Goal: Transaction & Acquisition: Purchase product/service

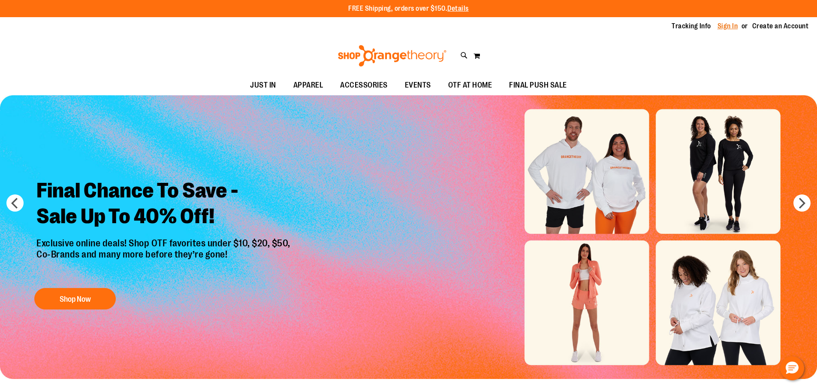
click at [735, 27] on link "Sign In" at bounding box center [728, 25] width 21 height 9
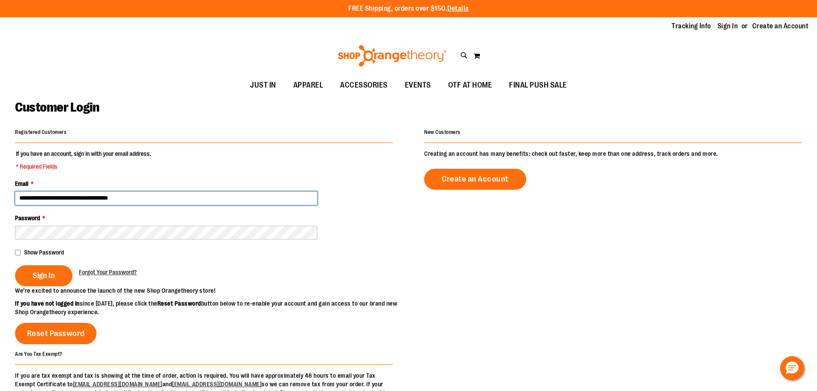
click at [59, 197] on input "**********" at bounding box center [166, 198] width 302 height 14
type input "**********"
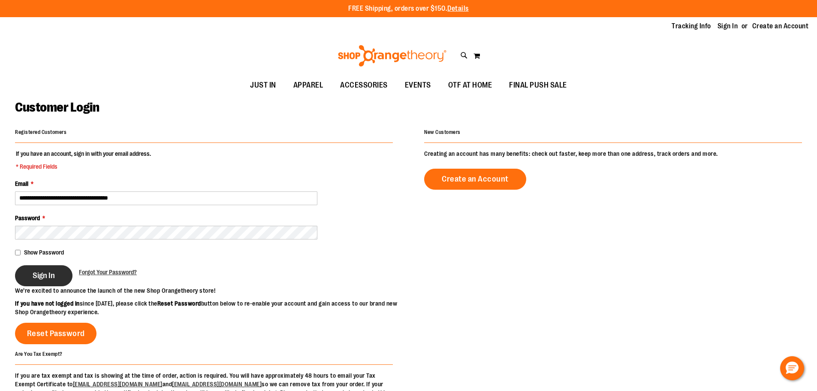
click at [39, 269] on button "Sign In" at bounding box center [43, 275] width 57 height 21
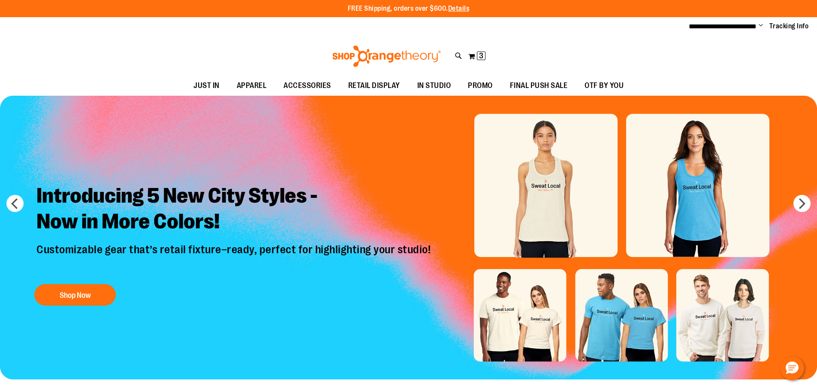
click at [760, 25] on span "Change" at bounding box center [761, 26] width 4 height 8
click at [718, 45] on link "My Account" at bounding box center [730, 41] width 75 height 16
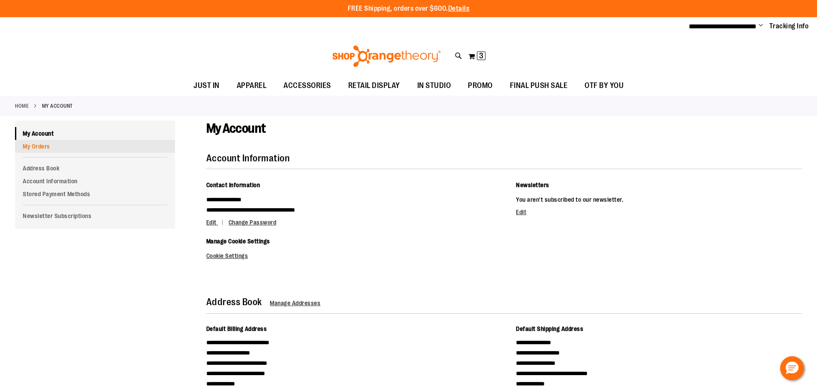
click at [40, 148] on link "My Orders" at bounding box center [95, 146] width 160 height 13
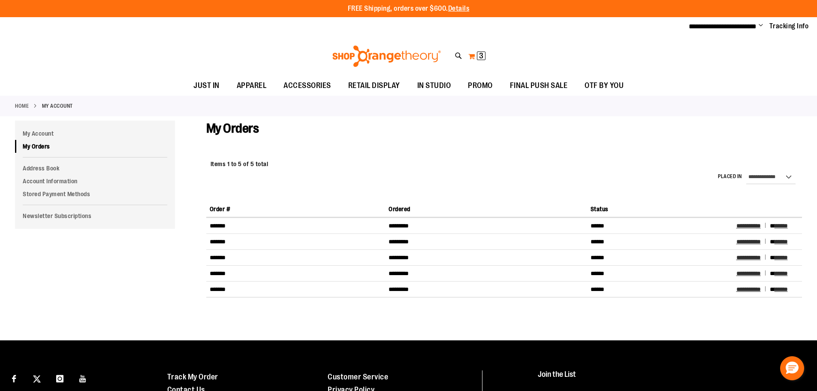
click at [479, 52] on span "3" at bounding box center [481, 55] width 4 height 9
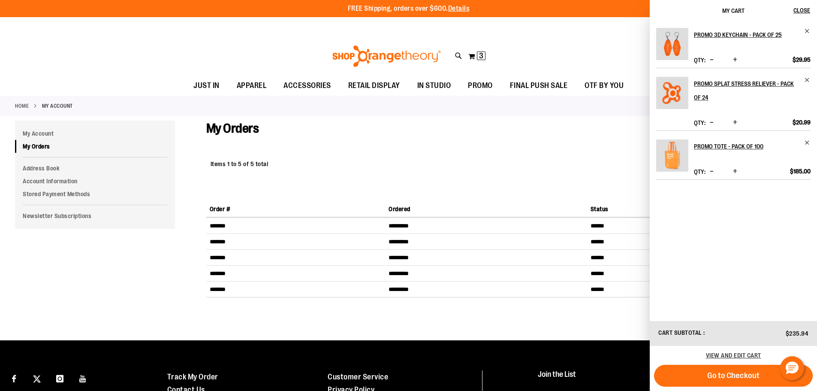
click at [735, 58] on span "Increase product quantity" at bounding box center [735, 59] width 4 height 9
click at [733, 121] on span "Increase product quantity" at bounding box center [735, 122] width 4 height 9
click at [734, 124] on span "Increase product quantity" at bounding box center [735, 122] width 4 height 9
click at [735, 57] on span "Increase product quantity" at bounding box center [735, 59] width 4 height 9
click at [720, 356] on span "View and edit cart" at bounding box center [733, 355] width 55 height 7
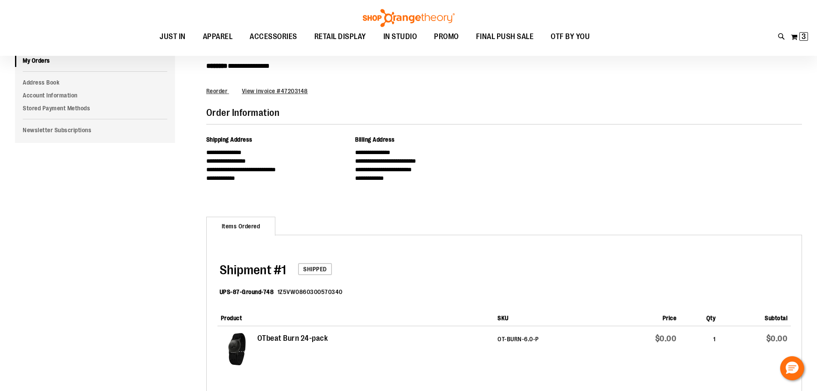
scroll to position [214, 0]
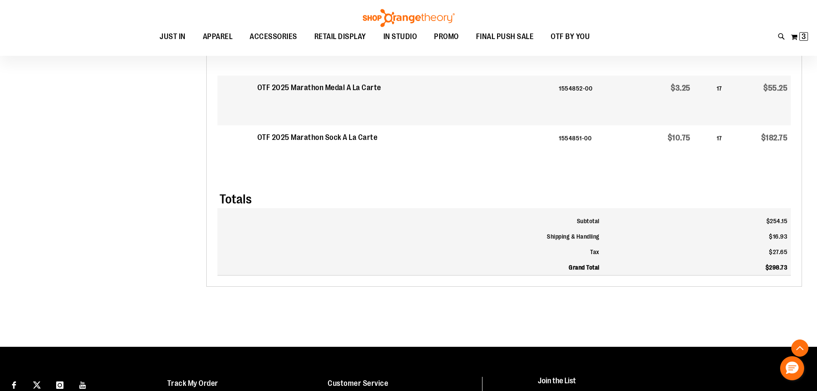
scroll to position [386, 0]
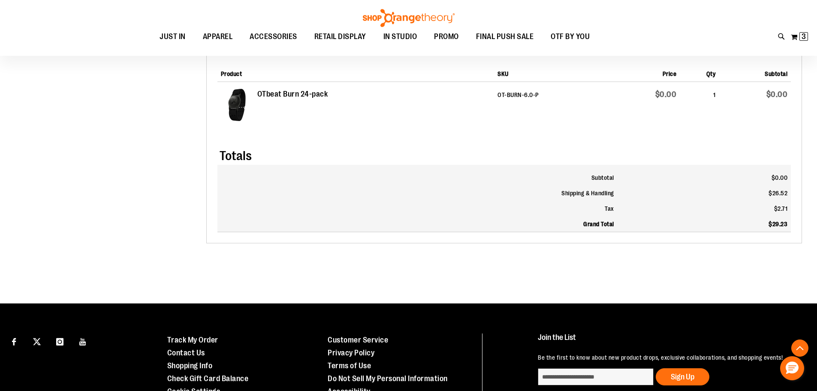
scroll to position [471, 0]
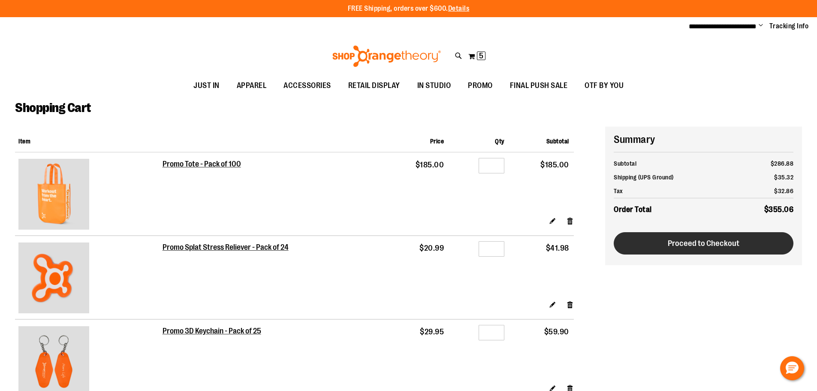
click at [742, 247] on button "Proceed to Checkout" at bounding box center [704, 243] width 180 height 22
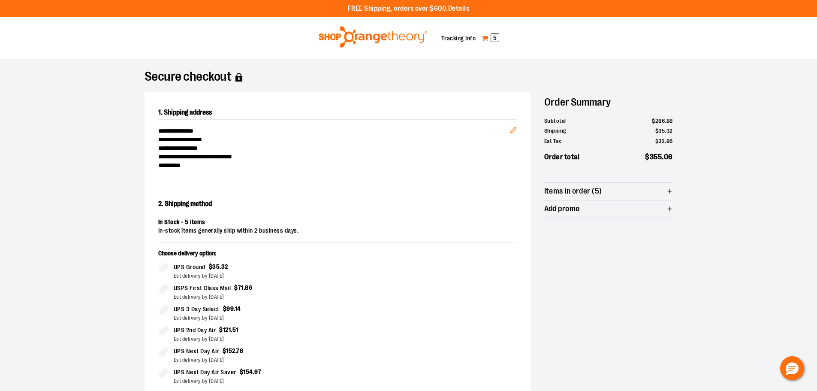
click at [496, 40] on span "5" at bounding box center [495, 37] width 9 height 9
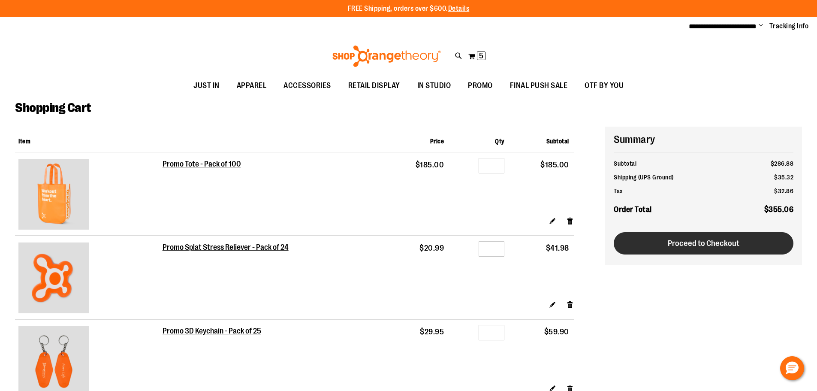
click at [759, 242] on button "Proceed to Checkout" at bounding box center [704, 243] width 180 height 22
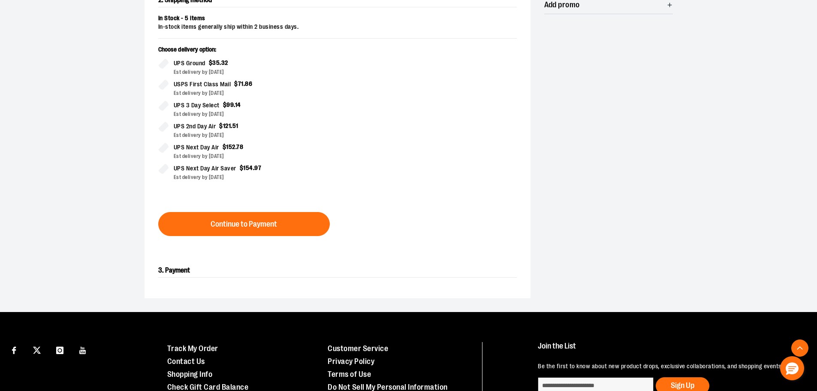
scroll to position [214, 0]
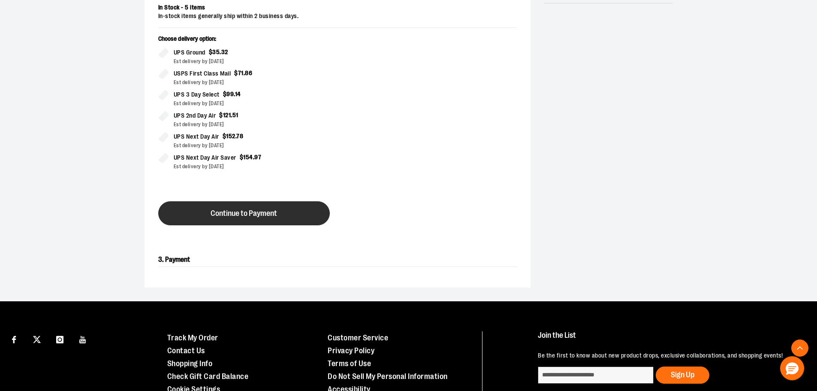
click at [235, 216] on span "Continue to Payment" at bounding box center [244, 213] width 66 height 8
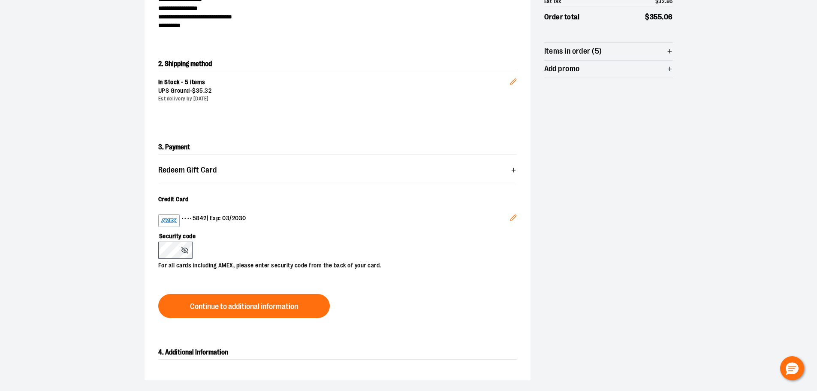
scroll to position [172, 0]
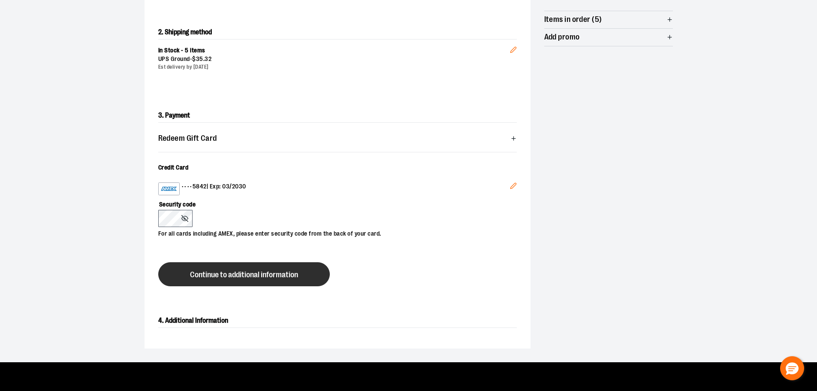
click at [207, 263] on button "Continue to additional information" at bounding box center [244, 274] width 172 height 24
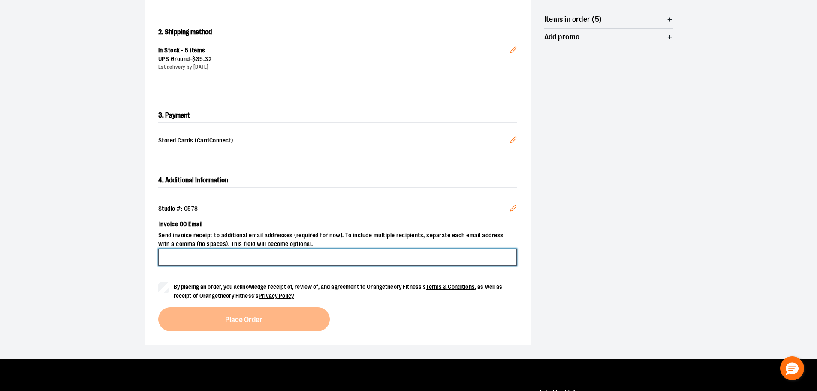
drag, startPoint x: 178, startPoint y: 257, endPoint x: 195, endPoint y: 254, distance: 16.6
click at [178, 257] on input "Invoice CC Email" at bounding box center [337, 256] width 359 height 17
type input "**********"
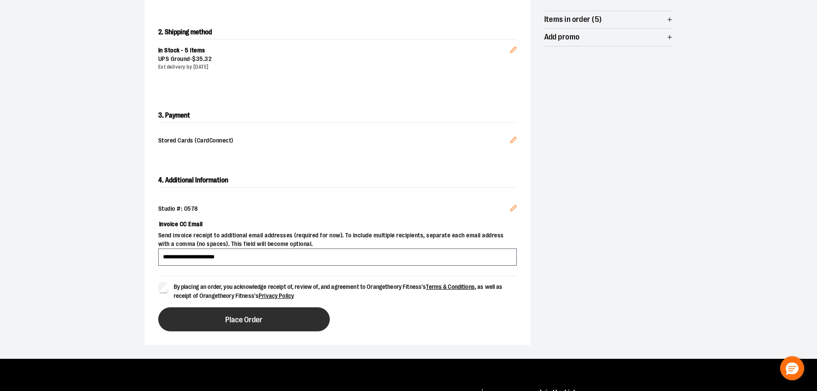
click at [265, 326] on button "Place Order" at bounding box center [244, 319] width 172 height 24
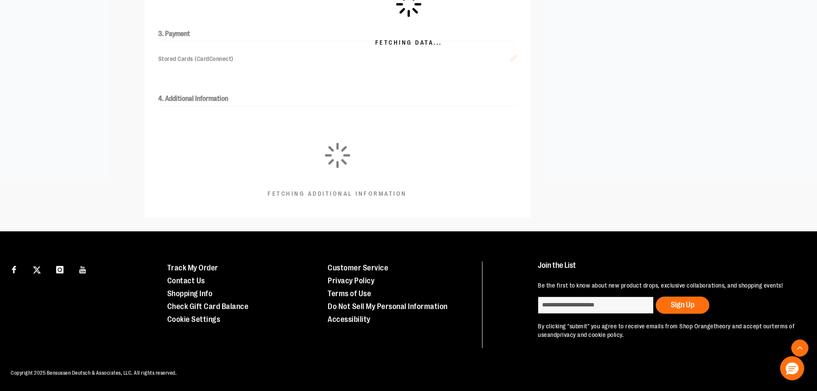
scroll to position [240, 0]
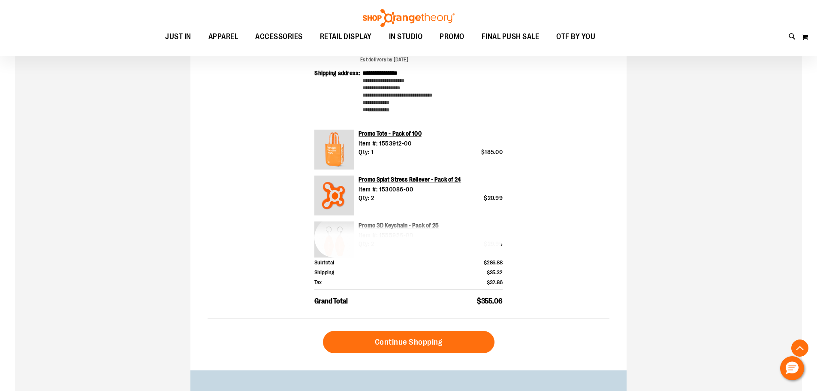
scroll to position [171, 0]
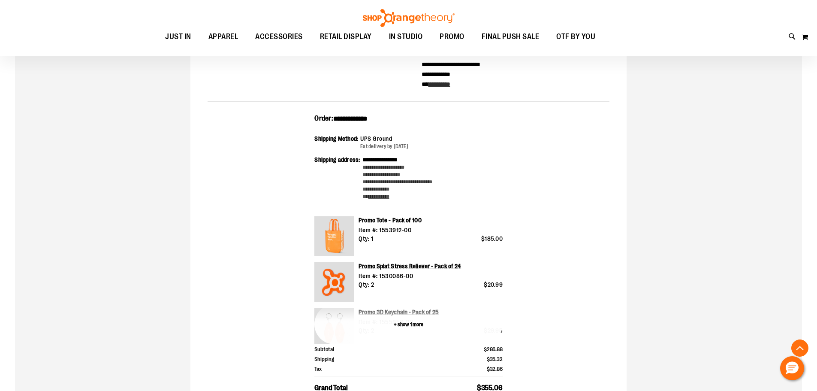
click at [407, 329] on button "+ show 1 more" at bounding box center [408, 324] width 188 height 40
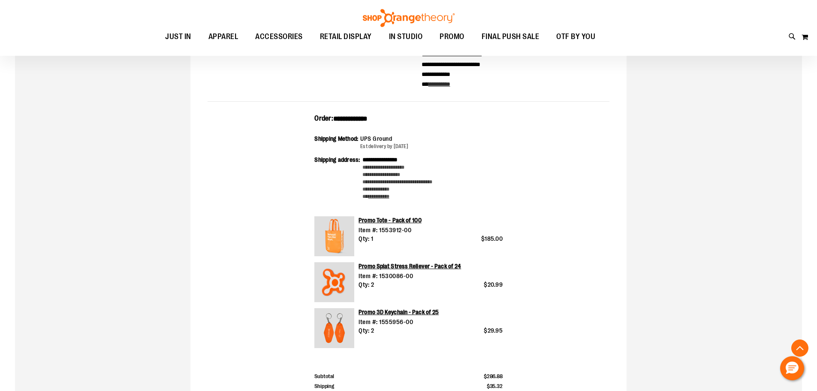
click at [346, 118] on span "**********" at bounding box center [350, 118] width 34 height 6
copy span "**********"
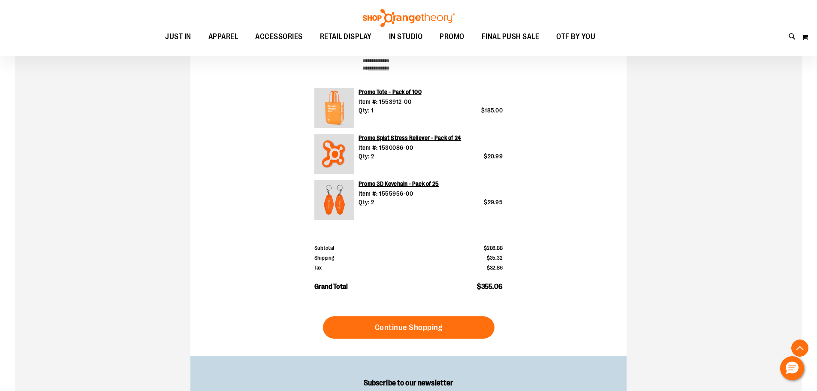
scroll to position [300, 0]
drag, startPoint x: 517, startPoint y: 272, endPoint x: 510, endPoint y: 284, distance: 12.9
click at [516, 275] on div "**********" at bounding box center [409, 144] width 402 height 319
click at [556, 287] on div "**********" at bounding box center [409, 144] width 402 height 319
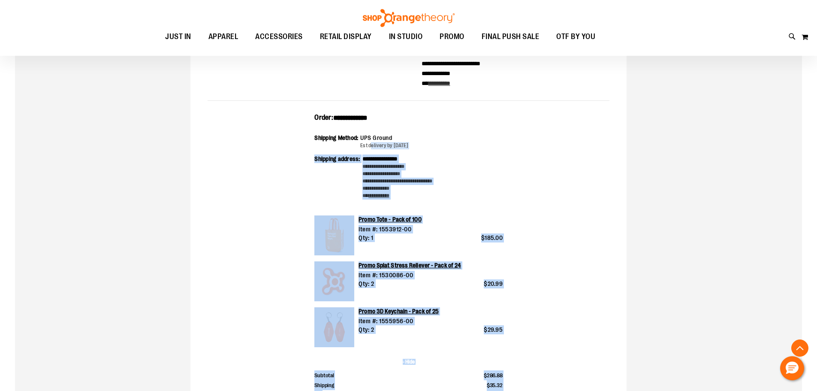
scroll to position [171, 0]
drag, startPoint x: 500, startPoint y: 277, endPoint x: 314, endPoint y: 115, distance: 246.9
click at [314, 115] on div "**********" at bounding box center [409, 273] width 402 height 319
click at [483, 154] on div "Shipping Method: UPS Ground Est delivery by September 30, 2025" at bounding box center [408, 144] width 188 height 21
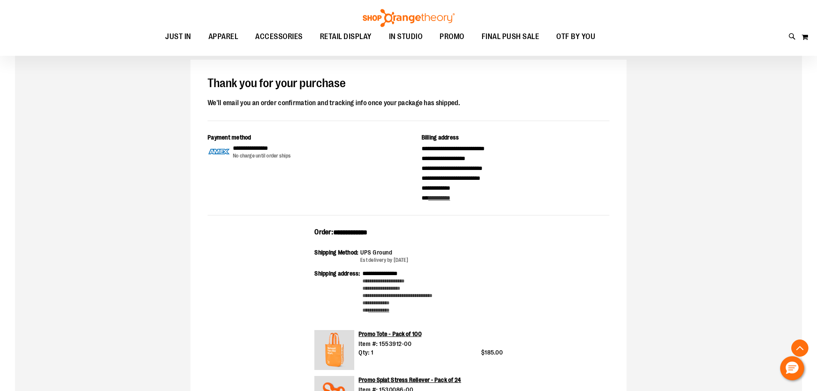
scroll to position [0, 0]
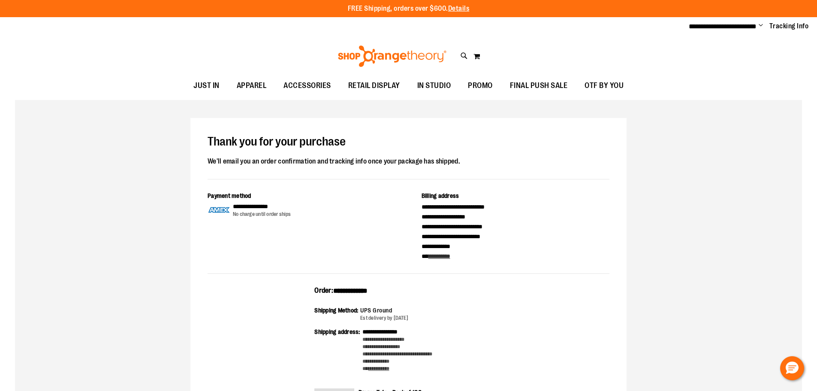
click at [762, 26] on span "Change" at bounding box center [761, 26] width 4 height 8
drag, startPoint x: 729, startPoint y: 56, endPoint x: 718, endPoint y: 64, distance: 13.8
click at [729, 56] on link "Sign Out" at bounding box center [730, 58] width 75 height 16
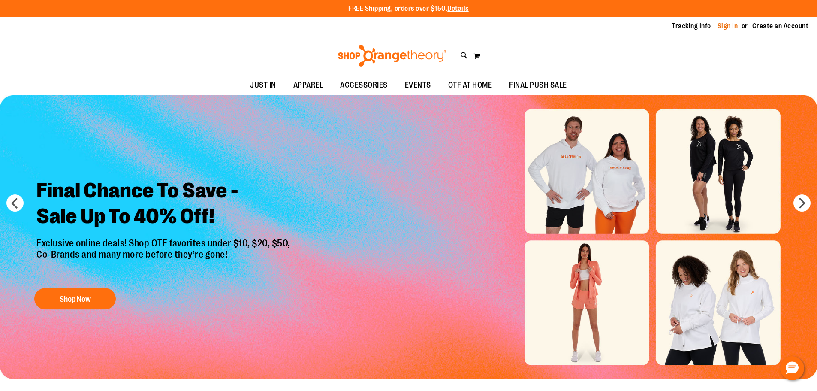
click at [728, 24] on link "Sign In" at bounding box center [728, 25] width 21 height 9
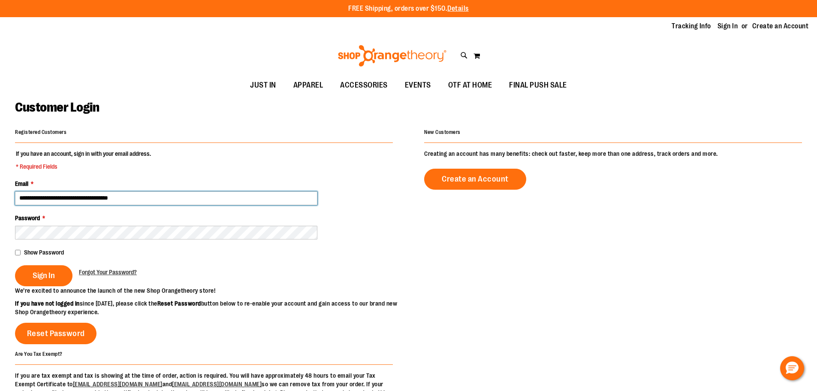
click at [107, 196] on input "**********" at bounding box center [166, 198] width 302 height 14
click at [67, 196] on input "**********" at bounding box center [166, 198] width 302 height 14
type input "**********"
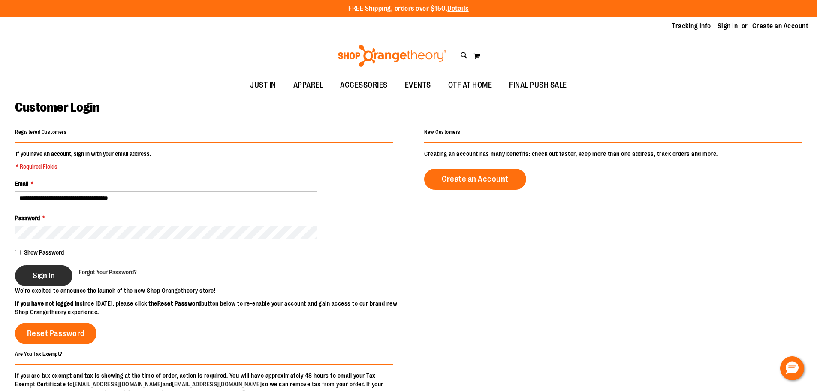
click at [51, 265] on button "Sign In" at bounding box center [43, 275] width 57 height 21
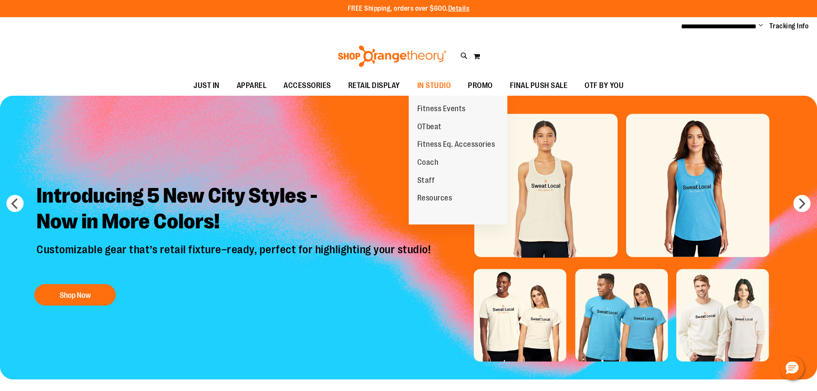
click at [432, 178] on span "Staff" at bounding box center [426, 181] width 18 height 11
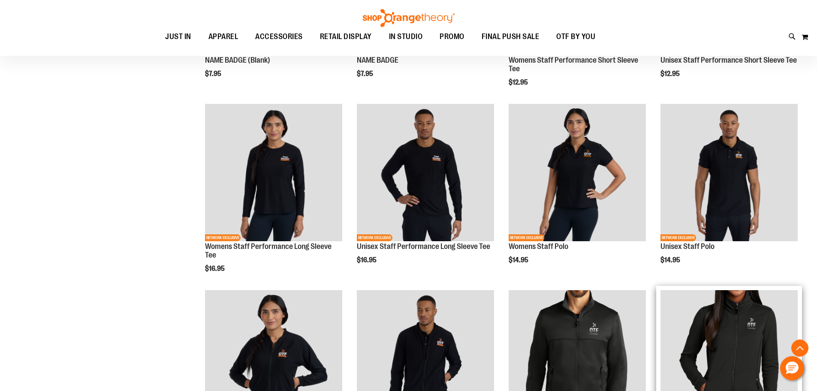
scroll to position [514, 0]
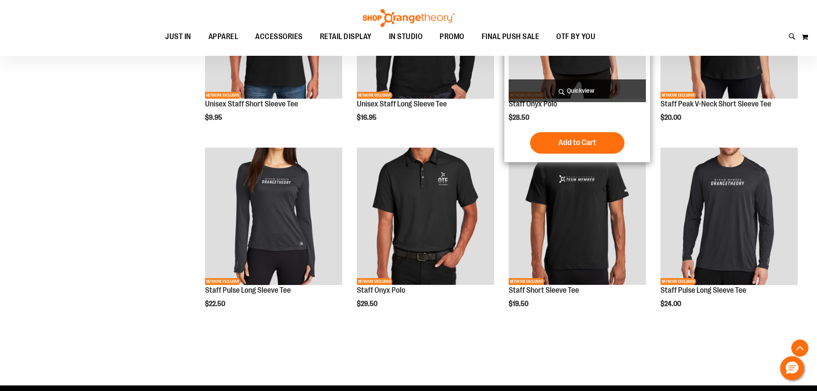
scroll to position [772, 0]
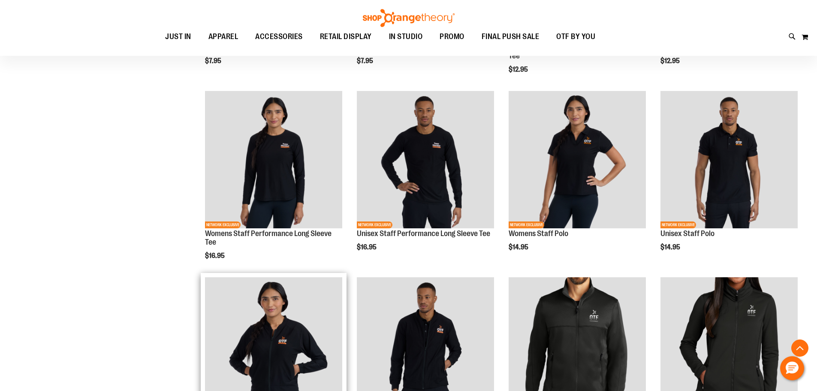
scroll to position [257, 0]
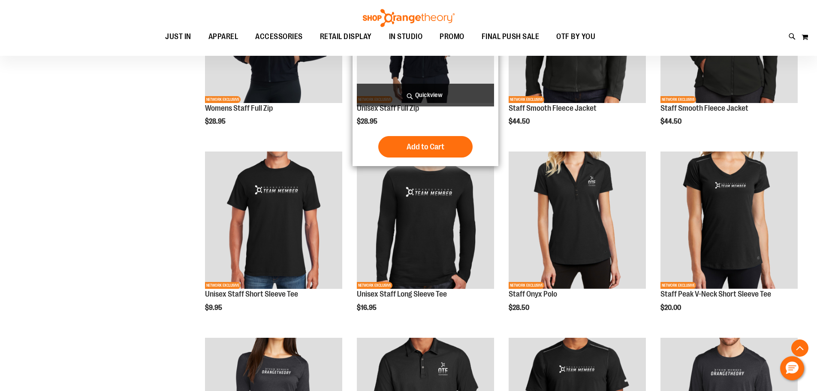
scroll to position [600, 0]
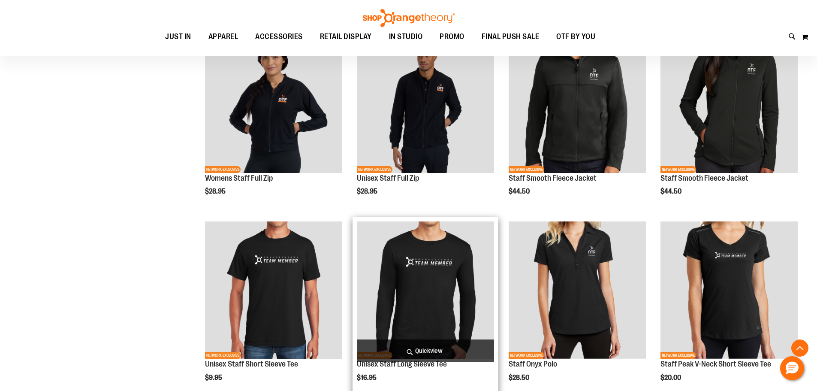
scroll to position [514, 0]
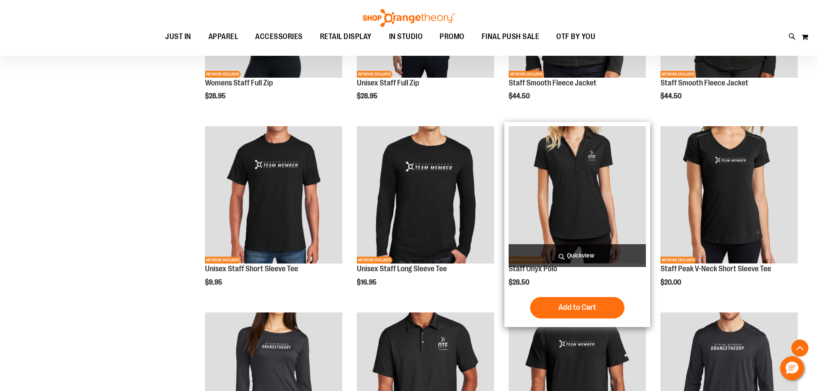
scroll to position [772, 0]
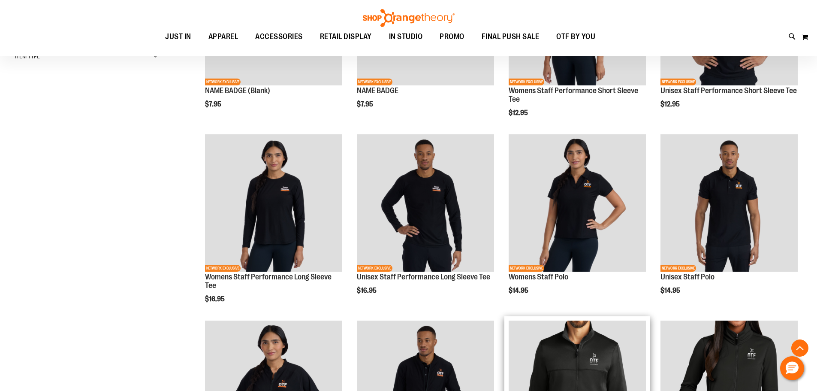
scroll to position [214, 0]
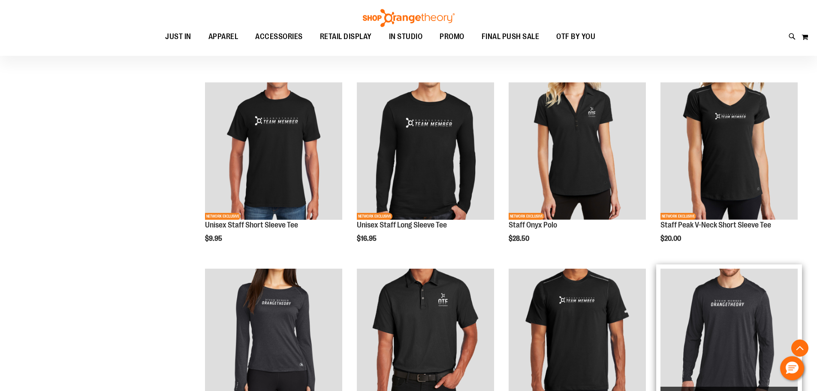
scroll to position [643, 0]
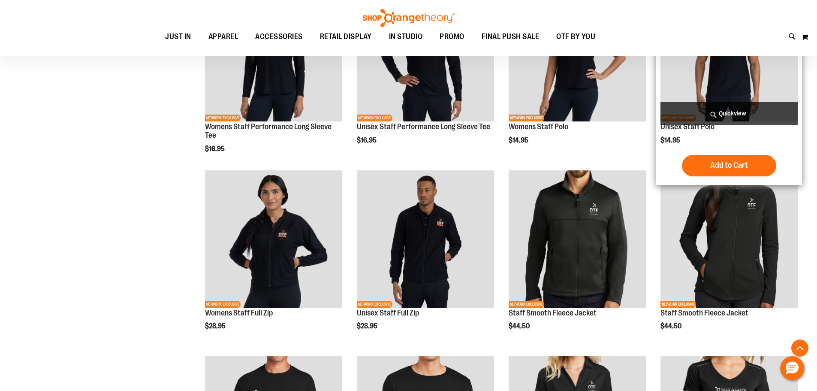
scroll to position [514, 0]
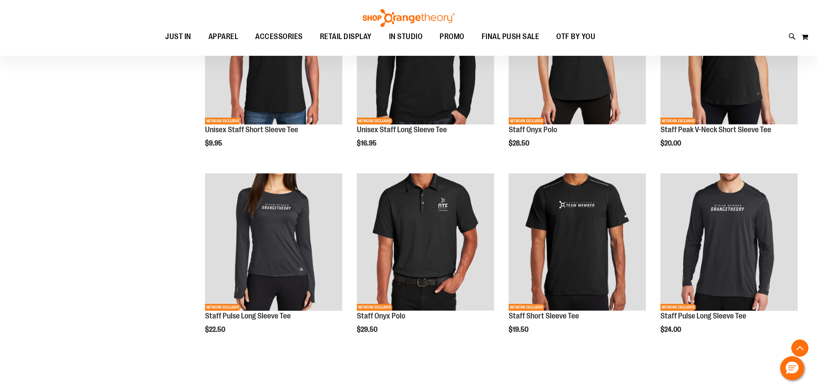
scroll to position [643, 0]
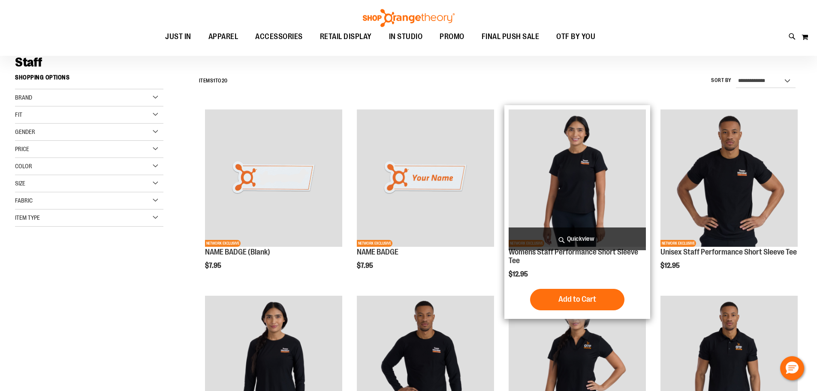
scroll to position [42, 0]
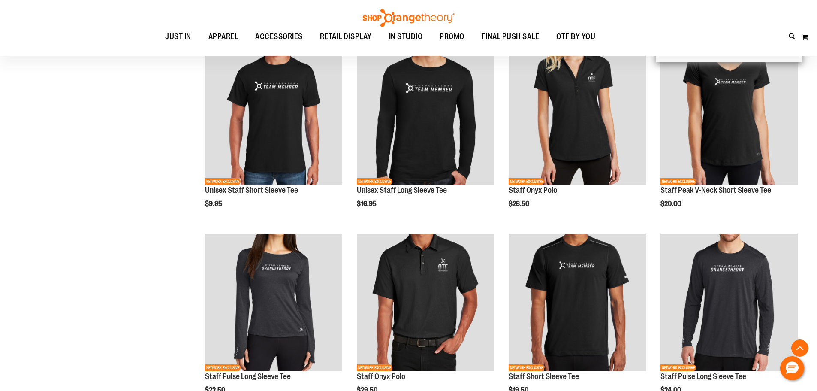
scroll to position [729, 0]
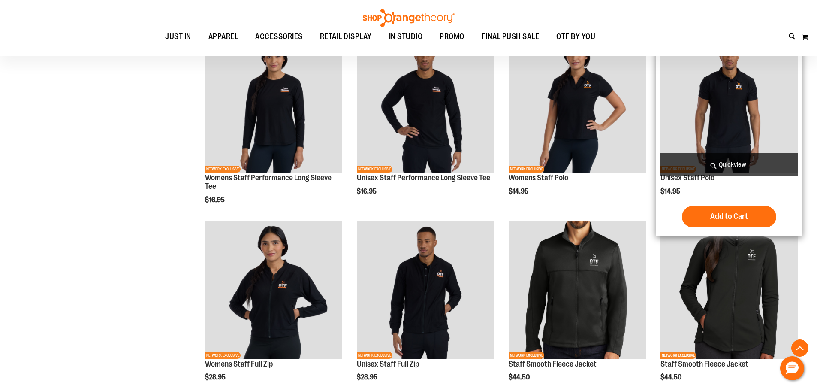
scroll to position [343, 0]
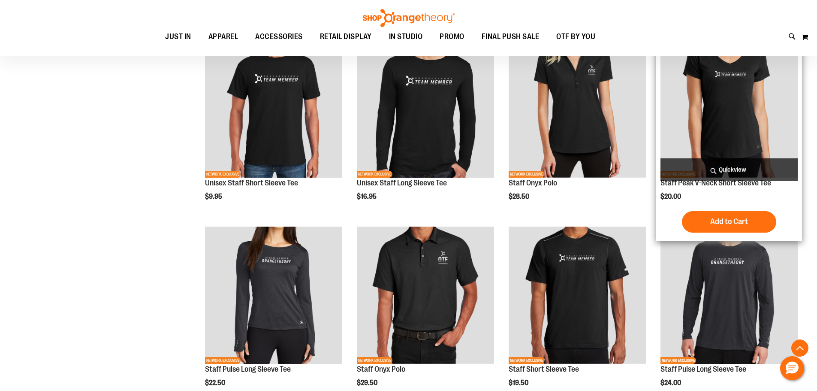
scroll to position [686, 0]
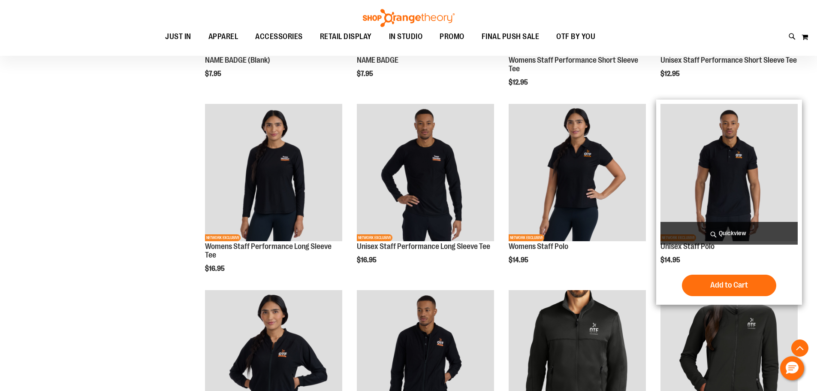
scroll to position [386, 0]
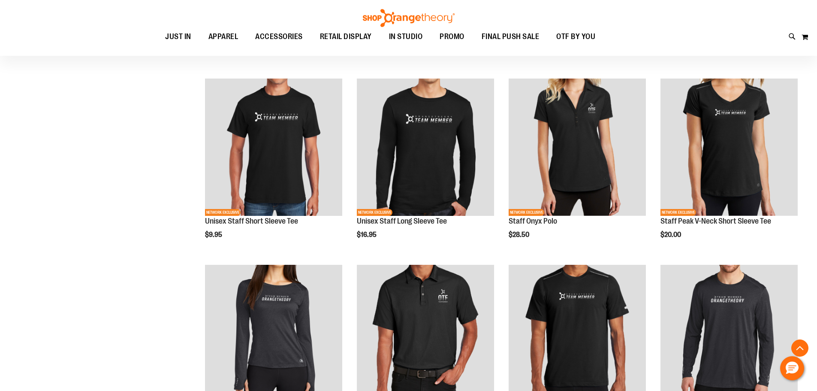
scroll to position [729, 0]
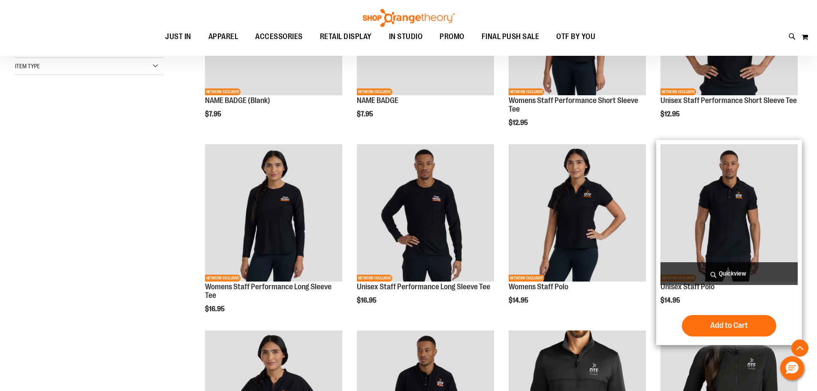
scroll to position [343, 0]
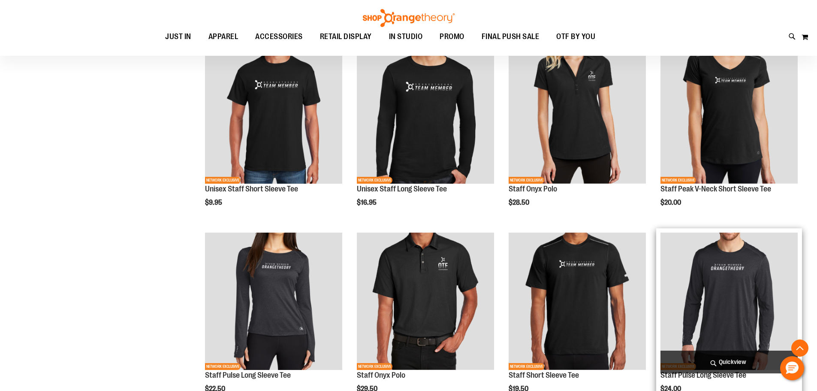
scroll to position [643, 0]
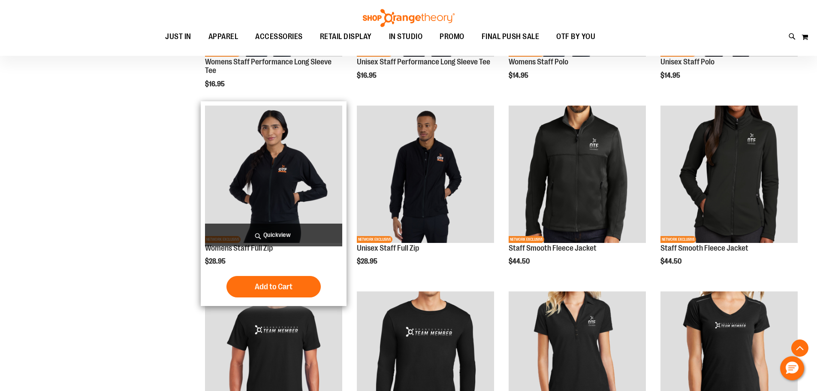
scroll to position [514, 0]
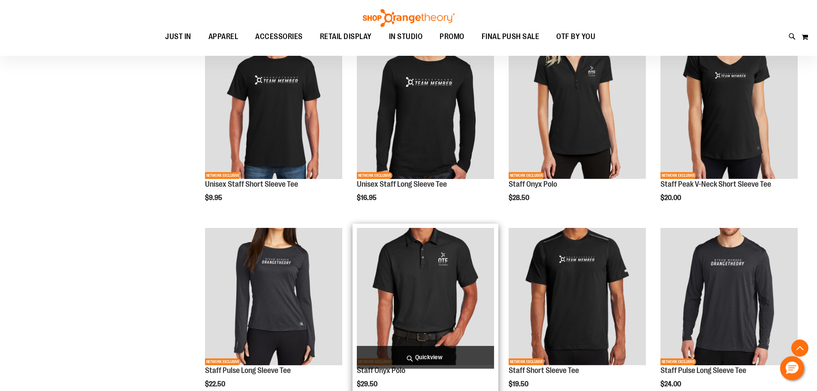
scroll to position [686, 0]
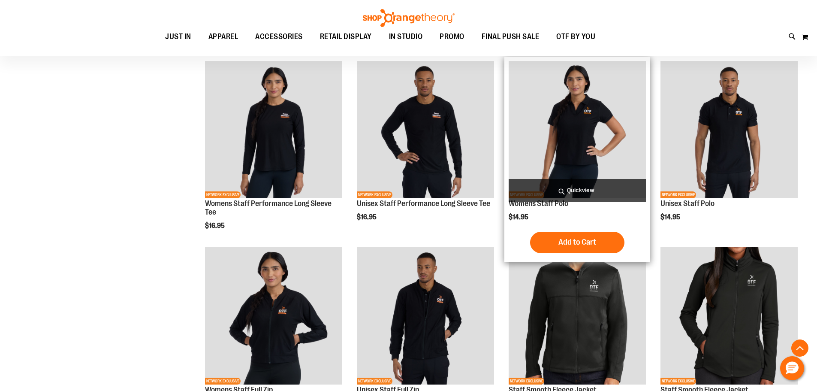
scroll to position [557, 0]
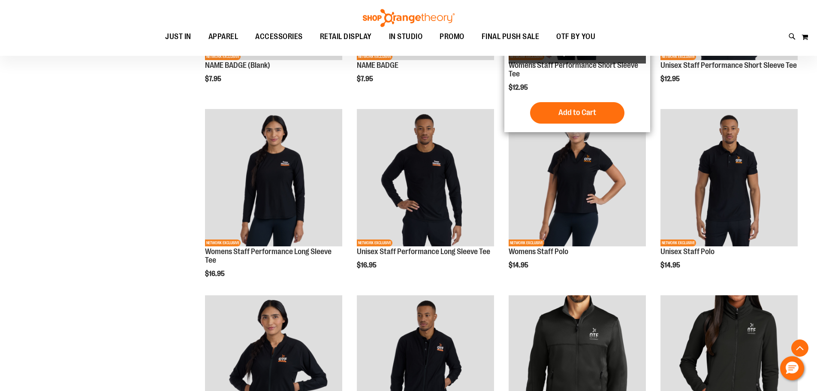
scroll to position [257, 0]
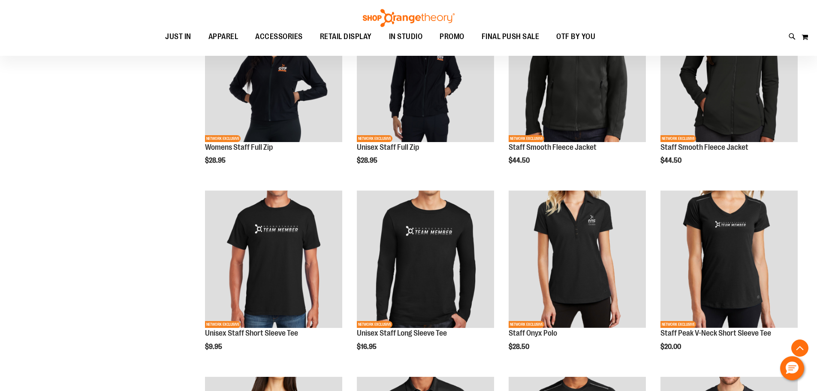
scroll to position [643, 0]
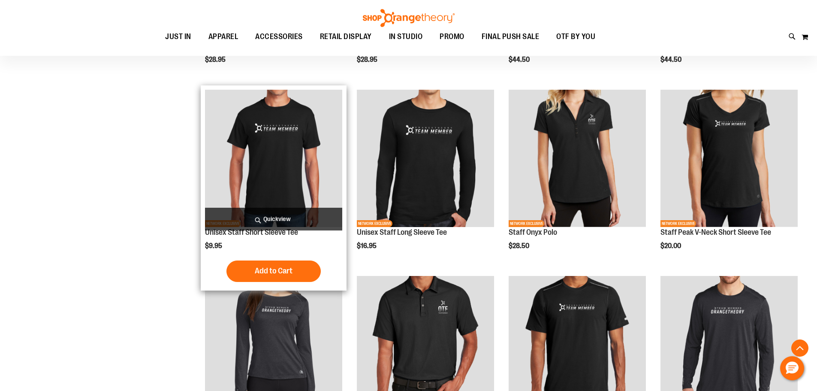
click at [326, 147] on img "product" at bounding box center [273, 158] width 137 height 137
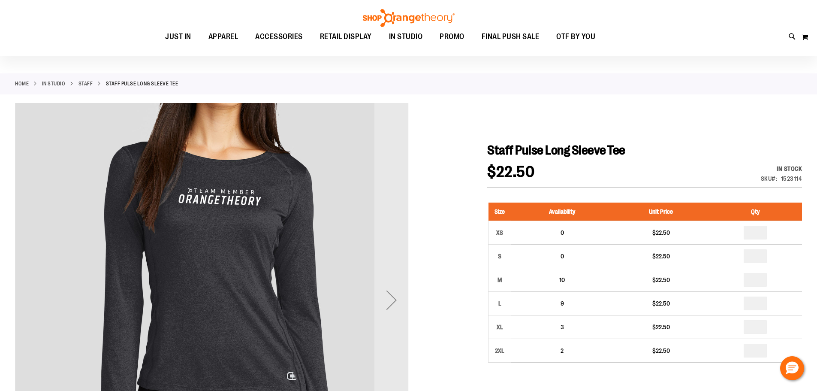
scroll to position [85, 0]
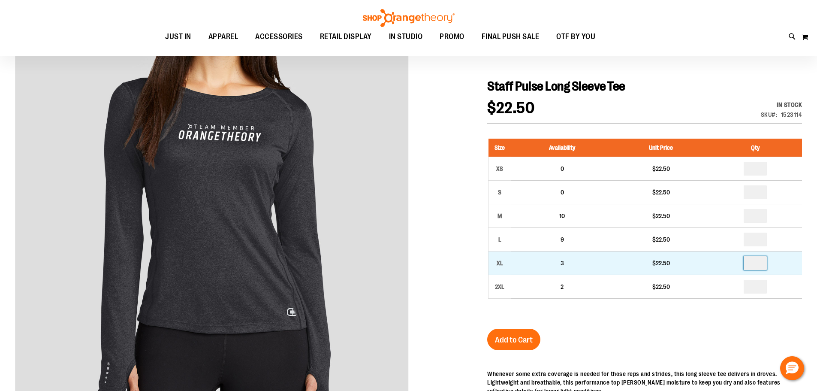
click at [763, 263] on input "number" at bounding box center [755, 263] width 23 height 14
type input "*"
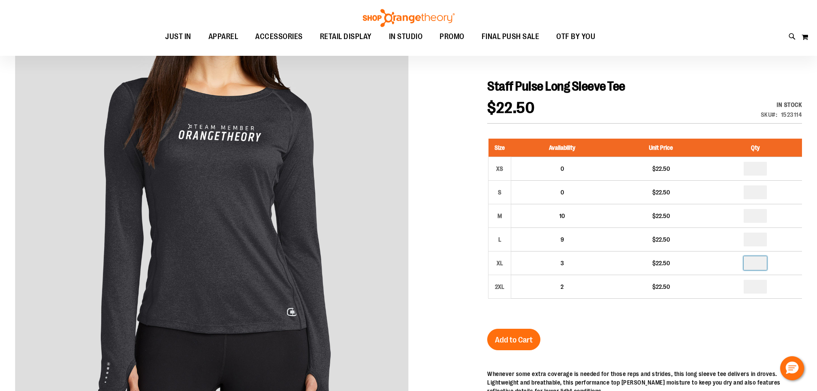
click at [692, 312] on div "Size Availability Unit Price Qty XS 0 $22.50 * S 0" at bounding box center [644, 225] width 315 height 190
click at [521, 336] on span "Add to Cart" at bounding box center [514, 339] width 38 height 9
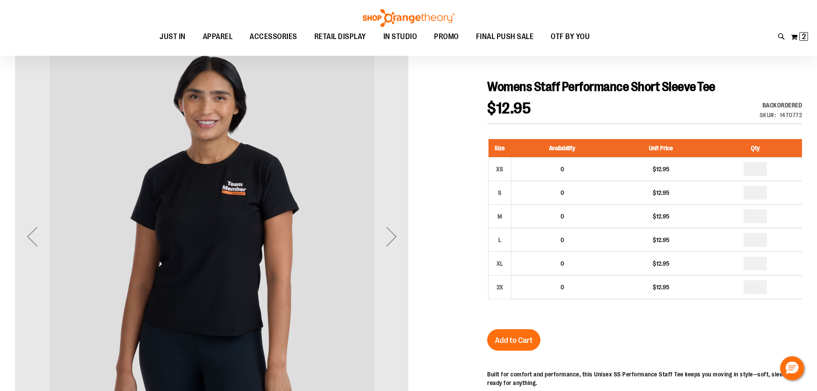
scroll to position [85, 0]
click at [387, 239] on div "Next" at bounding box center [391, 236] width 34 height 34
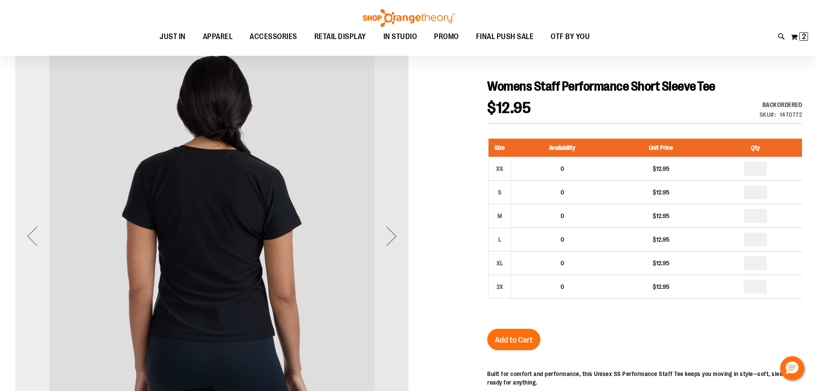
click at [35, 232] on div "Previous" at bounding box center [32, 236] width 34 height 34
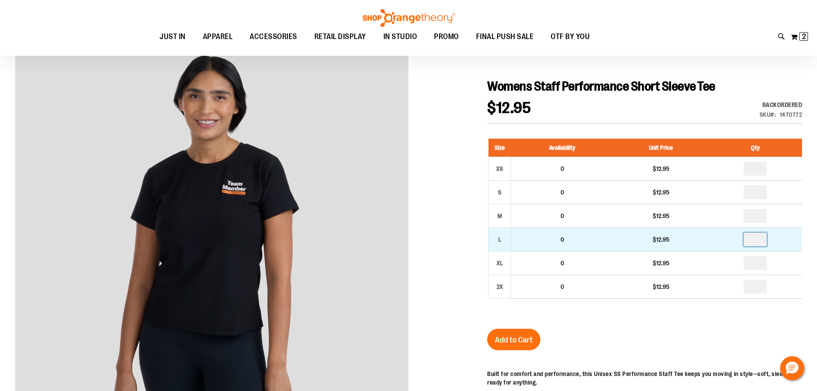
click at [758, 241] on input "number" at bounding box center [755, 239] width 23 height 14
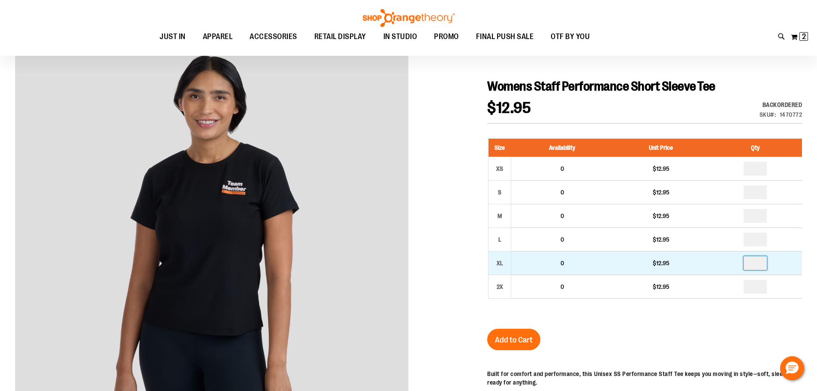
type input "*"
click at [759, 265] on input "number" at bounding box center [755, 263] width 23 height 14
type input "*"
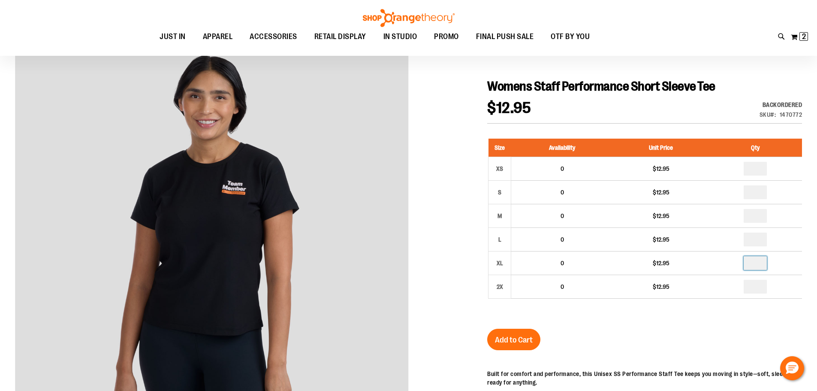
click at [747, 330] on div "Womens Staff Performance Short Sleeve Tee $12.95 Backordered Only %1 left SKU 1…" at bounding box center [644, 318] width 315 height 480
click at [527, 345] on button "Add to Cart" at bounding box center [513, 339] width 53 height 21
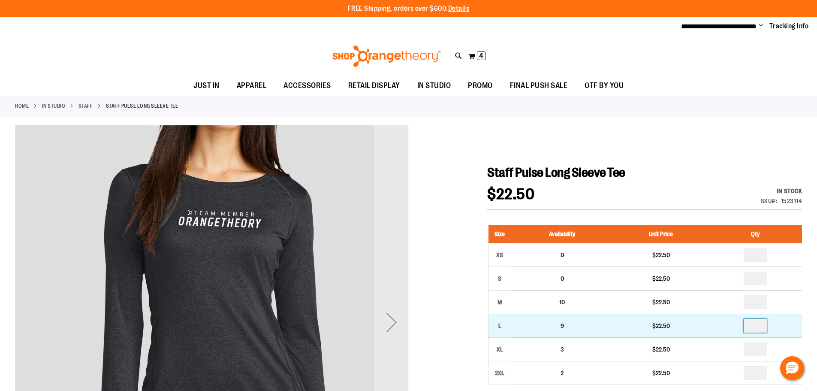
click at [760, 327] on input "number" at bounding box center [755, 326] width 23 height 14
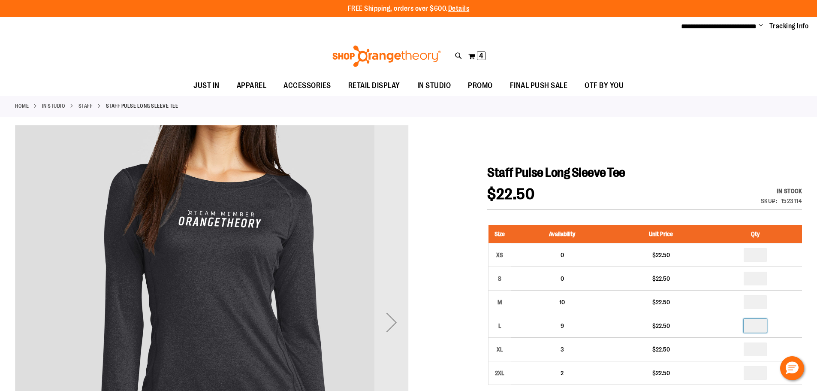
type input "*"
click at [623, 189] on div "$22.50 In stock Only %1 left SKU 1523114" at bounding box center [644, 198] width 315 height 23
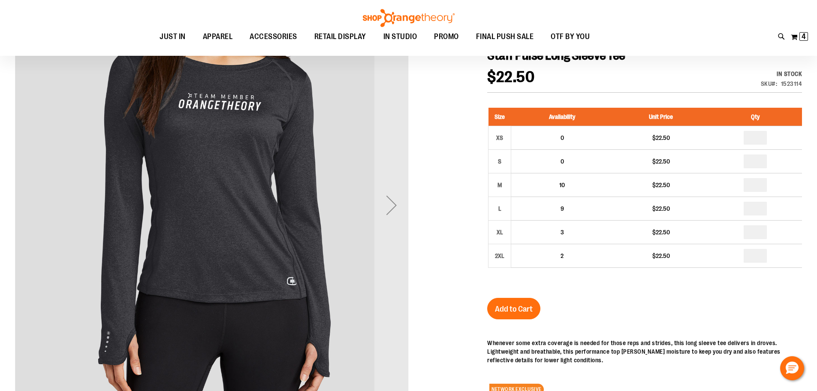
scroll to position [128, 0]
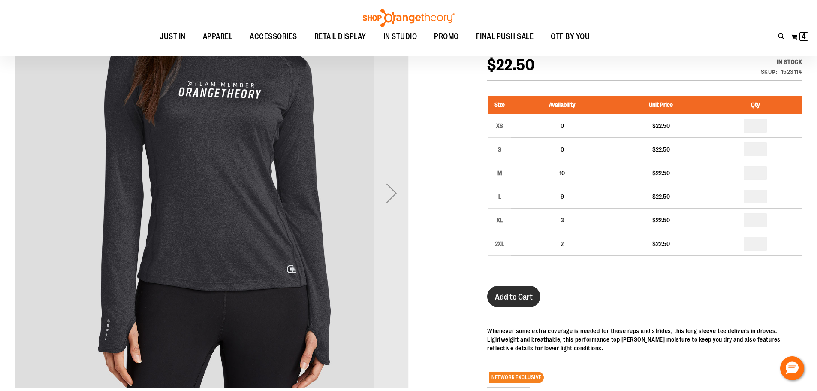
click at [504, 287] on button "Add to Cart" at bounding box center [513, 296] width 53 height 21
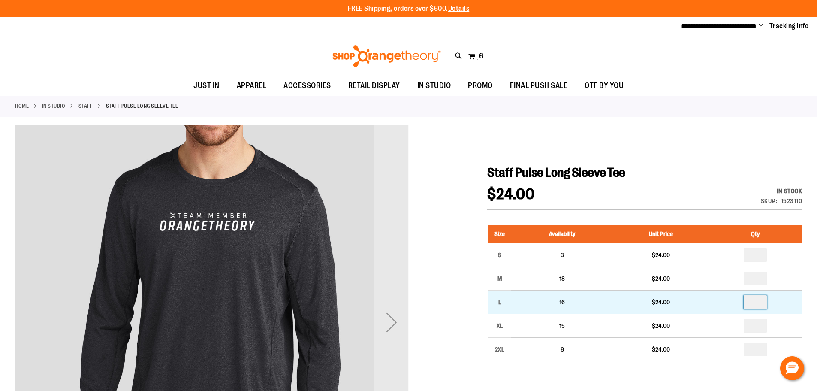
click at [760, 305] on input "number" at bounding box center [755, 302] width 23 height 14
type input "*"
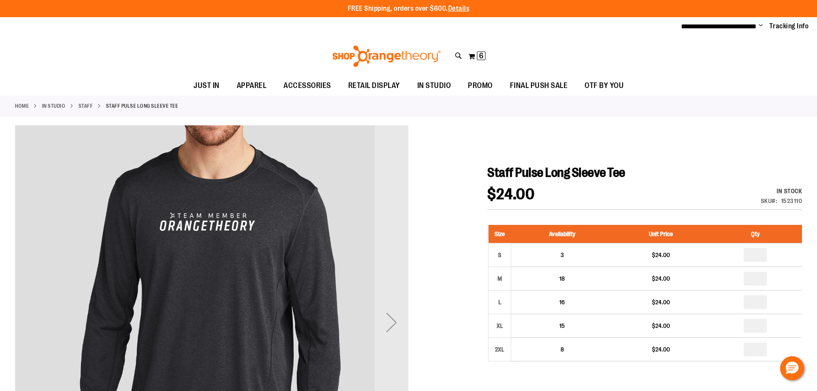
click at [709, 193] on div "$24.00 In stock Only %1 left SKU 1523110" at bounding box center [644, 198] width 315 height 23
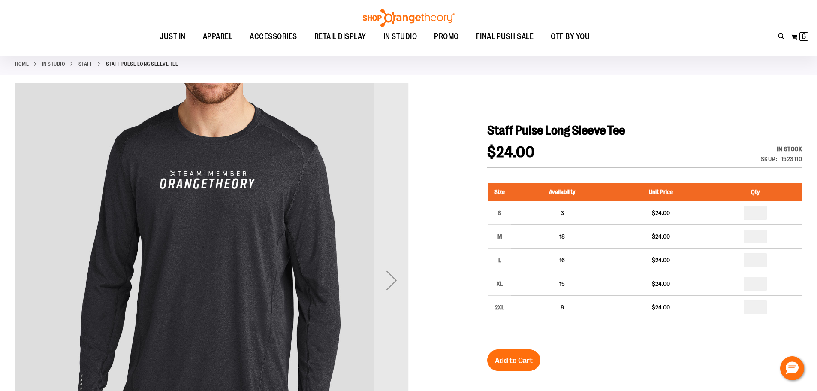
scroll to position [85, 0]
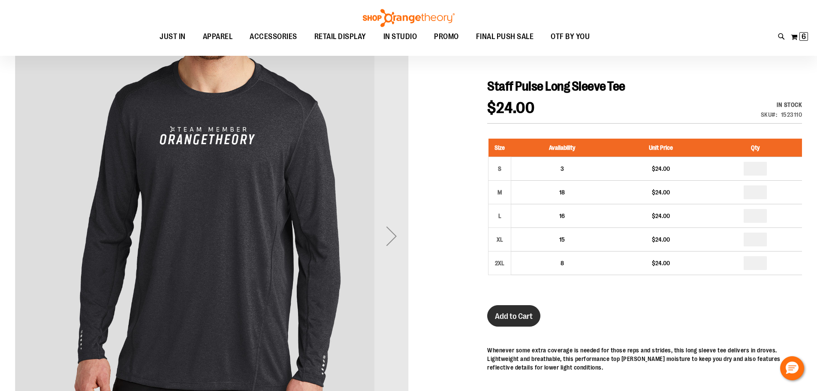
click at [511, 321] on button "Add to Cart" at bounding box center [513, 315] width 53 height 21
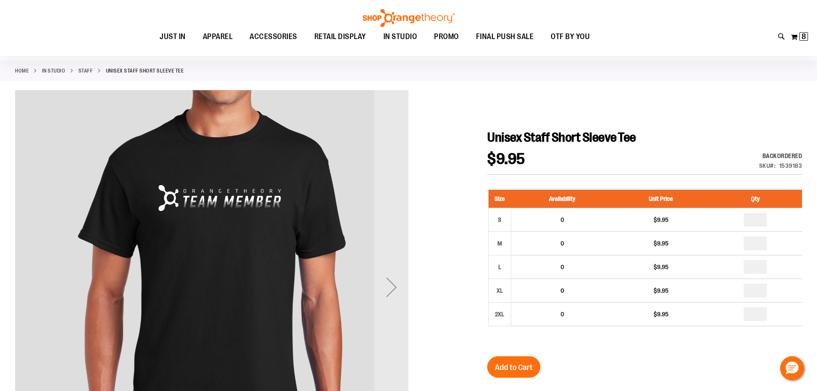
scroll to position [85, 0]
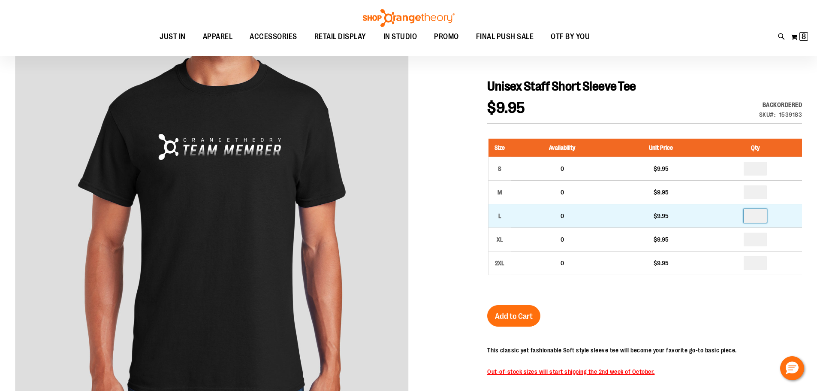
click at [757, 216] on input "*" at bounding box center [755, 216] width 23 height 14
type input "*"
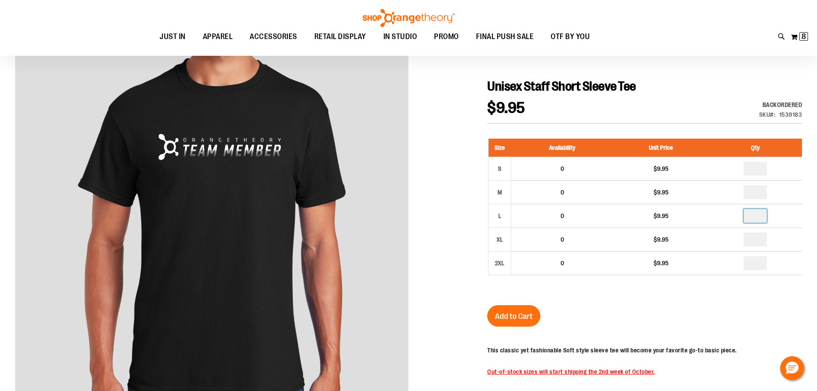
click at [751, 306] on div "Unisex Staff Short Sleeve Tee $9.95 Backordered Only %1 left SKU 1539183 Size A…" at bounding box center [644, 308] width 315 height 460
click at [506, 314] on span "Add to Cart" at bounding box center [514, 315] width 38 height 9
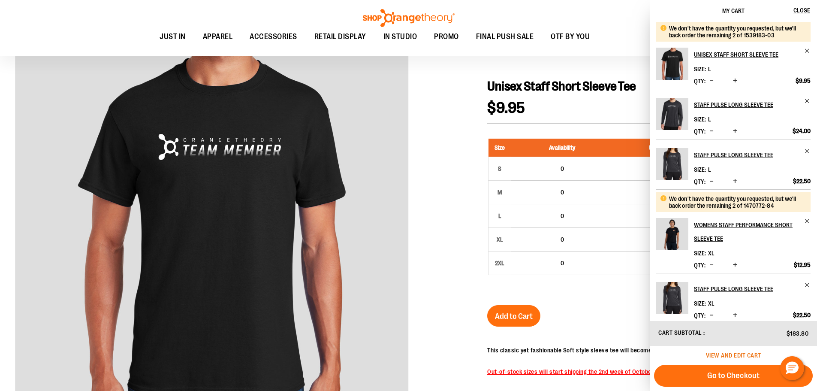
click at [744, 354] on span "View and edit cart" at bounding box center [733, 355] width 55 height 7
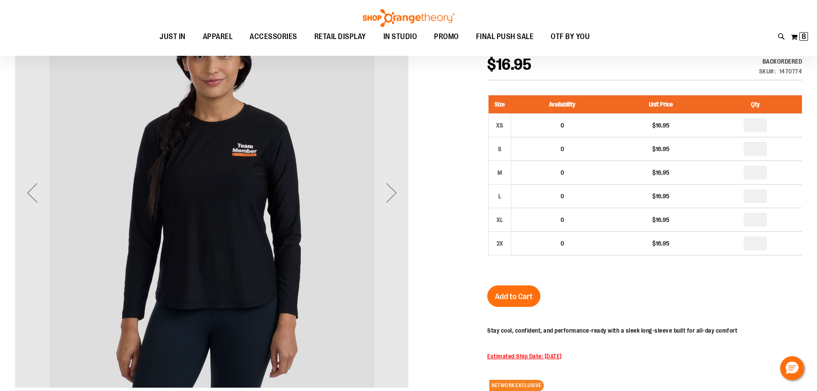
scroll to position [33, 0]
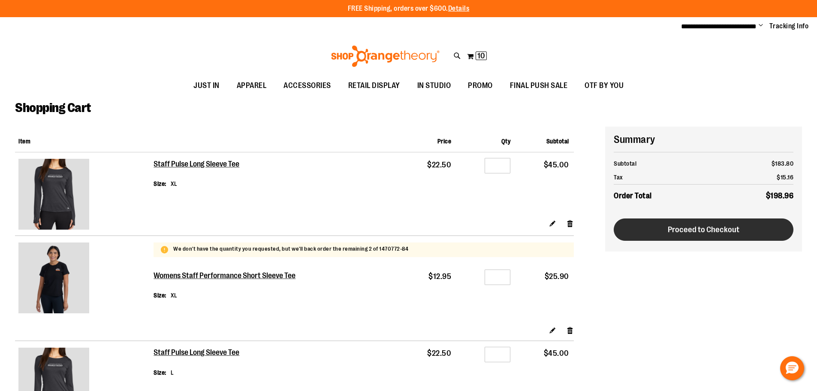
click at [753, 235] on button "Proceed to Checkout" at bounding box center [704, 229] width 180 height 22
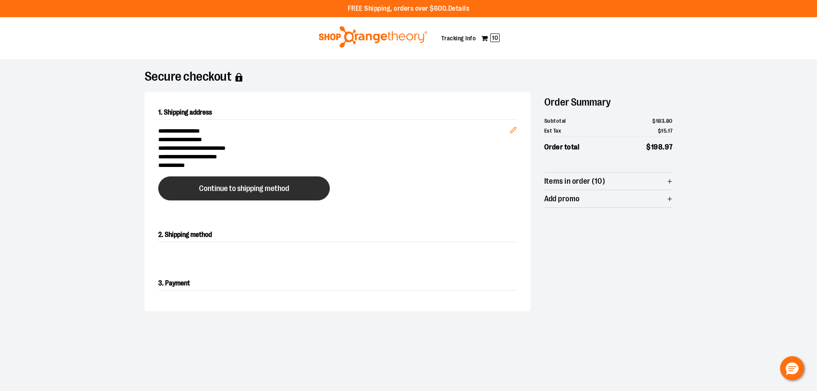
click at [264, 192] on span "Continue to shipping method" at bounding box center [244, 188] width 90 height 8
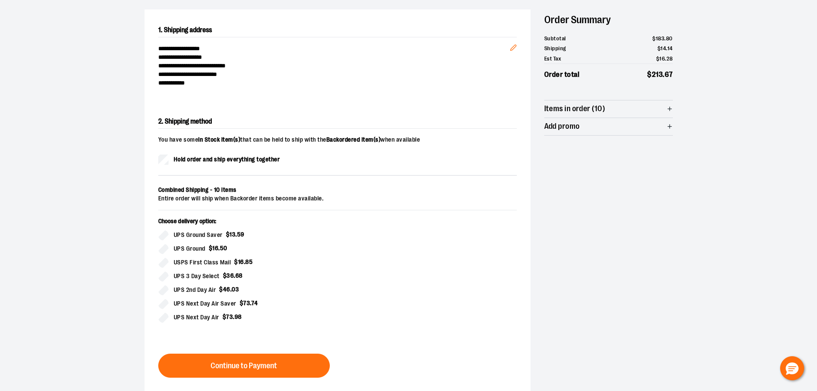
scroll to position [86, 0]
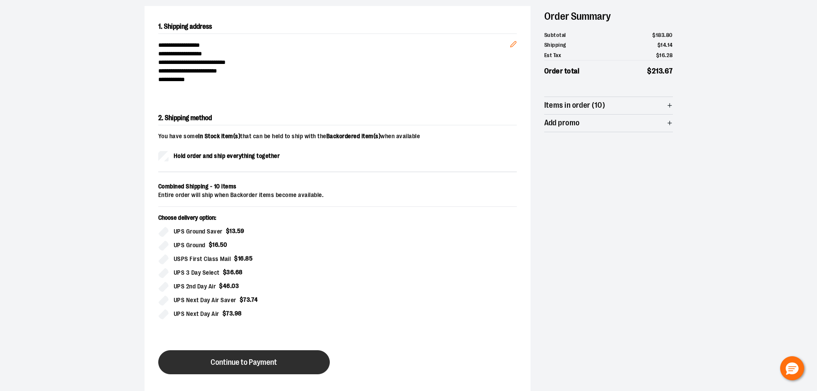
click at [270, 361] on span "Continue to Payment" at bounding box center [244, 362] width 66 height 8
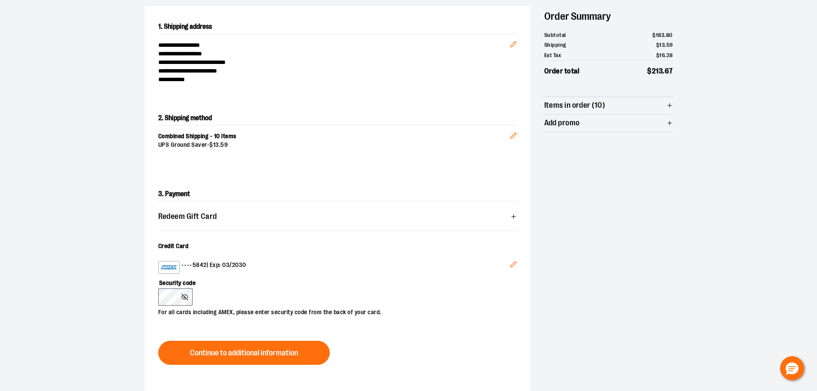
click at [256, 290] on div "Security code For all cards including AMEX, please enter security code from the…" at bounding box center [333, 295] width 350 height 43
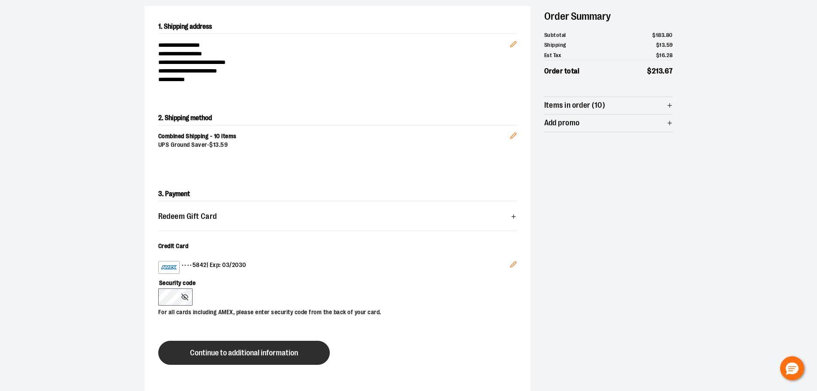
click at [260, 342] on button "Continue to additional information" at bounding box center [244, 353] width 172 height 24
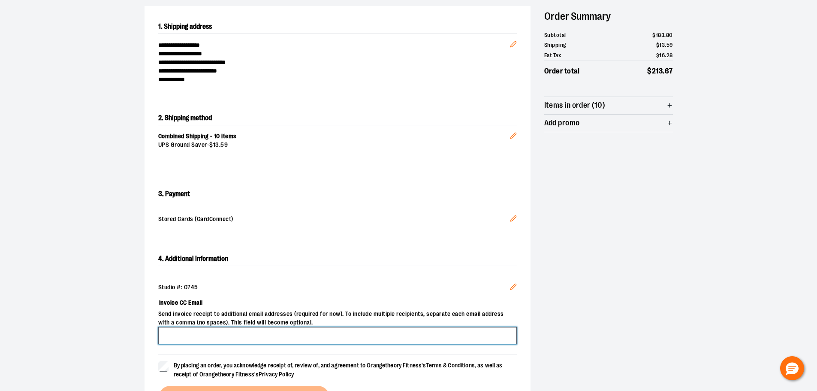
click at [186, 335] on input "Invoice CC Email" at bounding box center [337, 335] width 359 height 17
type input "**********"
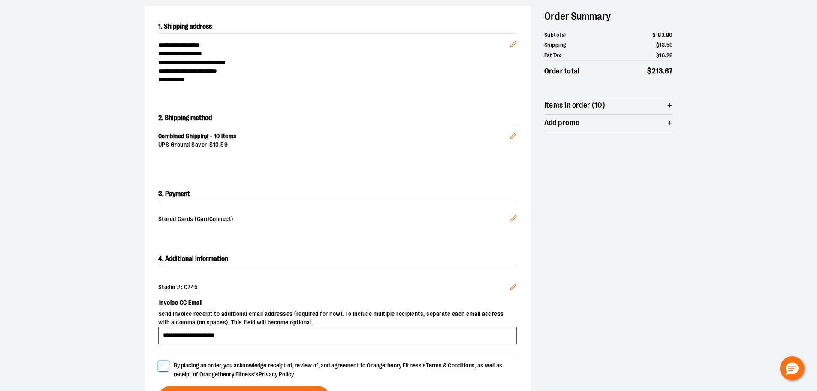
scroll to position [172, 0]
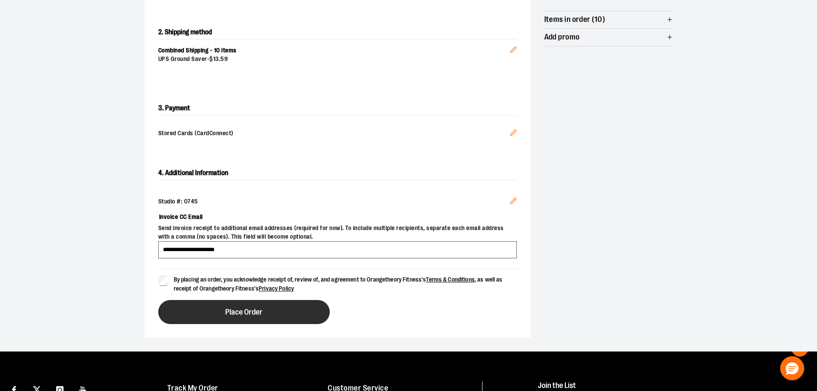
click at [203, 314] on button "Place Order" at bounding box center [244, 312] width 172 height 24
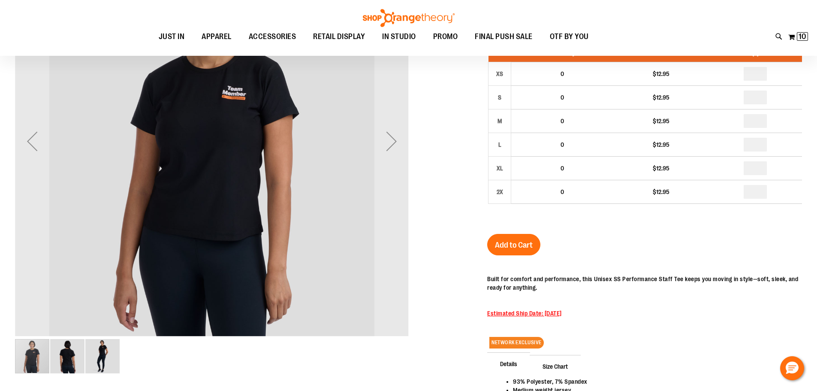
scroll to position [85, 0]
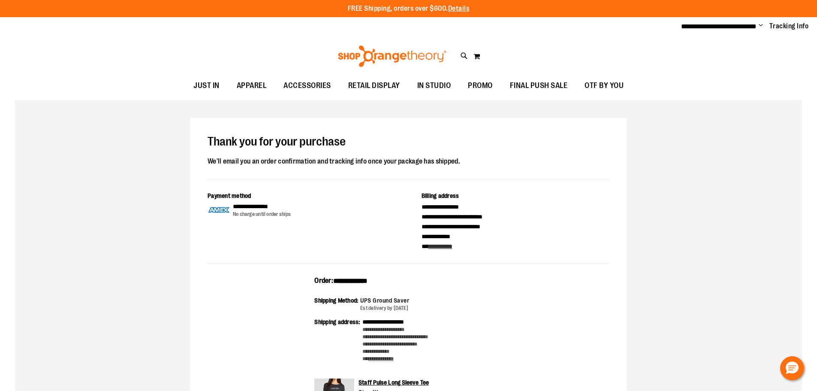
click at [356, 283] on span "**********" at bounding box center [350, 281] width 34 height 6
copy span "**********"
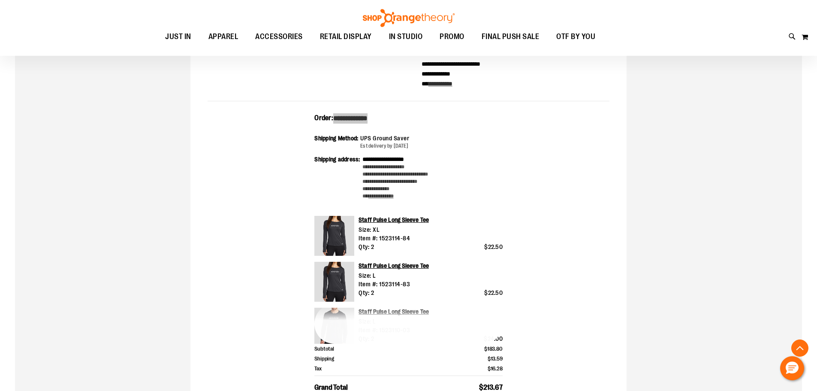
scroll to position [172, 0]
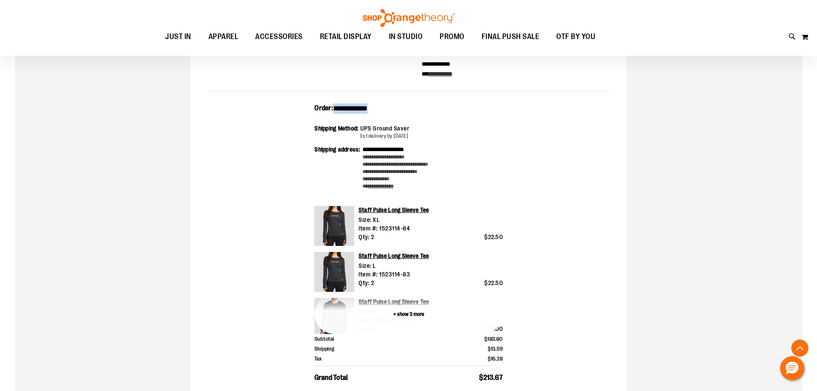
drag, startPoint x: 413, startPoint y: 319, endPoint x: 483, endPoint y: 301, distance: 73.0
click at [413, 319] on button "+ show 3 more" at bounding box center [408, 314] width 188 height 40
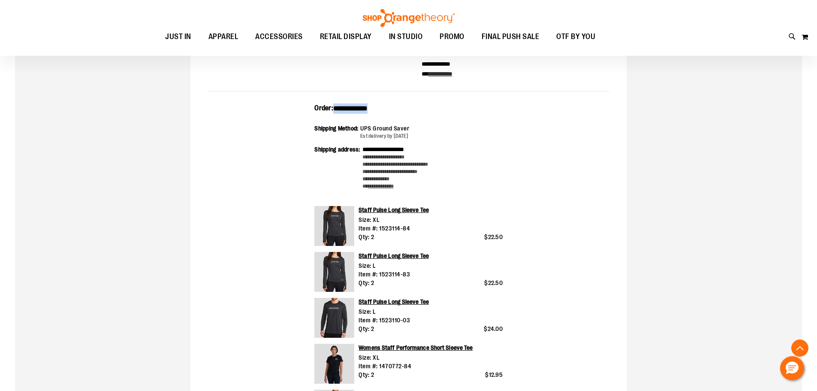
drag, startPoint x: 517, startPoint y: 330, endPoint x: 293, endPoint y: 107, distance: 316.3
click at [287, 107] on div "**********" at bounding box center [409, 308] width 402 height 411
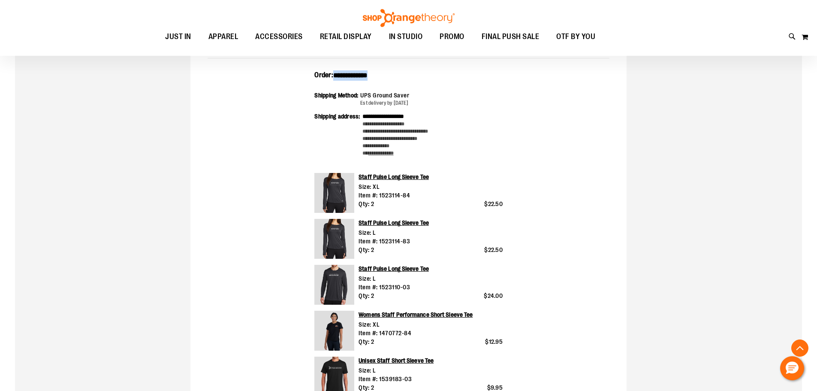
scroll to position [214, 0]
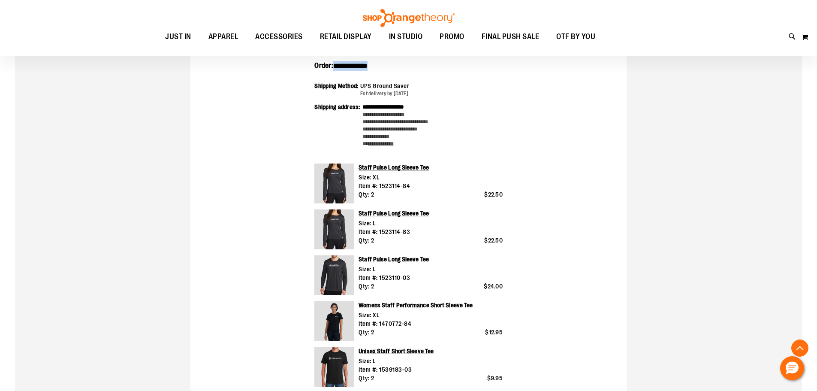
click at [573, 192] on div "**********" at bounding box center [409, 266] width 402 height 411
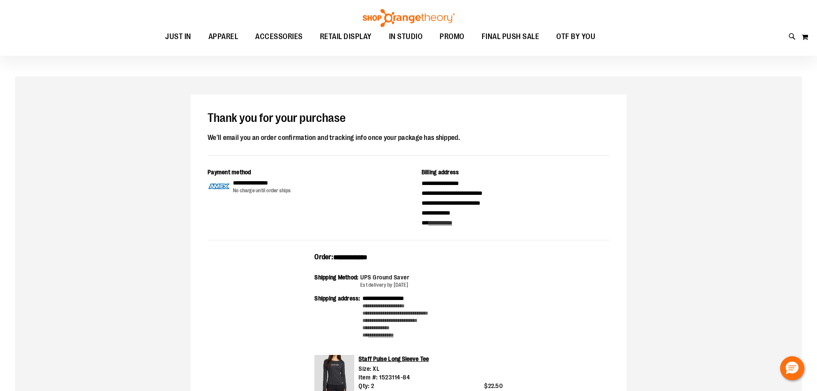
scroll to position [43, 0]
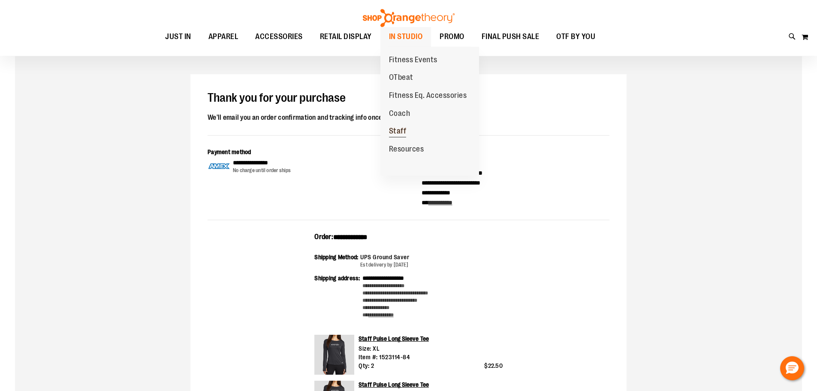
click at [407, 126] on link "Staff" at bounding box center [397, 131] width 35 height 18
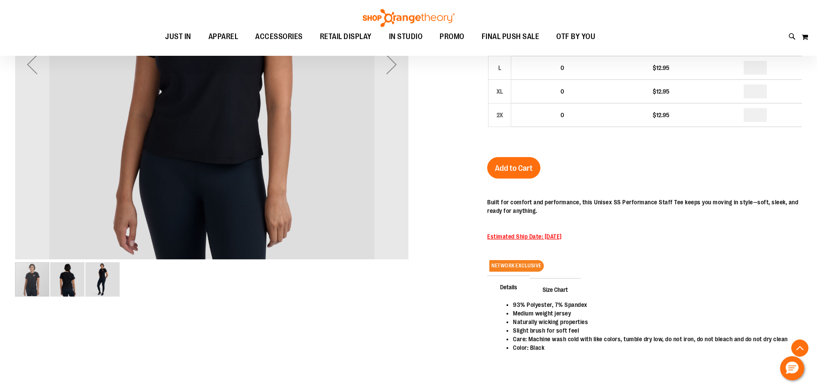
scroll to position [33, 0]
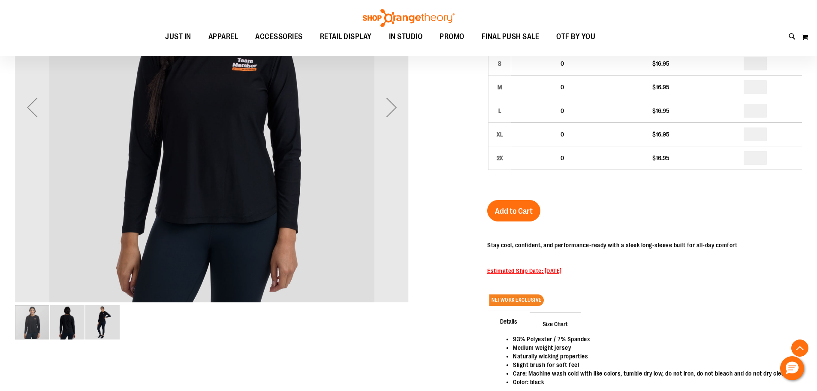
scroll to position [214, 0]
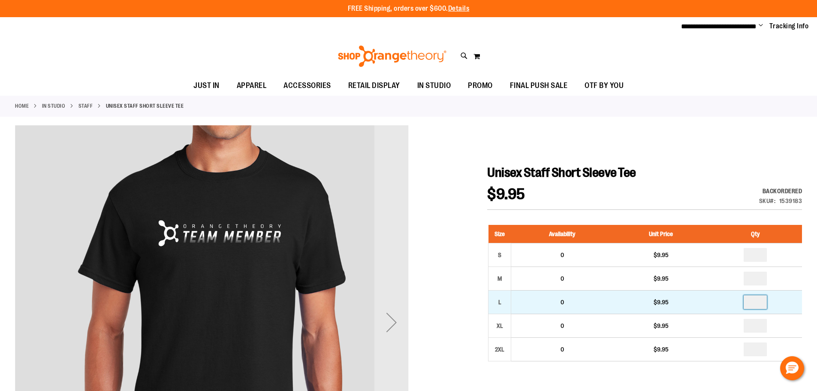
click at [758, 305] on input "number" at bounding box center [755, 302] width 23 height 14
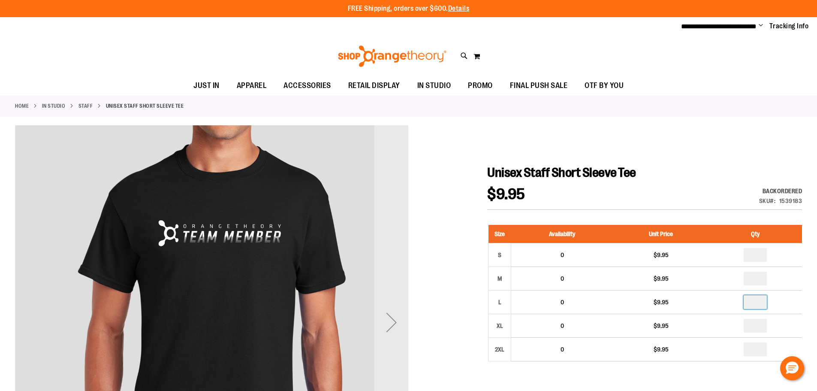
type input "*"
click at [700, 157] on div at bounding box center [408, 375] width 787 height 500
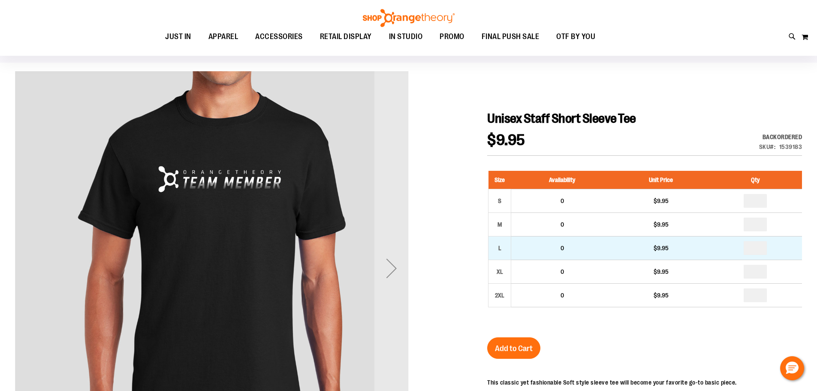
scroll to position [128, 0]
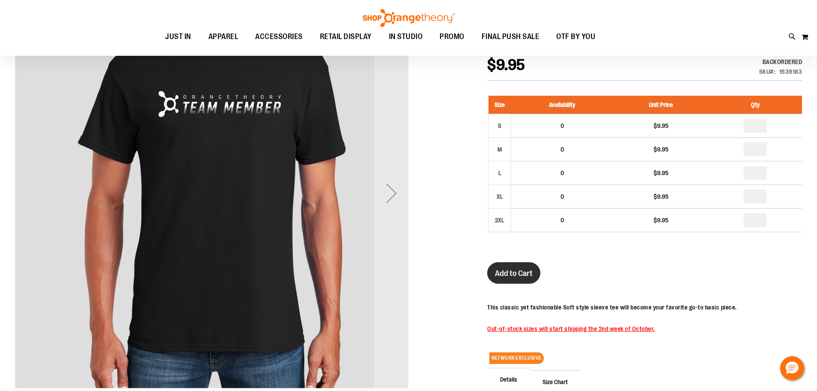
click at [519, 275] on span "Add to Cart" at bounding box center [514, 272] width 38 height 9
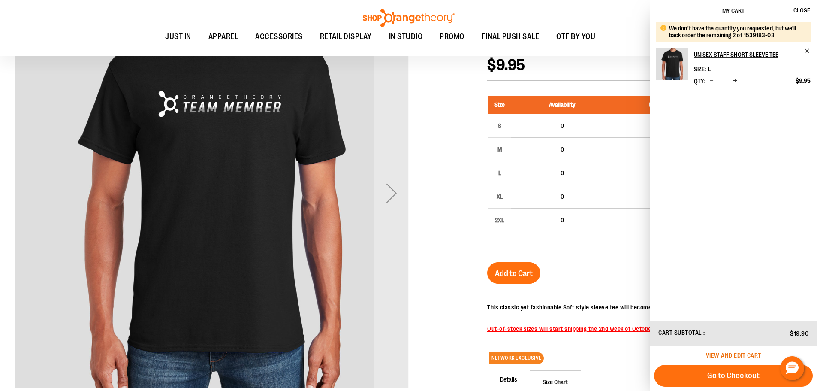
click at [738, 353] on span "View and edit cart" at bounding box center [733, 355] width 55 height 7
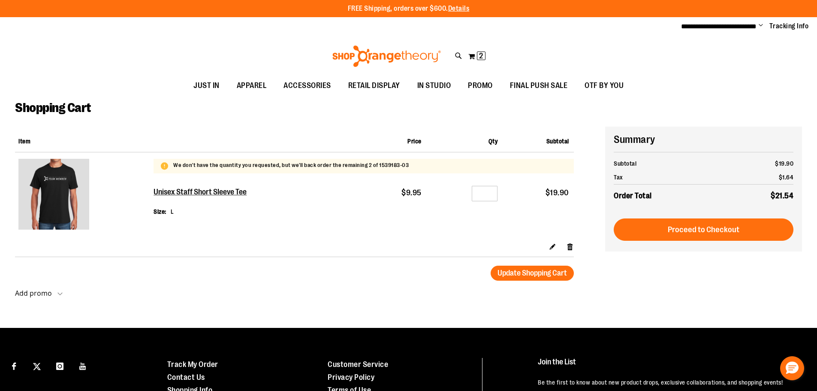
click at [759, 24] on span "Change" at bounding box center [761, 26] width 4 height 8
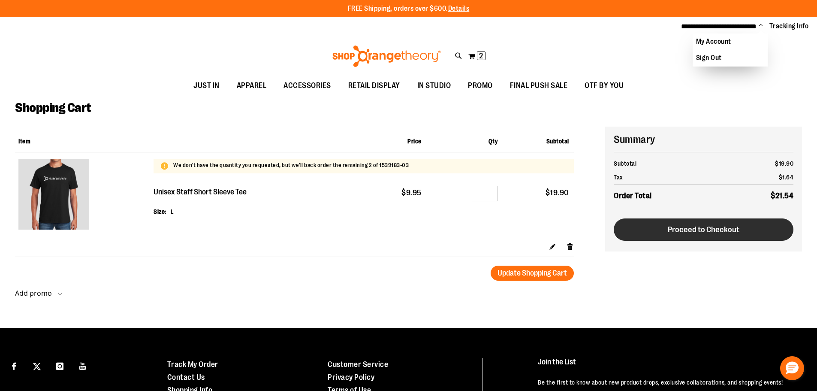
click at [639, 236] on button "Proceed to Checkout" at bounding box center [704, 229] width 180 height 22
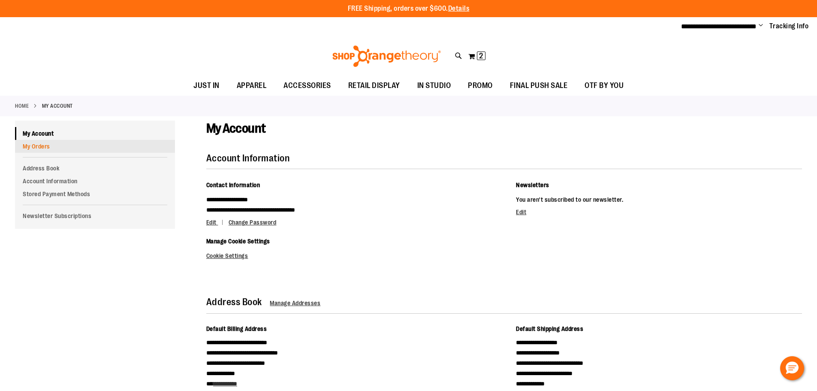
click at [46, 144] on link "My Orders" at bounding box center [95, 146] width 160 height 13
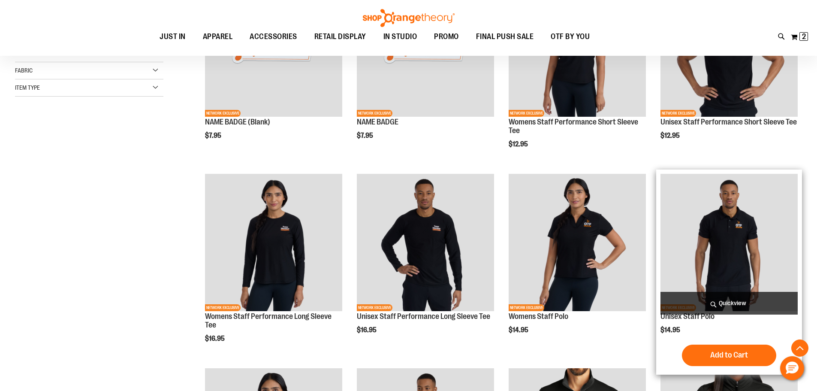
scroll to position [214, 0]
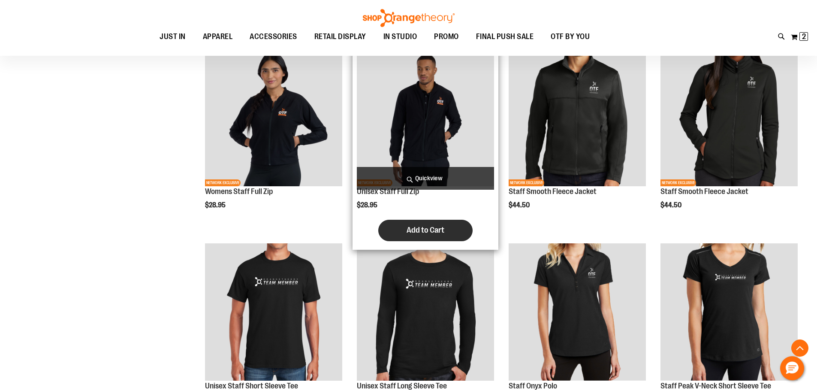
scroll to position [600, 0]
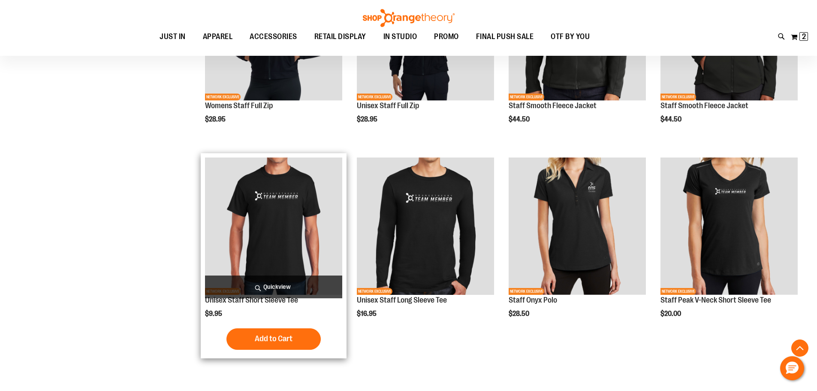
click at [290, 199] on img "product" at bounding box center [273, 225] width 137 height 137
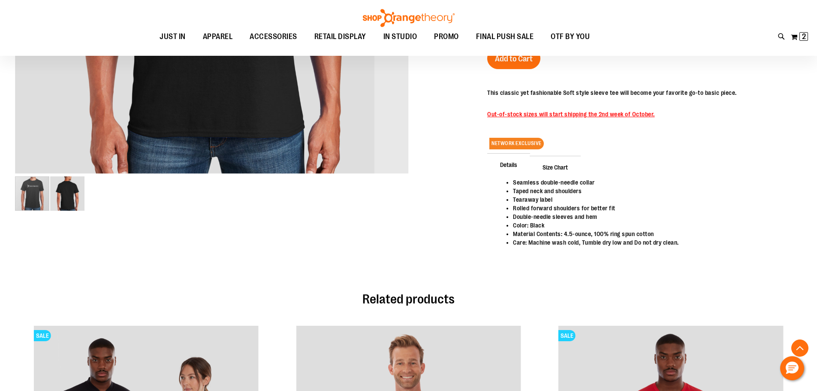
scroll to position [342, 0]
drag, startPoint x: 613, startPoint y: 115, endPoint x: 489, endPoint y: 118, distance: 124.4
click at [489, 118] on p "Out-of-stock sizes will start shipping the 2nd week of October." at bounding box center [612, 114] width 250 height 9
copy span "Out-of-stock sizes will start shipping the 2nd week of October."
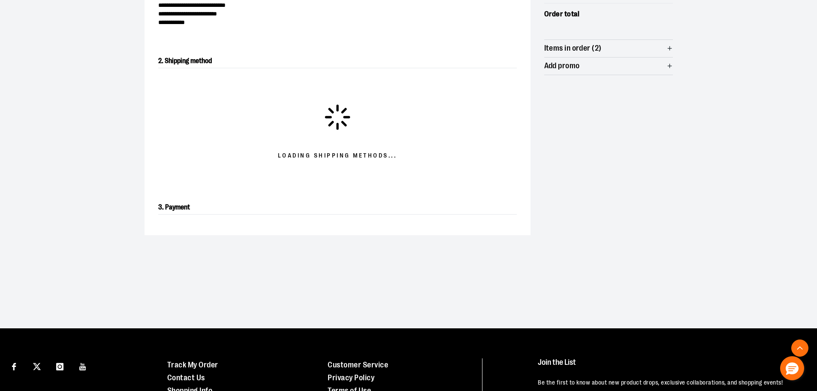
scroll to position [146, 0]
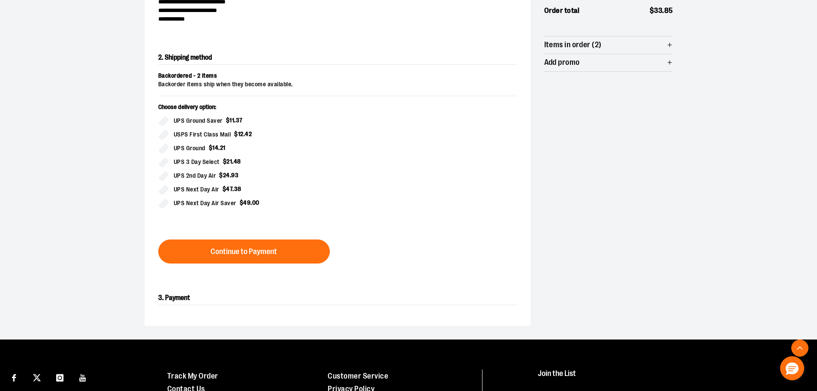
click at [270, 247] on span "Continue to Payment" at bounding box center [244, 251] width 66 height 8
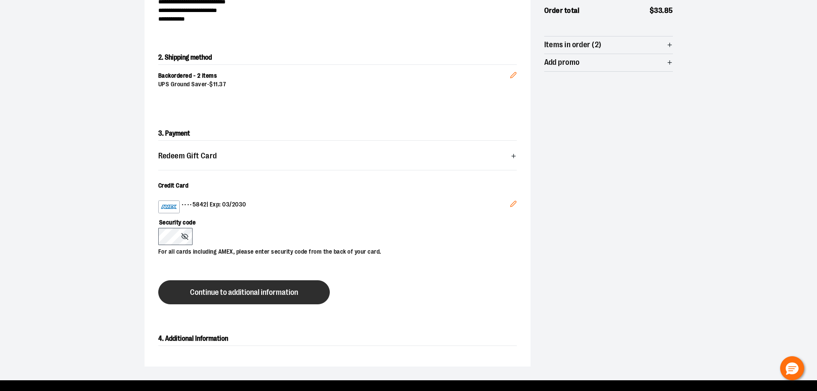
click at [210, 284] on button "Continue to additional information" at bounding box center [244, 292] width 172 height 24
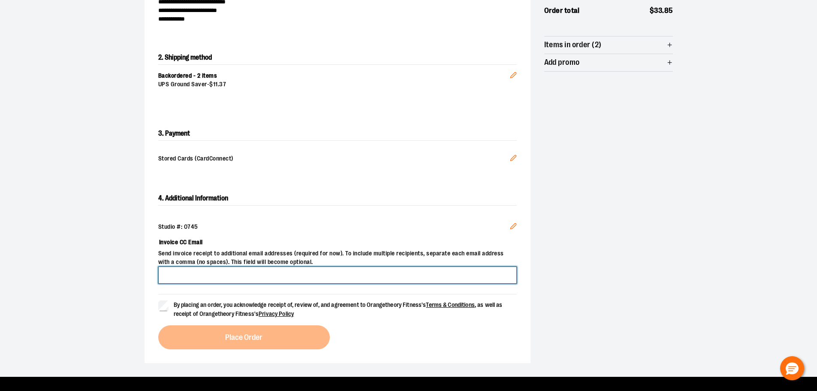
click at [221, 275] on input "Invoice CC Email" at bounding box center [337, 274] width 359 height 17
type input "**********"
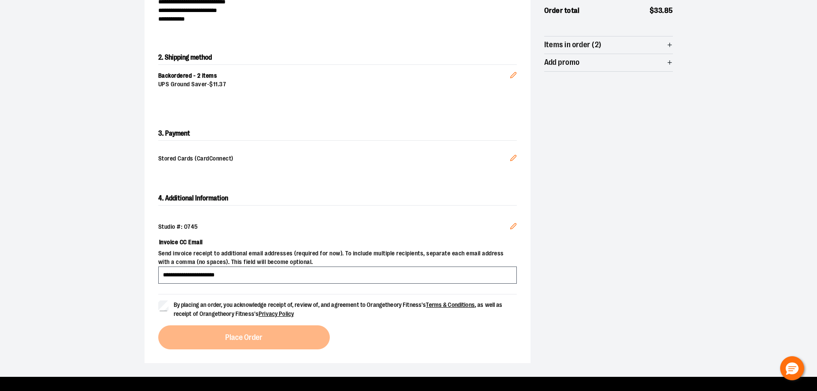
click at [168, 310] on label "By placing an order, you acknowledge receipt of, review of, and agreement to Or…" at bounding box center [337, 309] width 359 height 18
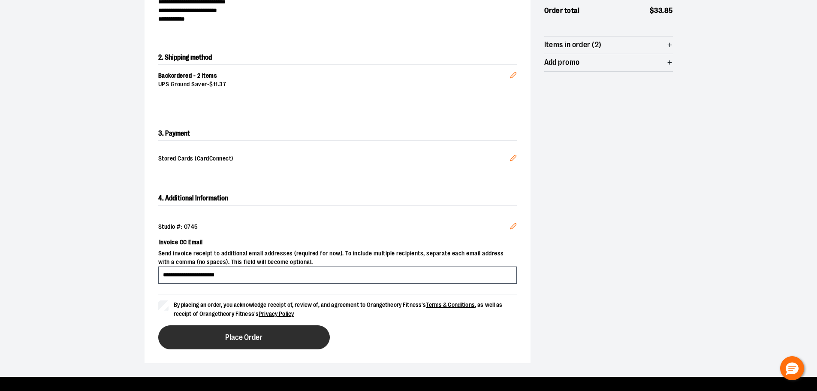
click at [211, 335] on button "Place Order" at bounding box center [244, 337] width 172 height 24
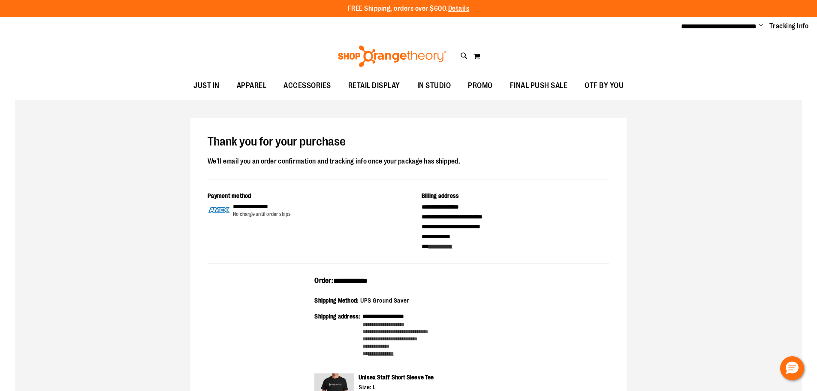
click at [363, 281] on span "**********" at bounding box center [350, 281] width 34 height 6
copy span "**********"
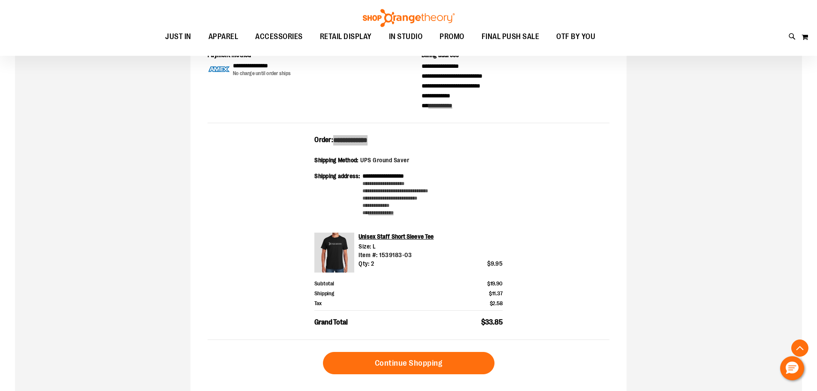
scroll to position [171, 0]
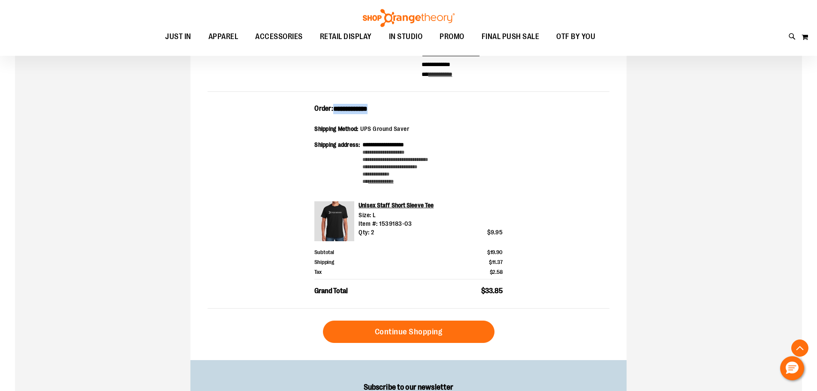
drag, startPoint x: 363, startPoint y: 260, endPoint x: 290, endPoint y: 115, distance: 162.7
click at [290, 115] on div "**********" at bounding box center [409, 206] width 402 height 205
click at [230, 177] on div "**********" at bounding box center [409, 206] width 402 height 205
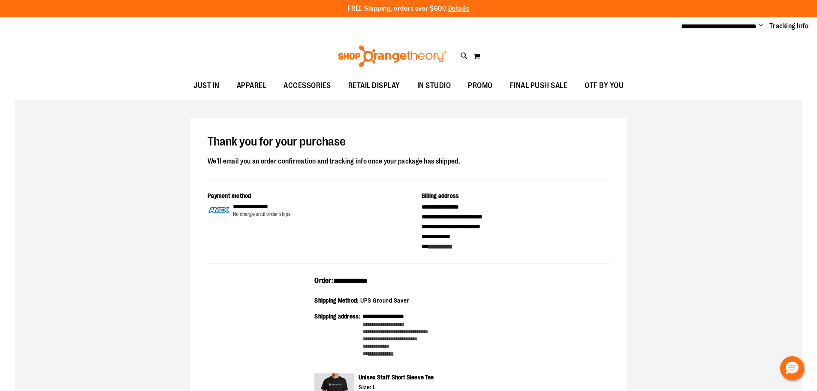
click at [761, 24] on span "Change" at bounding box center [761, 26] width 4 height 8
click at [725, 62] on link "Sign Out" at bounding box center [730, 58] width 75 height 16
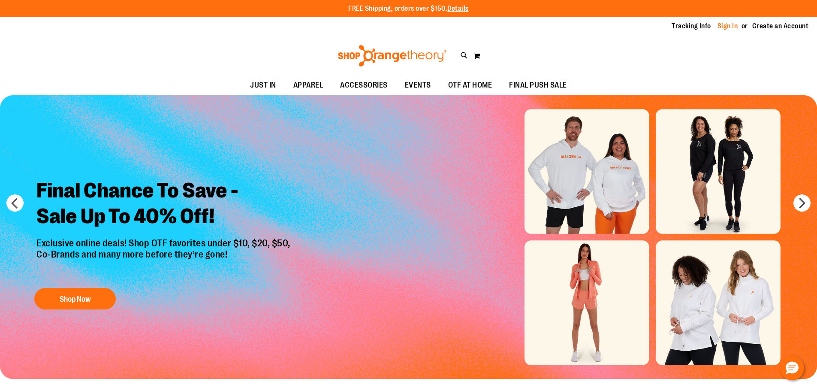
click at [731, 30] on link "Sign In" at bounding box center [728, 25] width 21 height 9
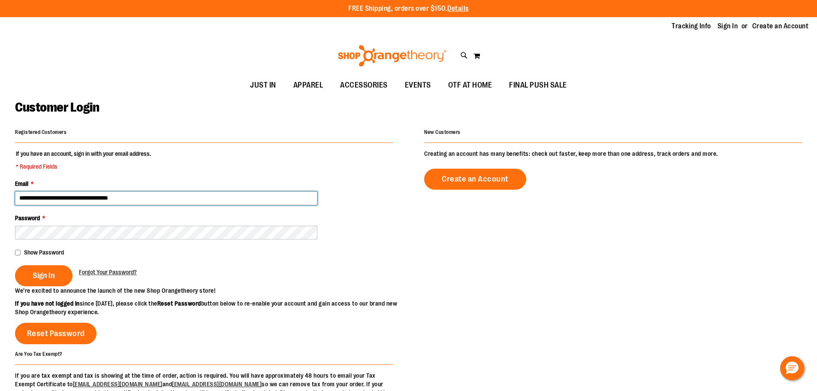
click at [70, 197] on input "**********" at bounding box center [166, 198] width 302 height 14
type input "**********"
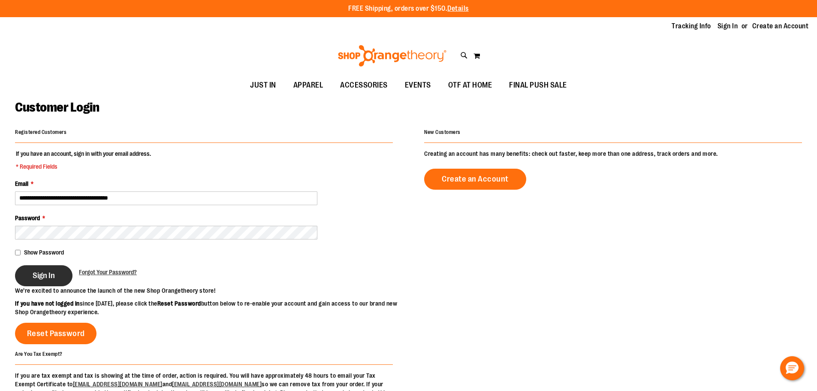
click at [28, 275] on button "Sign In" at bounding box center [43, 275] width 57 height 21
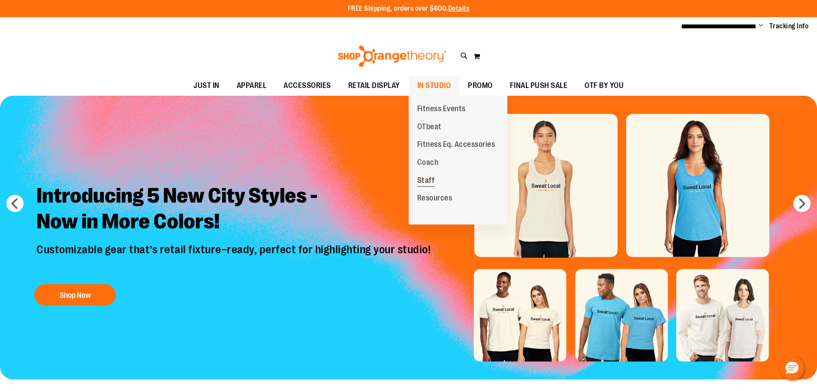
click at [429, 181] on span "Staff" at bounding box center [426, 181] width 18 height 11
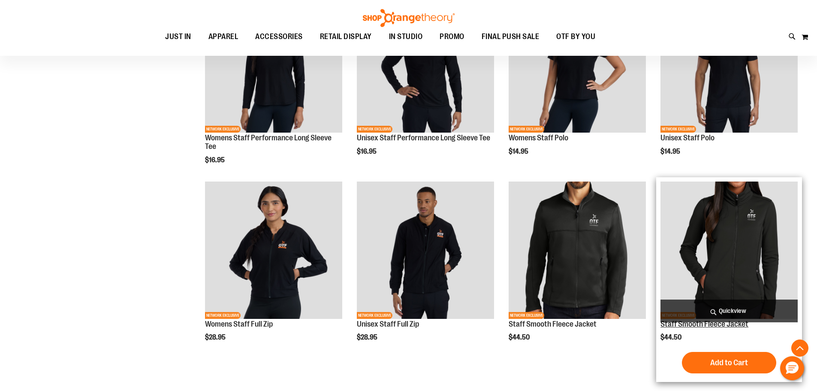
scroll to position [514, 0]
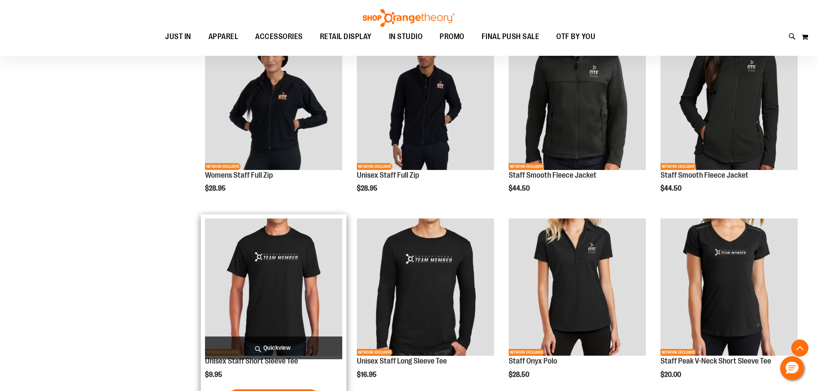
click at [284, 271] on img "product" at bounding box center [273, 286] width 137 height 137
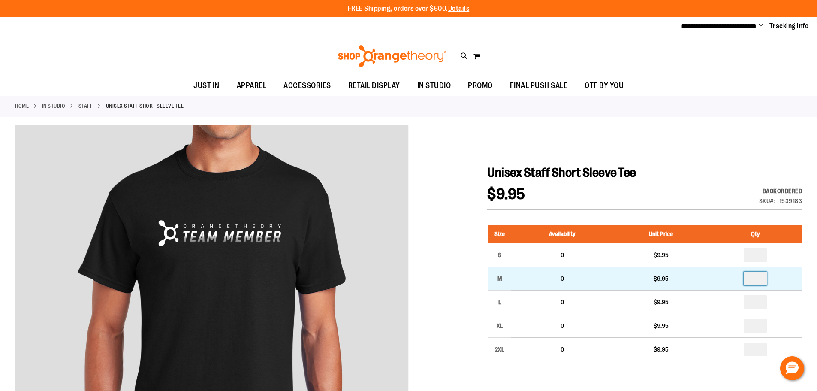
click at [763, 282] on input "number" at bounding box center [755, 279] width 23 height 14
type input "*"
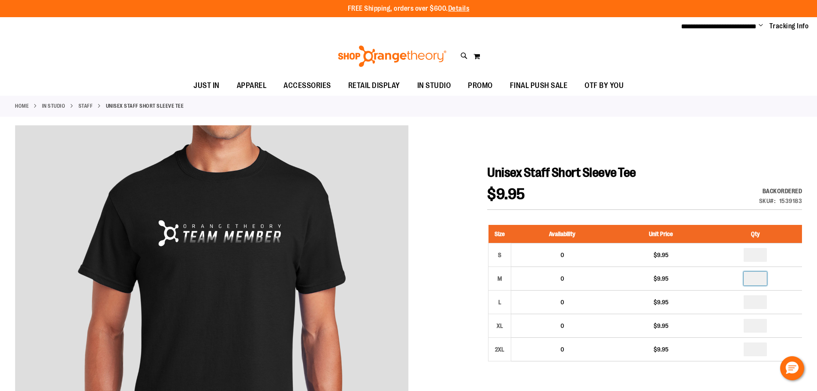
click at [708, 193] on div "$9.95 Backordered Only %1 left SKU 1539183" at bounding box center [644, 198] width 315 height 23
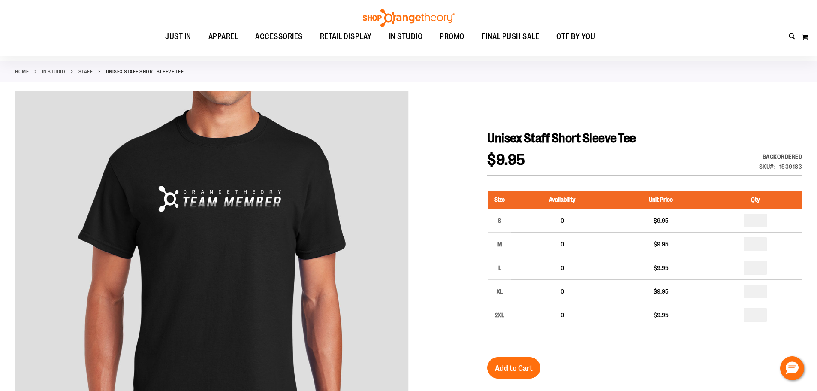
scroll to position [43, 0]
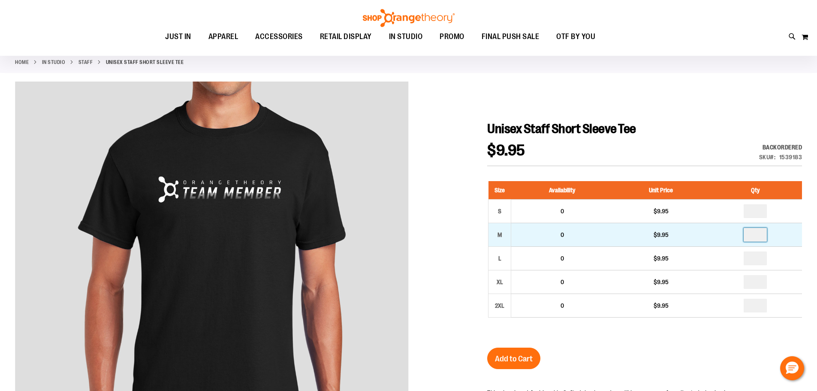
click at [761, 232] on input "*" at bounding box center [755, 235] width 23 height 14
type input "*"
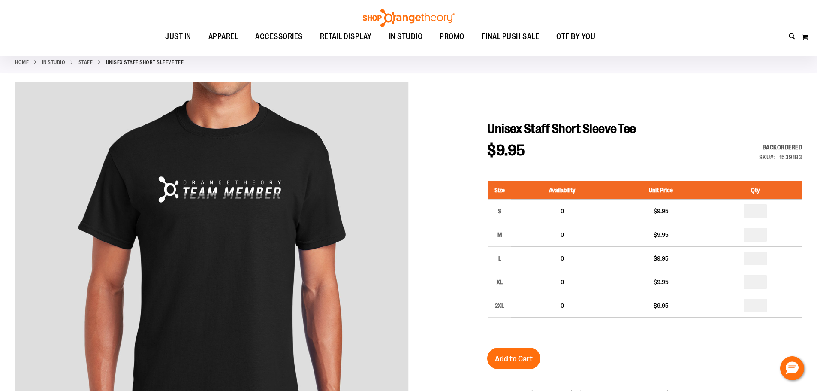
click at [722, 354] on div "Unisex Staff Short Sleeve Tee $9.95 Backordered Only %1 left SKU 1539183 Size A…" at bounding box center [644, 351] width 315 height 460
click at [493, 359] on button "Add to Cart" at bounding box center [513, 357] width 53 height 21
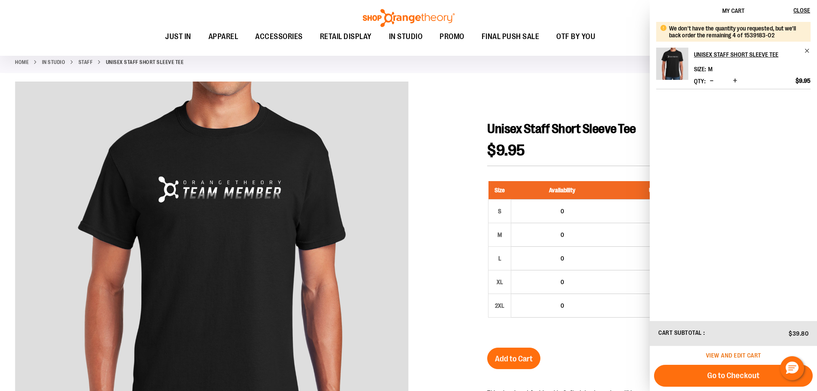
click at [736, 354] on span "View and edit cart" at bounding box center [733, 355] width 55 height 7
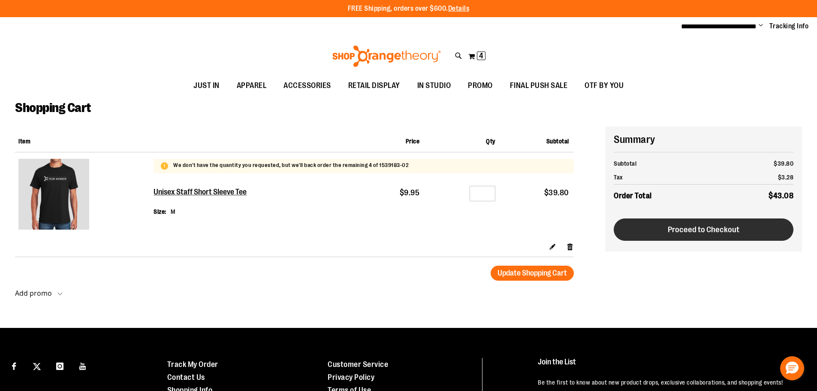
click at [681, 226] on span "Proceed to Checkout" at bounding box center [704, 229] width 72 height 9
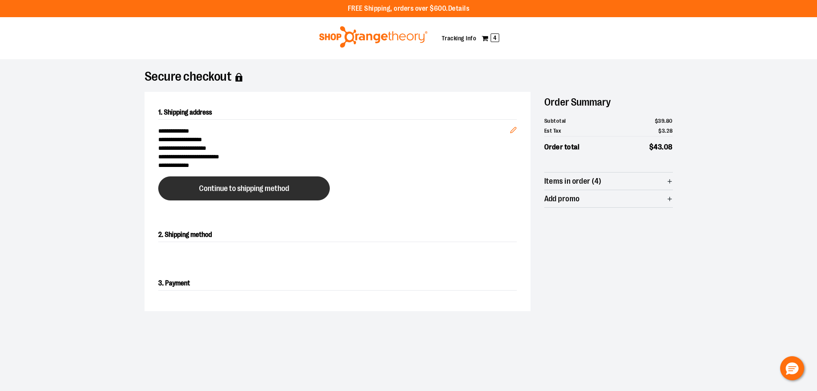
click at [258, 179] on button "Continue to shipping method" at bounding box center [244, 188] width 172 height 24
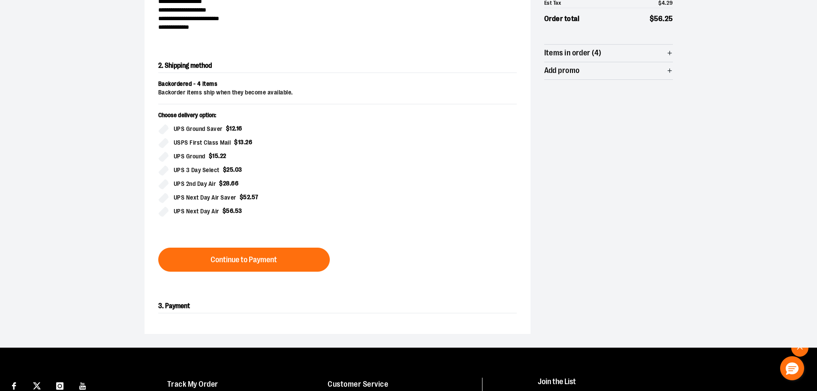
scroll to position [146, 0]
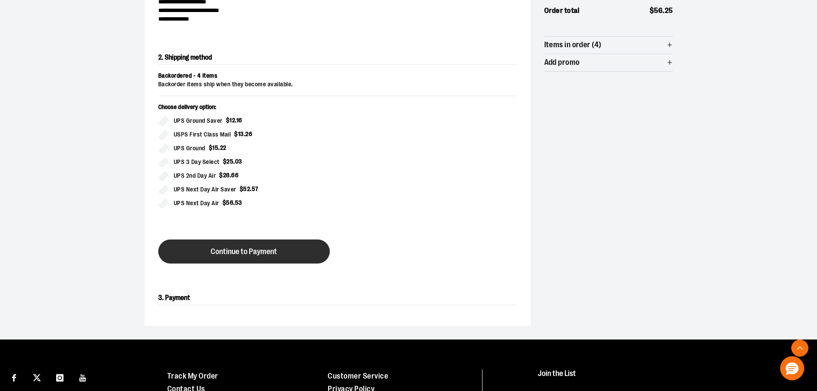
click at [268, 256] on button "Continue to Payment" at bounding box center [244, 251] width 172 height 24
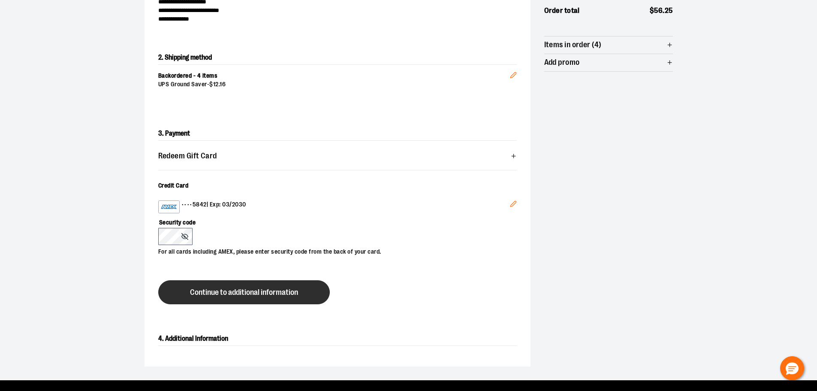
click at [222, 285] on button "Continue to additional information" at bounding box center [244, 292] width 172 height 24
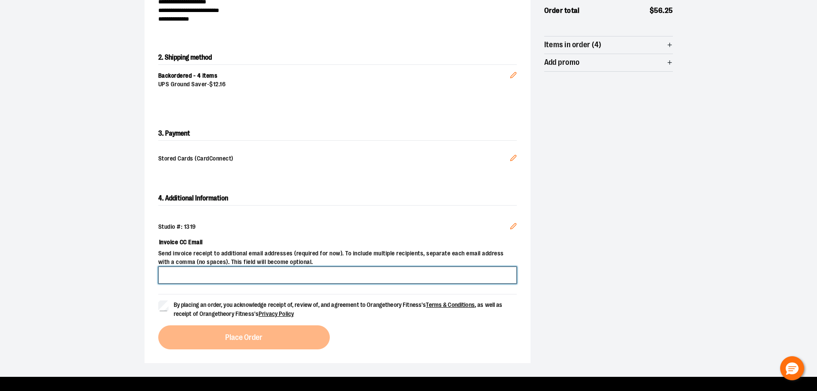
click at [201, 278] on input "Invoice CC Email" at bounding box center [337, 274] width 359 height 17
type input "**********"
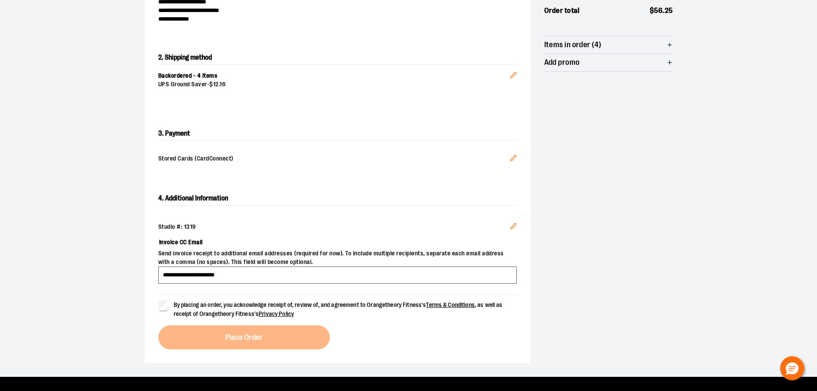
click at [157, 309] on div "**********" at bounding box center [338, 270] width 386 height 185
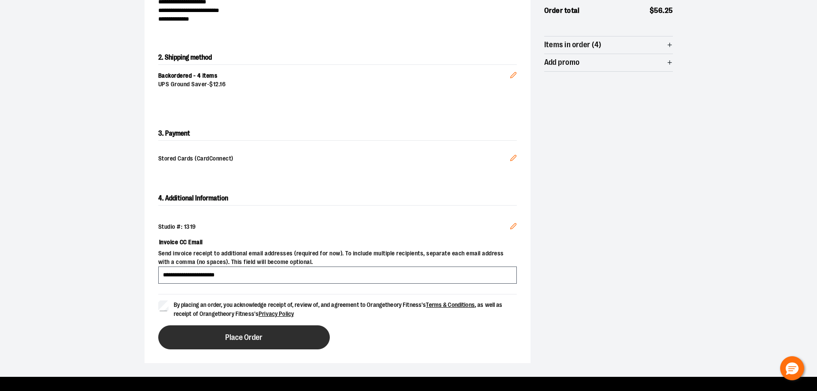
click at [219, 334] on button "Place Order" at bounding box center [244, 337] width 172 height 24
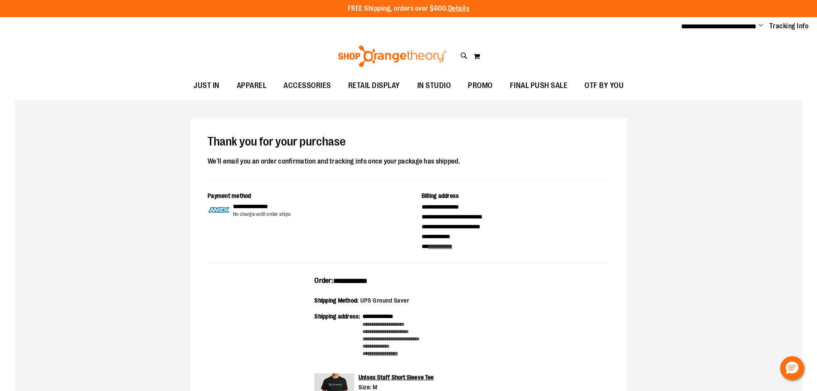
click at [341, 278] on span "**********" at bounding box center [350, 281] width 34 height 6
copy span "**********"
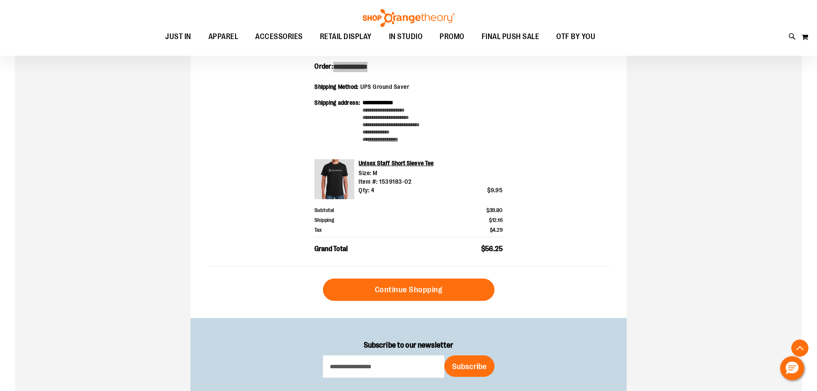
scroll to position [214, 0]
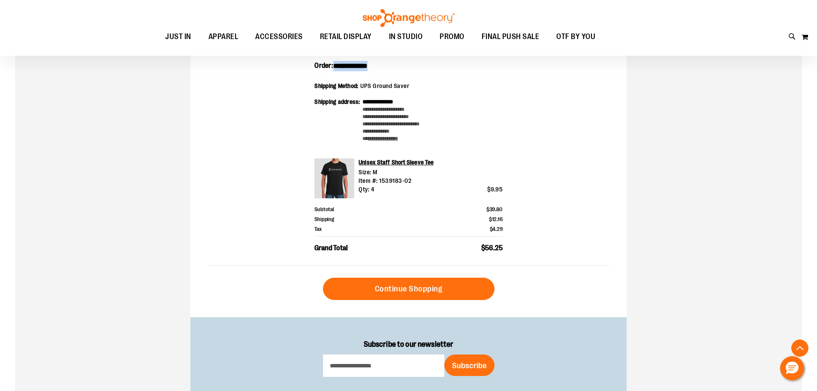
drag, startPoint x: 516, startPoint y: 246, endPoint x: 313, endPoint y: 70, distance: 268.8
click at [313, 70] on div "**********" at bounding box center [409, 163] width 402 height 205
click at [577, 176] on div "**********" at bounding box center [409, 163] width 402 height 205
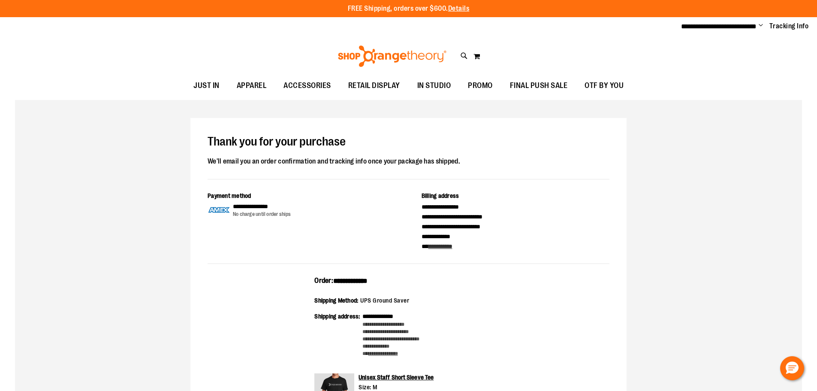
click at [760, 24] on span "Change" at bounding box center [761, 26] width 4 height 8
click at [724, 60] on link "Sign Out" at bounding box center [730, 58] width 75 height 16
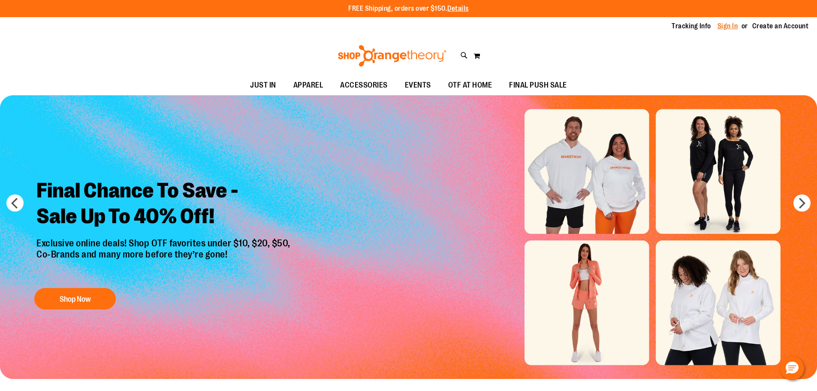
click at [727, 26] on link "Sign In" at bounding box center [728, 25] width 21 height 9
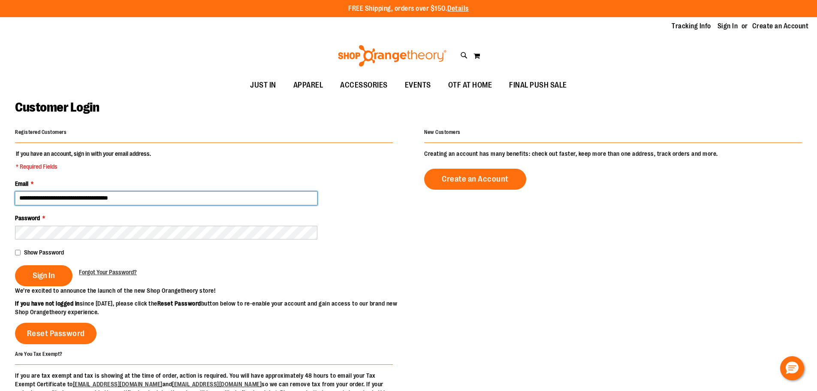
click at [93, 194] on input "**********" at bounding box center [166, 198] width 302 height 14
click at [64, 200] on input "**********" at bounding box center [166, 198] width 302 height 14
type input "**********"
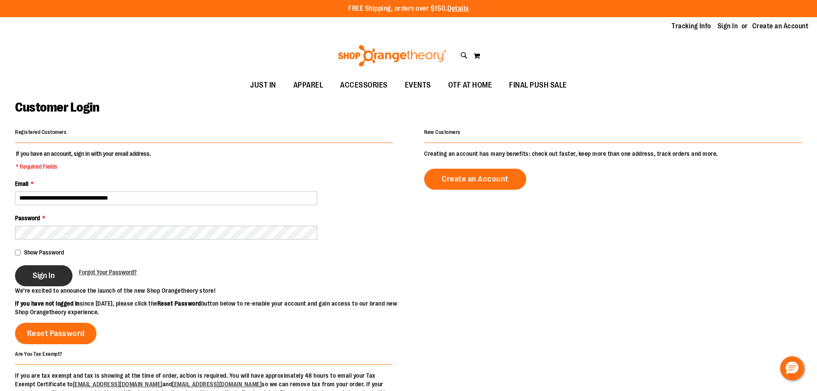
click at [29, 275] on button "Sign In" at bounding box center [43, 275] width 57 height 21
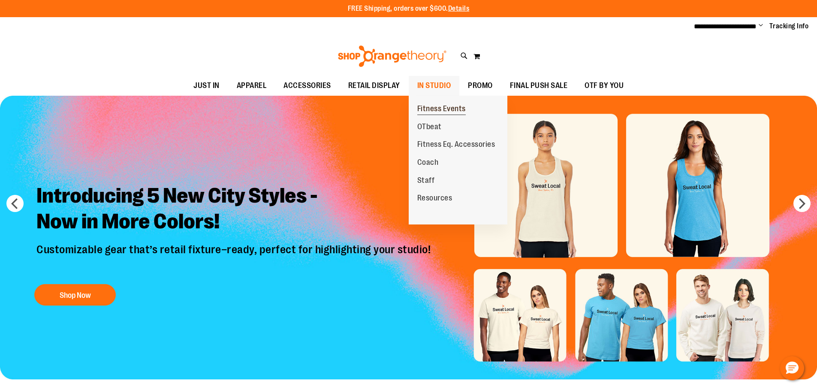
click at [425, 104] on span "Fitness Events" at bounding box center [441, 109] width 48 height 11
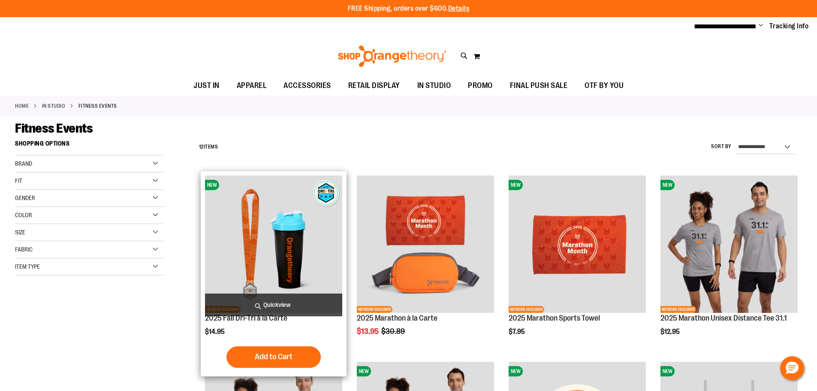
click at [308, 220] on img "product" at bounding box center [273, 243] width 137 height 137
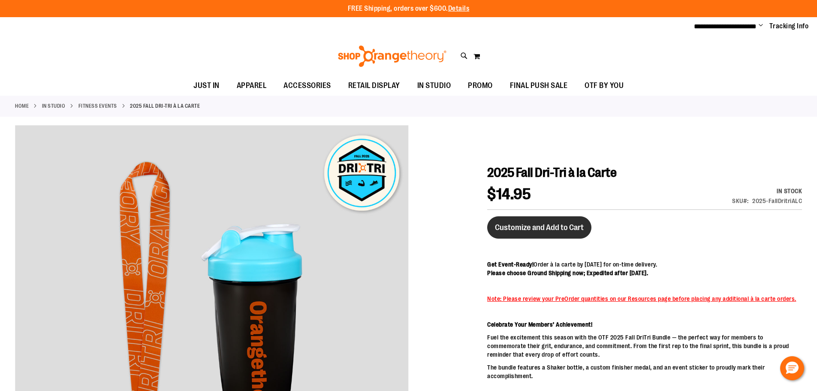
click at [510, 223] on span "Customize and Add to Cart" at bounding box center [539, 227] width 89 height 9
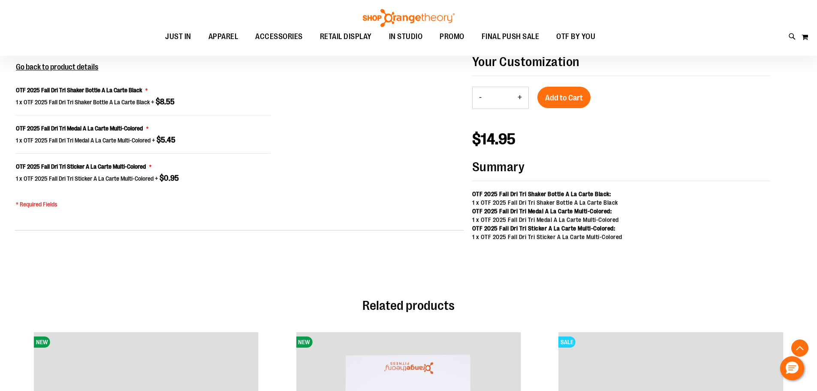
scroll to position [689, 0]
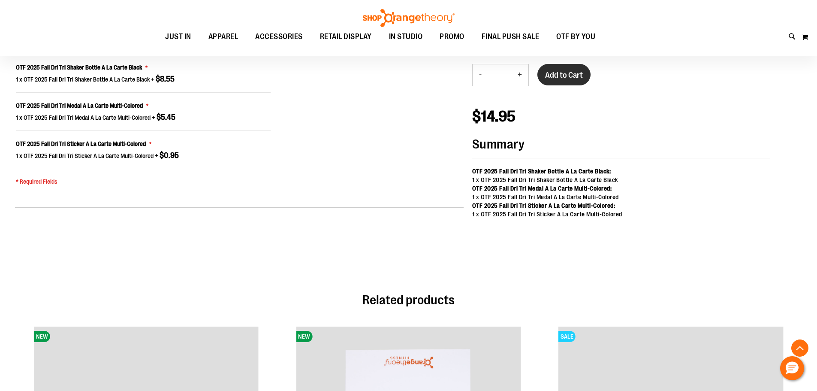
click at [567, 81] on button "Add to Cart" at bounding box center [563, 74] width 53 height 21
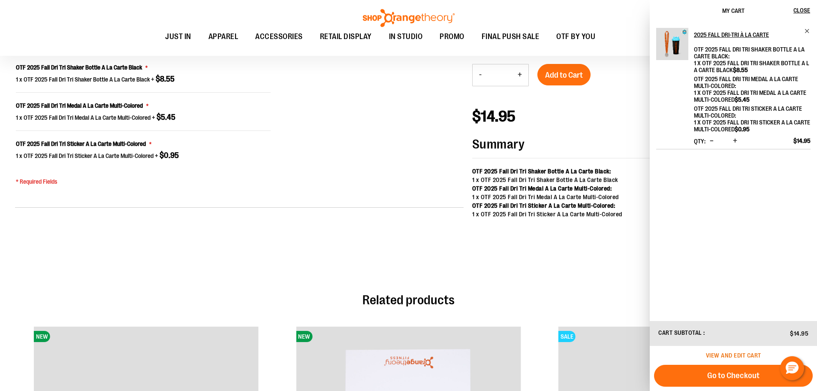
click at [751, 353] on span "View and edit cart" at bounding box center [733, 355] width 55 height 7
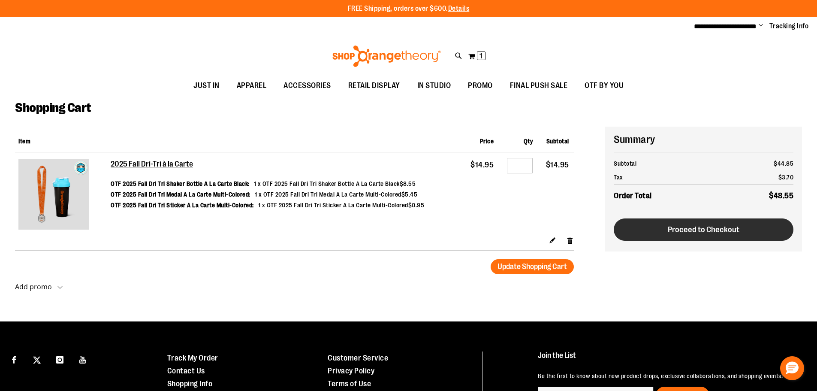
click at [684, 230] on span "Proceed to Checkout" at bounding box center [704, 229] width 72 height 9
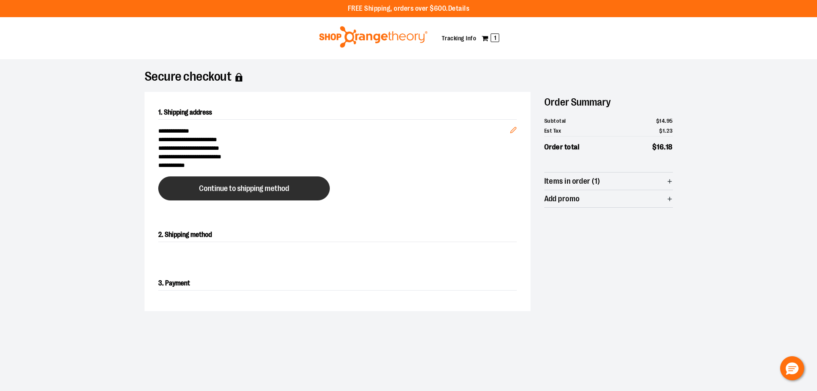
click at [268, 196] on button "Continue to shipping method" at bounding box center [244, 188] width 172 height 24
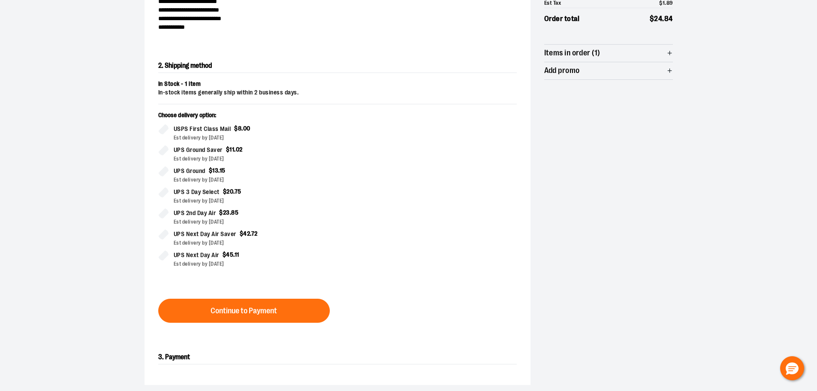
scroll to position [146, 0]
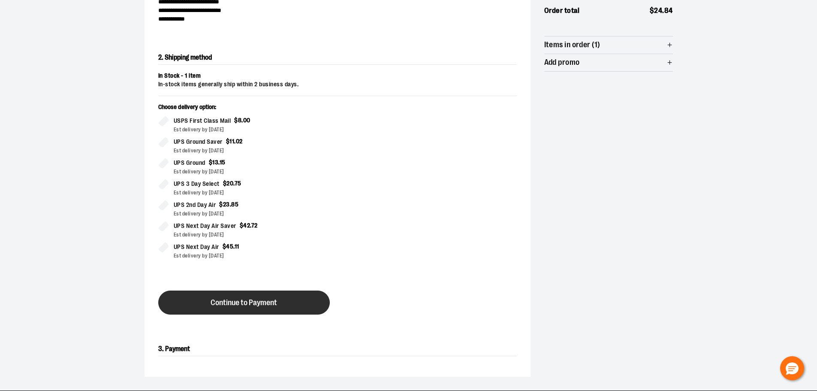
click at [265, 306] on span "Continue to Payment" at bounding box center [244, 303] width 66 height 8
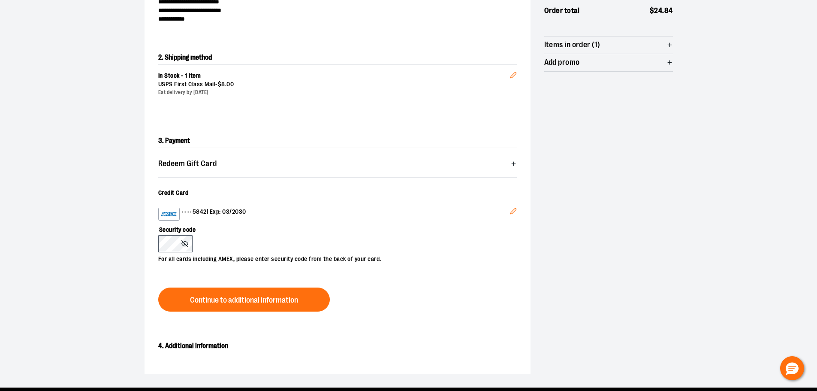
click at [291, 265] on div "•••• 5842 | Exp: 03/2030 Edit Security code For all cards including AMEX, pleas…" at bounding box center [337, 235] width 359 height 76
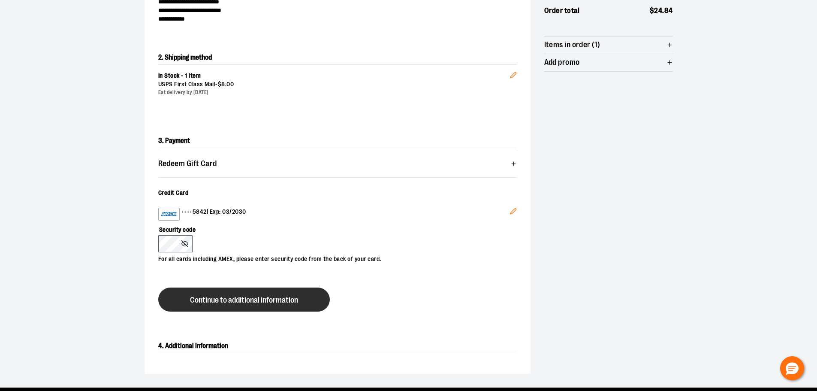
click at [260, 301] on span "Continue to additional information" at bounding box center [244, 300] width 108 height 8
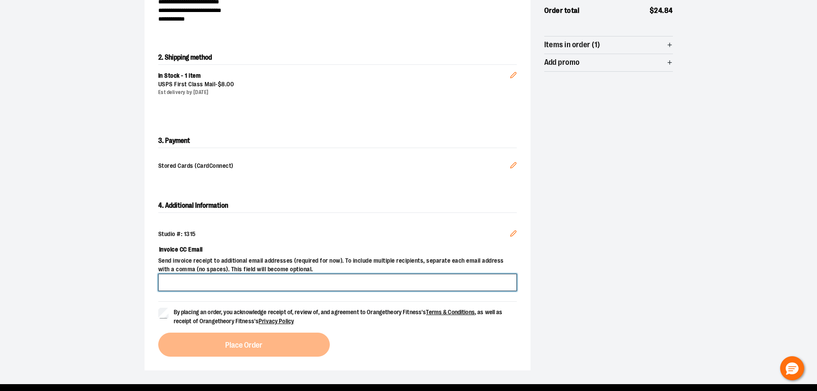
click at [188, 275] on input "Invoice CC Email" at bounding box center [337, 282] width 359 height 17
type input "**********"
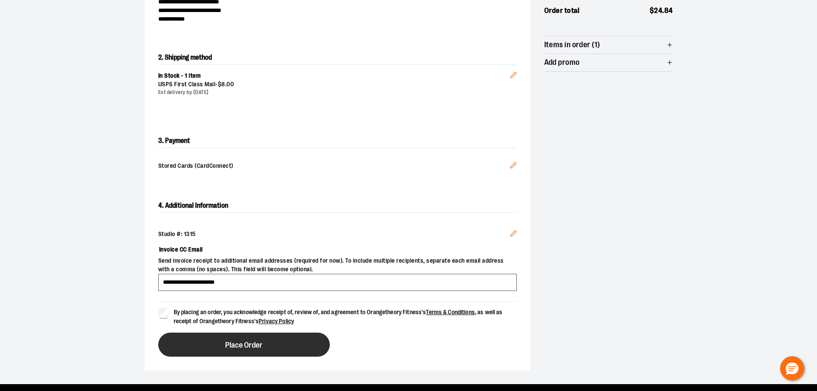
click at [230, 351] on button "Place Order" at bounding box center [244, 344] width 172 height 24
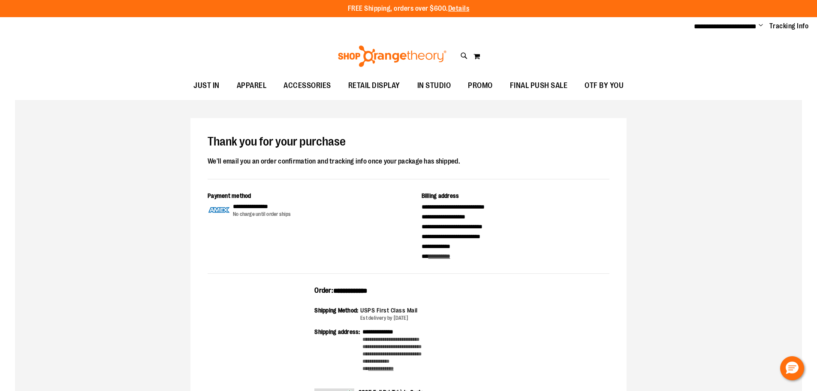
click at [349, 287] on span "**********" at bounding box center [350, 290] width 34 height 6
copy span "**********"
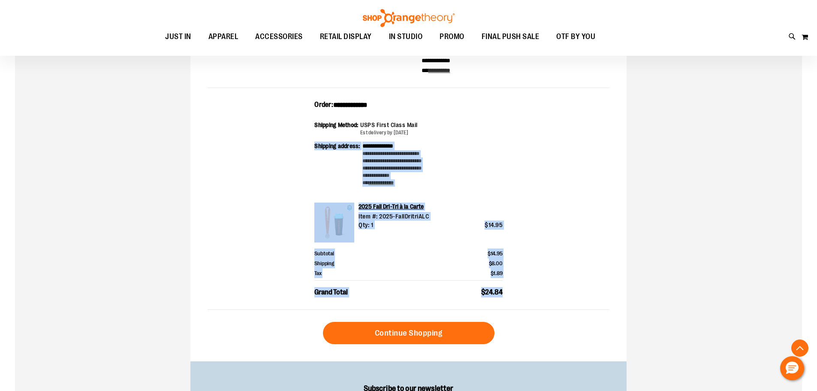
scroll to position [172, 0]
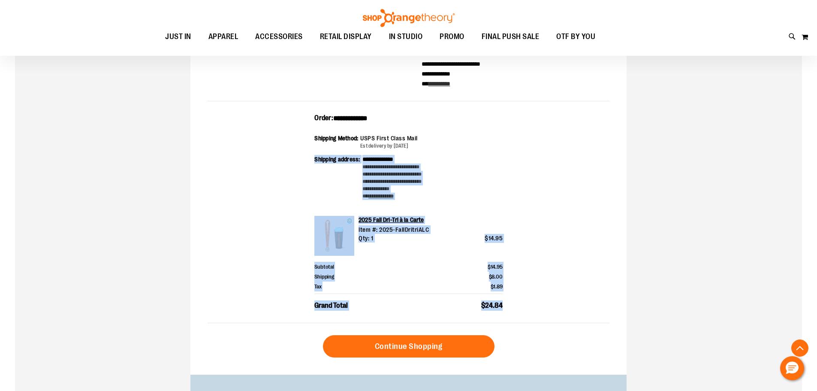
drag, startPoint x: 513, startPoint y: 261, endPoint x: 306, endPoint y: 123, distance: 249.0
click at [306, 123] on div "**********" at bounding box center [409, 218] width 402 height 210
click at [523, 124] on div "**********" at bounding box center [409, 218] width 402 height 210
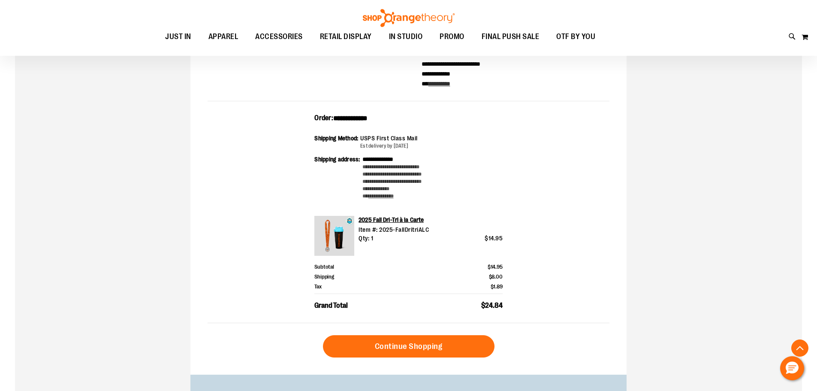
scroll to position [0, 0]
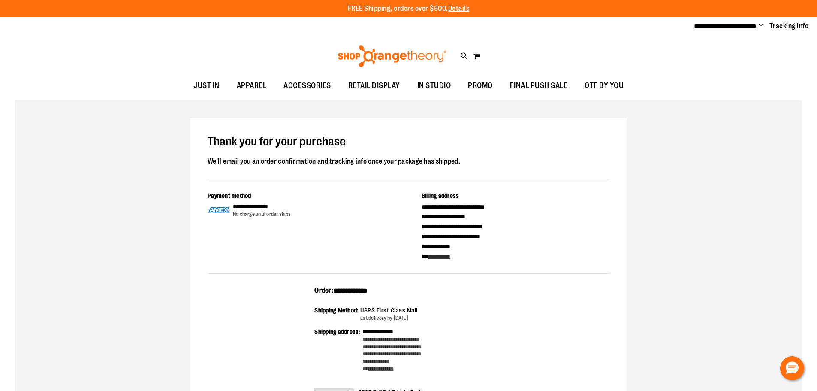
click at [760, 26] on span "Change" at bounding box center [761, 26] width 4 height 8
click at [714, 59] on link "Sign Out" at bounding box center [730, 58] width 75 height 16
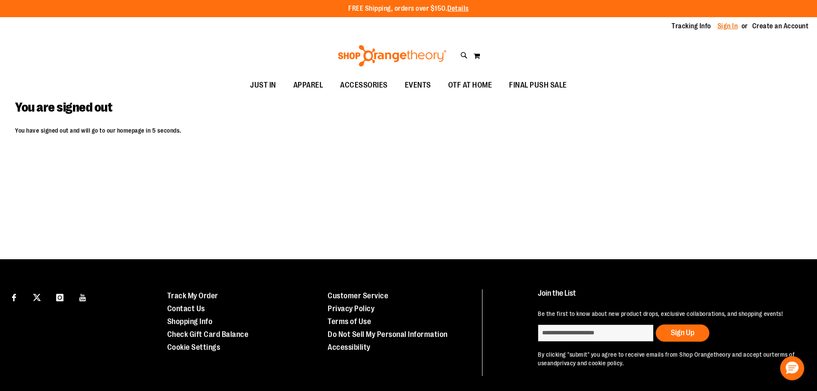
click at [722, 23] on link "Sign In" at bounding box center [728, 25] width 21 height 9
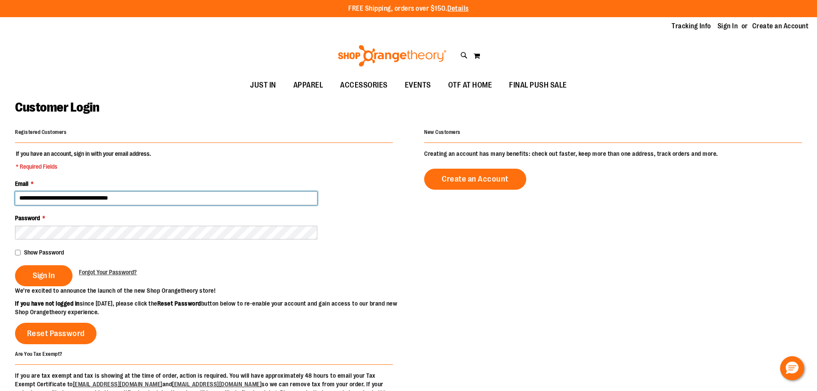
click at [67, 198] on input "**********" at bounding box center [166, 198] width 302 height 14
type input "**********"
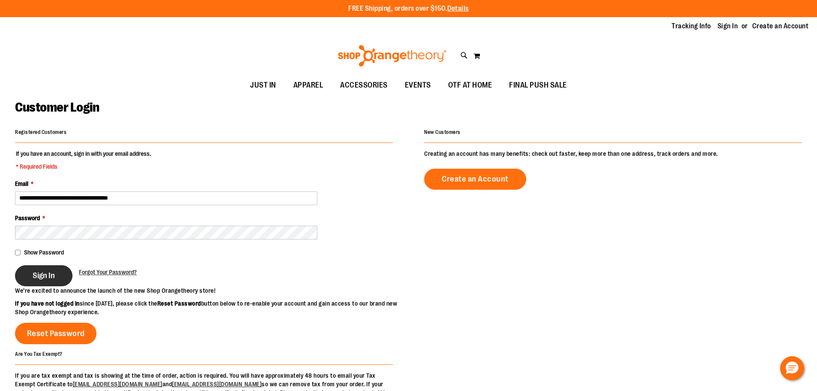
click at [42, 271] on span "Sign In" at bounding box center [44, 275] width 22 height 9
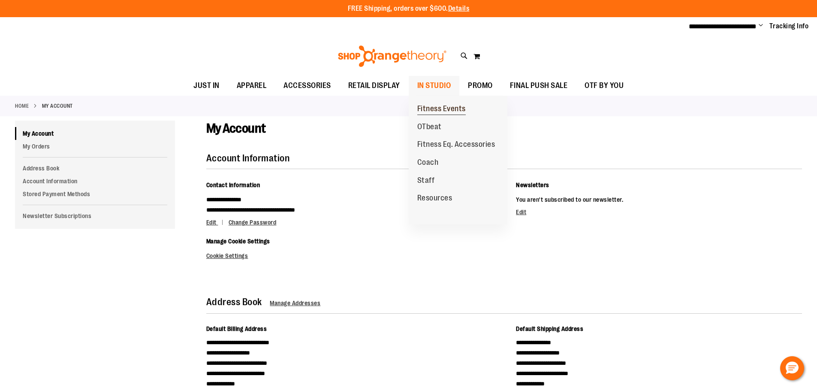
click at [437, 112] on span "Fitness Events" at bounding box center [441, 109] width 48 height 11
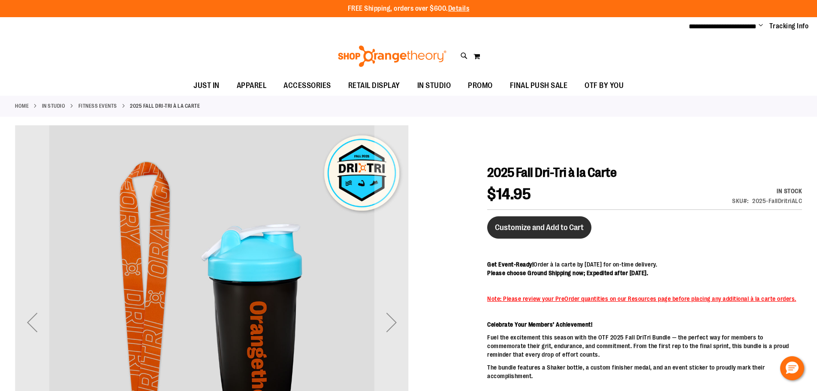
click at [574, 220] on button "Customize and Add to Cart" at bounding box center [539, 227] width 104 height 22
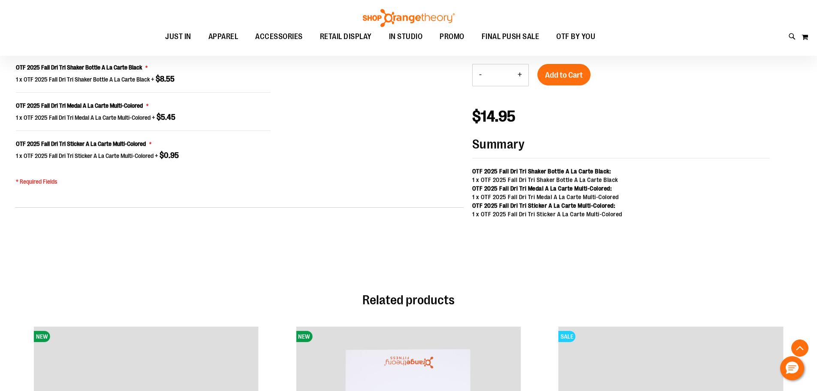
scroll to position [689, 0]
click at [568, 79] on span "Add to Cart" at bounding box center [564, 75] width 38 height 9
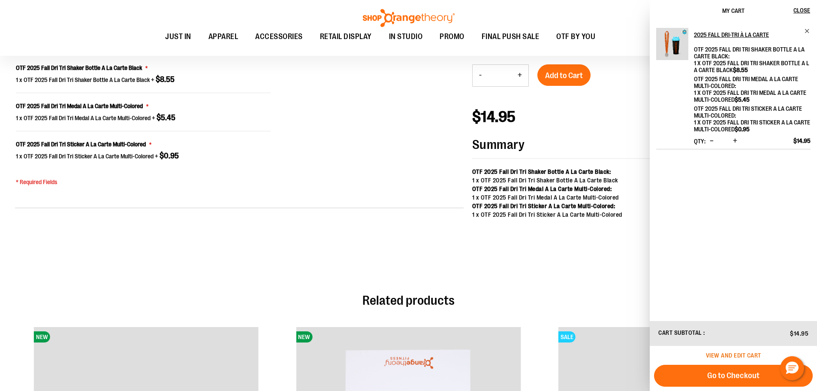
click at [735, 355] on span "View and edit cart" at bounding box center [733, 355] width 55 height 7
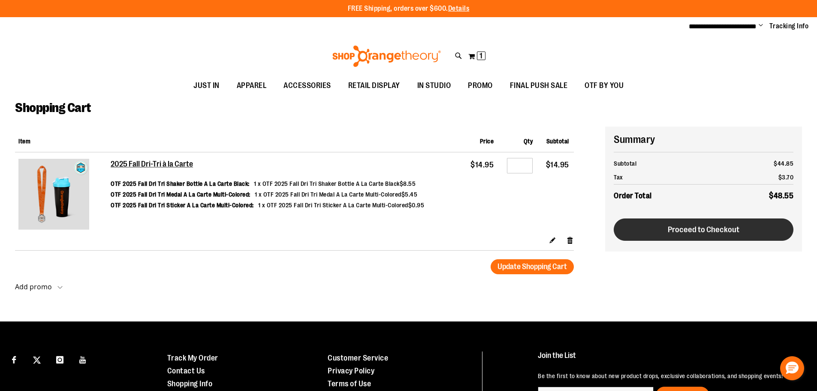
click at [760, 235] on button "Proceed to Checkout" at bounding box center [704, 229] width 180 height 22
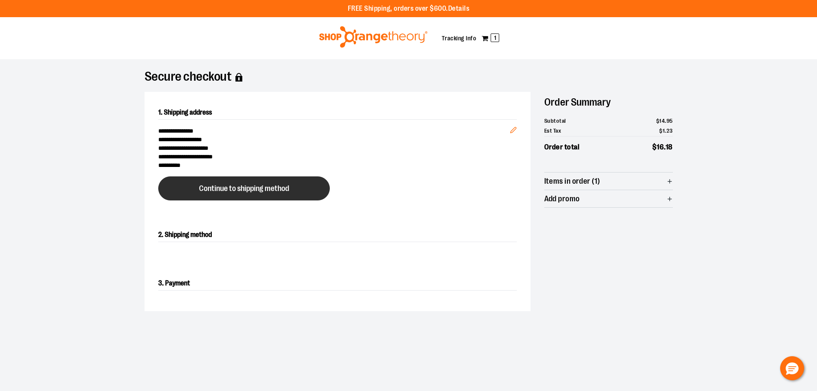
click at [250, 186] on span "Continue to shipping method" at bounding box center [244, 188] width 90 height 8
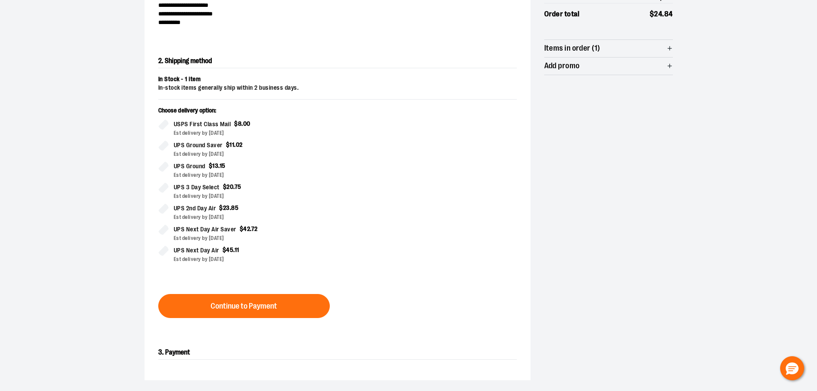
scroll to position [146, 0]
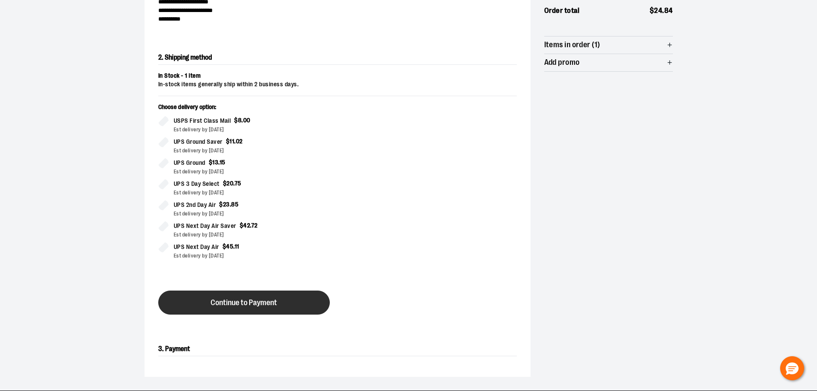
click at [293, 299] on button "Continue to Payment" at bounding box center [244, 302] width 172 height 24
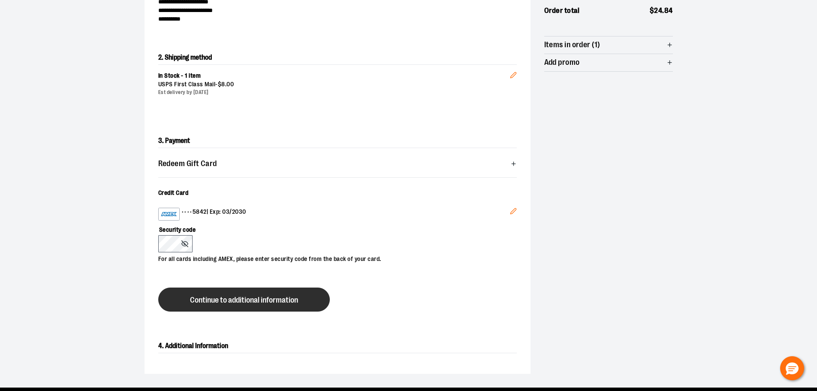
click at [205, 291] on button "Continue to additional information" at bounding box center [244, 299] width 172 height 24
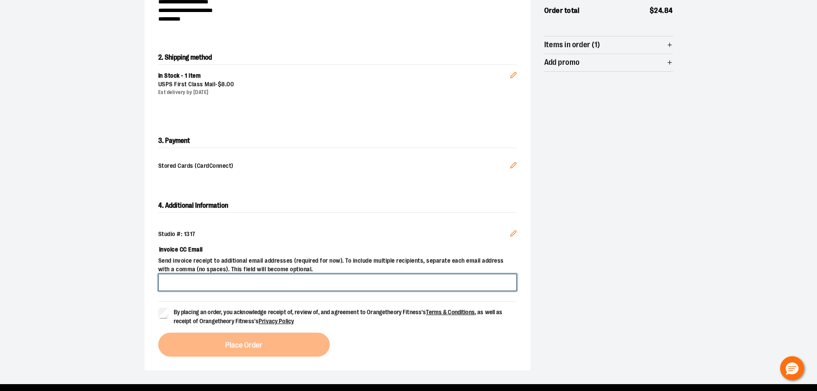
click at [188, 284] on input "Invoice CC Email" at bounding box center [337, 282] width 359 height 17
type input "**********"
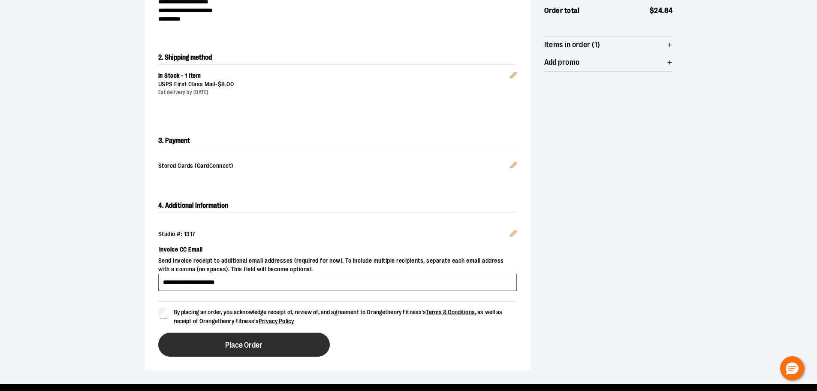
click at [232, 341] on span "Place Order" at bounding box center [243, 345] width 37 height 8
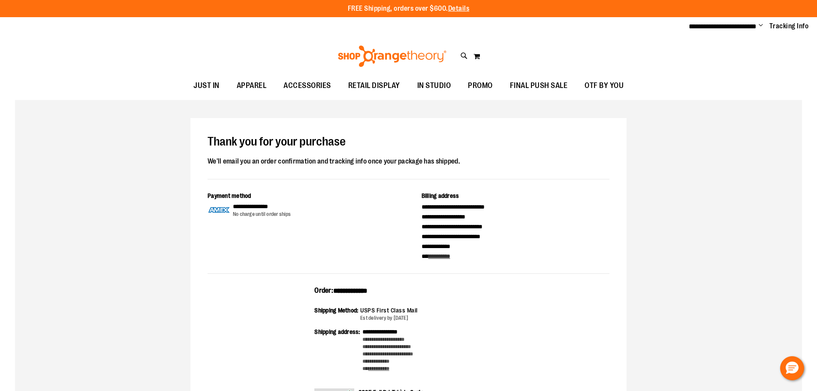
click at [356, 294] on div "**********" at bounding box center [408, 293] width 188 height 15
click at [357, 291] on span "**********" at bounding box center [350, 290] width 34 height 6
copy span "**********"
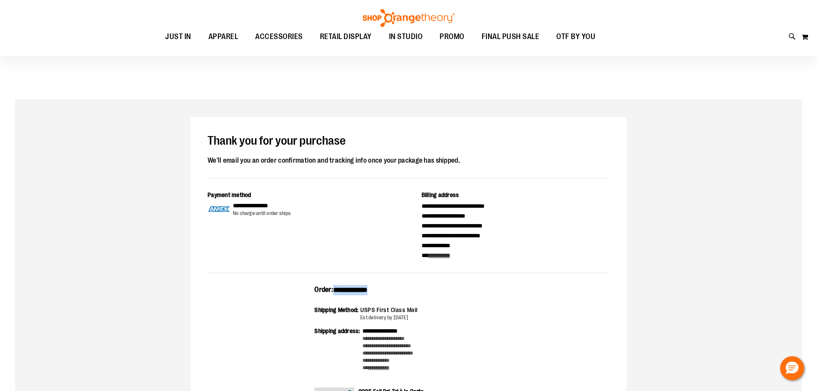
scroll to position [215, 0]
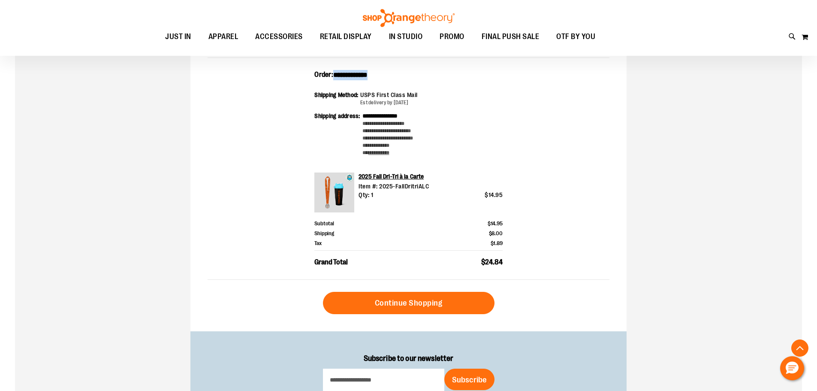
drag, startPoint x: 528, startPoint y: 266, endPoint x: 307, endPoint y: 79, distance: 289.7
click at [307, 79] on div "**********" at bounding box center [409, 175] width 402 height 210
click at [540, 136] on div "**********" at bounding box center [409, 175] width 402 height 210
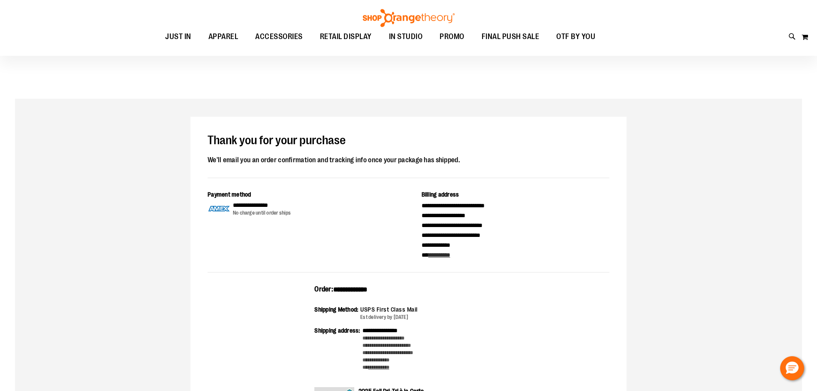
scroll to position [0, 0]
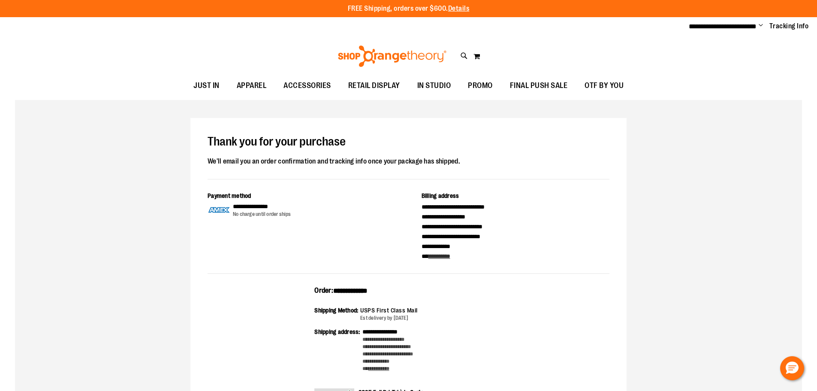
click at [763, 24] on span "Change" at bounding box center [761, 26] width 4 height 8
click at [748, 53] on link "Sign Out" at bounding box center [730, 58] width 75 height 16
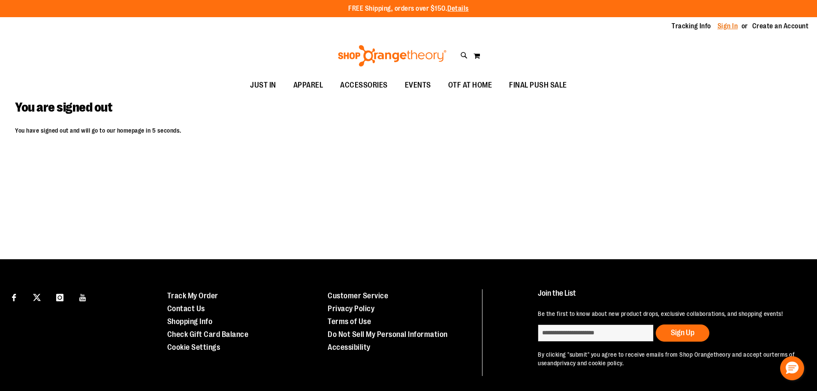
click at [733, 22] on link "Sign In" at bounding box center [728, 25] width 21 height 9
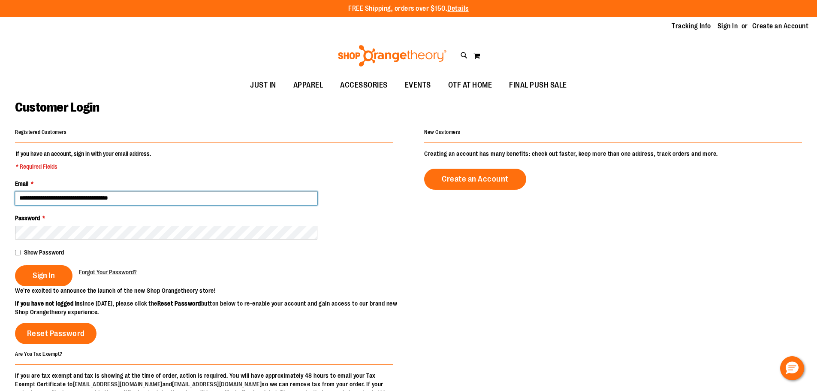
click at [70, 195] on input "**********" at bounding box center [166, 198] width 302 height 14
type input "**********"
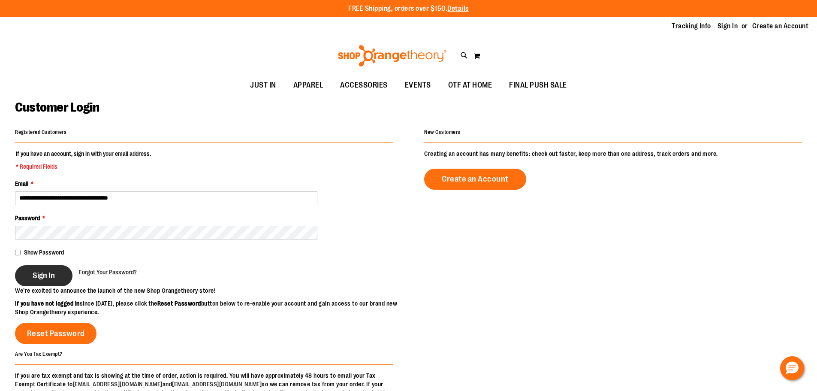
click at [43, 267] on button "Sign In" at bounding box center [43, 275] width 57 height 21
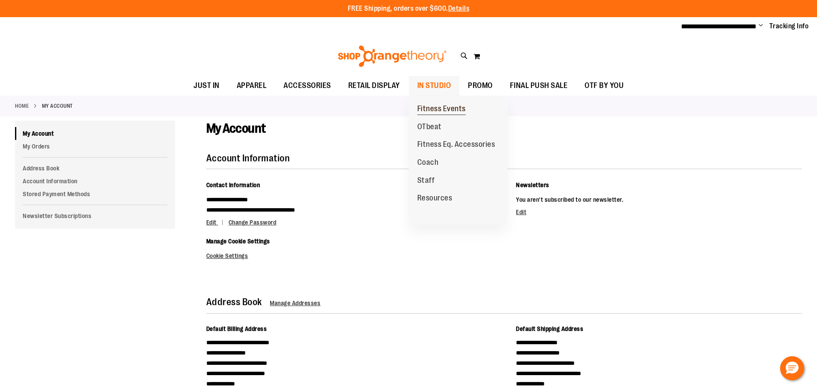
click at [424, 107] on span "Fitness Events" at bounding box center [441, 109] width 48 height 11
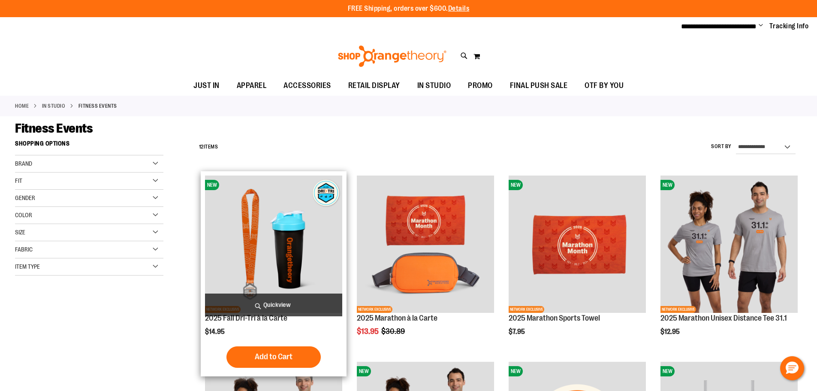
click at [279, 203] on img "product" at bounding box center [273, 243] width 137 height 137
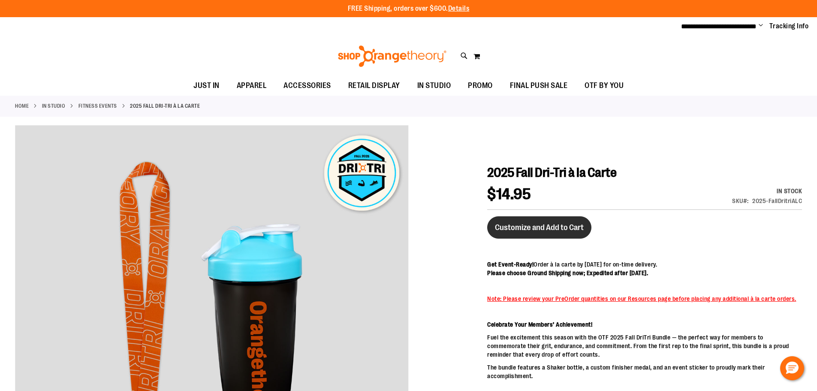
click at [539, 223] on span "Customize and Add to Cart" at bounding box center [539, 227] width 89 height 9
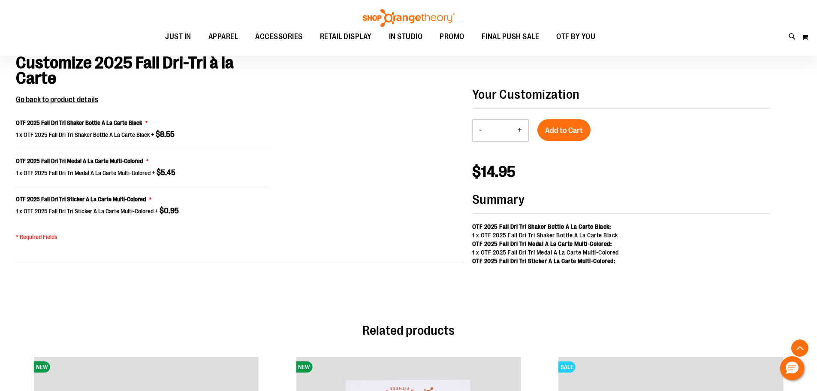
scroll to position [689, 0]
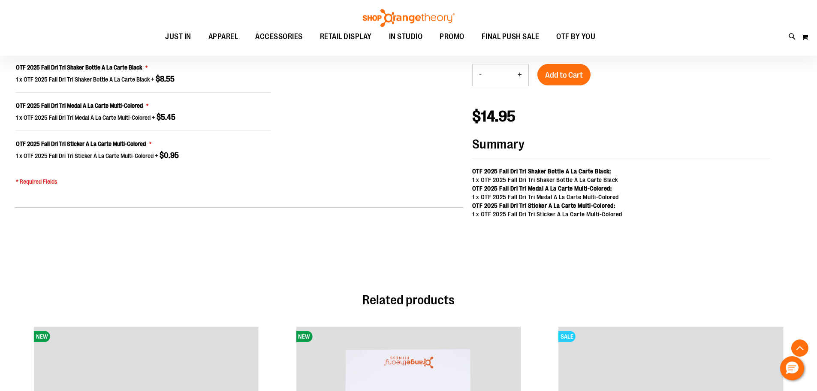
click at [521, 74] on button "+" at bounding box center [519, 74] width 17 height 21
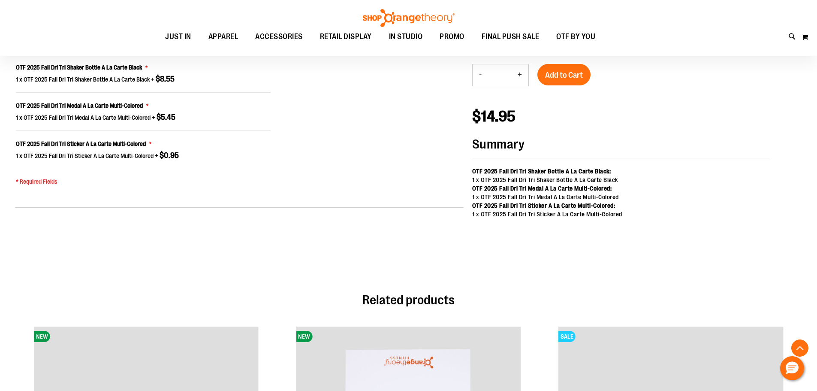
click at [521, 74] on button "+" at bounding box center [519, 74] width 17 height 21
type input "*"
click at [563, 74] on span "Add to Cart" at bounding box center [564, 74] width 38 height 9
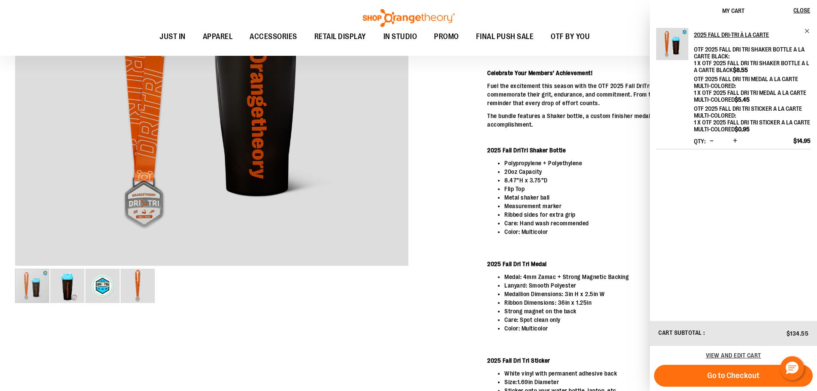
scroll to position [132, 0]
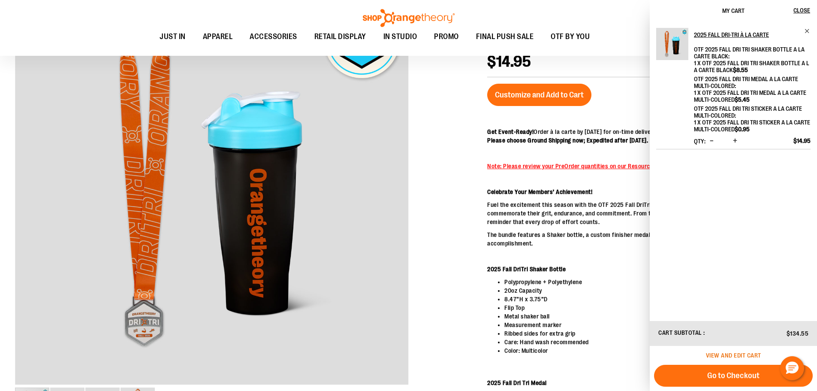
click at [753, 356] on span "View and edit cart" at bounding box center [733, 355] width 55 height 7
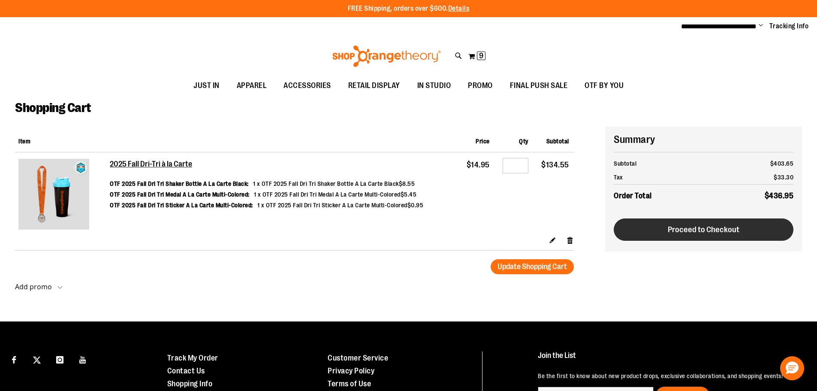
click at [697, 235] on button "Proceed to Checkout" at bounding box center [704, 229] width 180 height 22
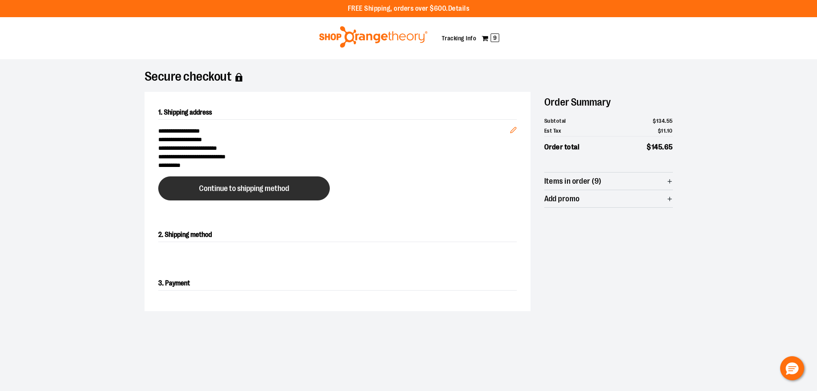
click at [203, 185] on span "Continue to shipping method" at bounding box center [244, 188] width 90 height 8
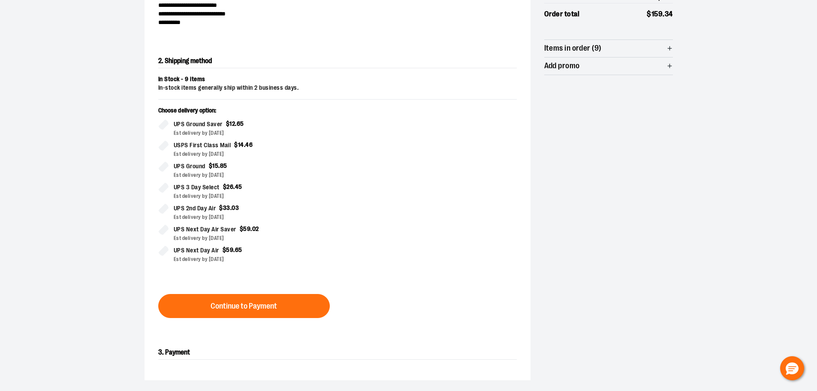
scroll to position [146, 0]
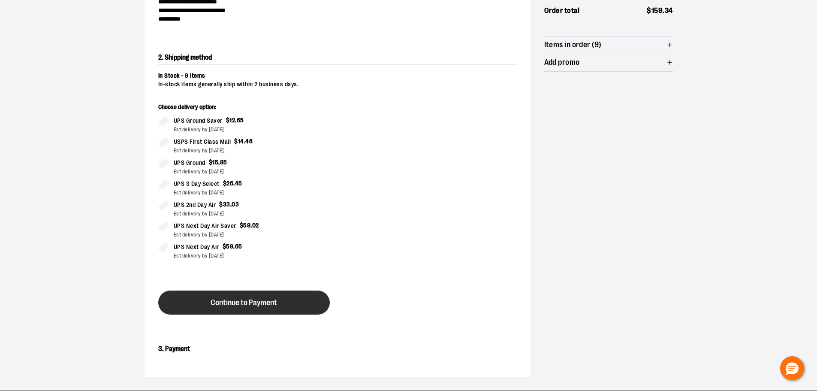
click at [236, 302] on span "Continue to Payment" at bounding box center [244, 303] width 66 height 8
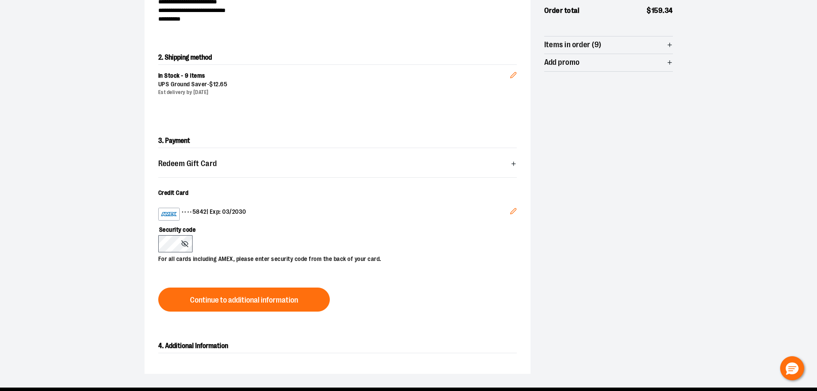
click at [236, 305] on button "Continue to additional information" at bounding box center [244, 299] width 172 height 24
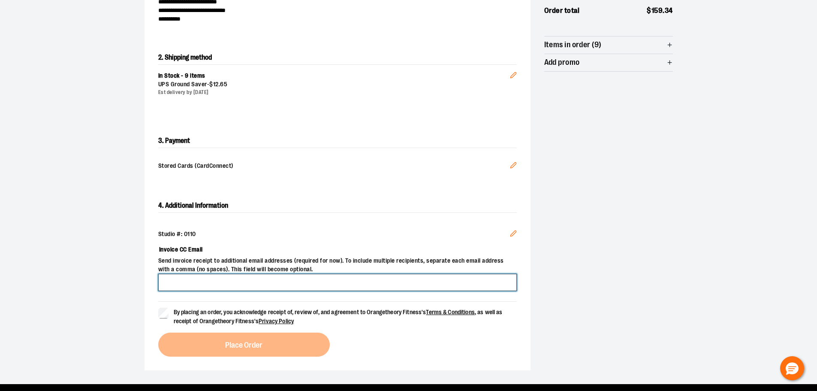
click at [188, 281] on input "Invoice CC Email" at bounding box center [337, 282] width 359 height 17
type input "**********"
click at [169, 313] on label "By placing an order, you acknowledge receipt of, review of, and agreement to Or…" at bounding box center [337, 317] width 359 height 18
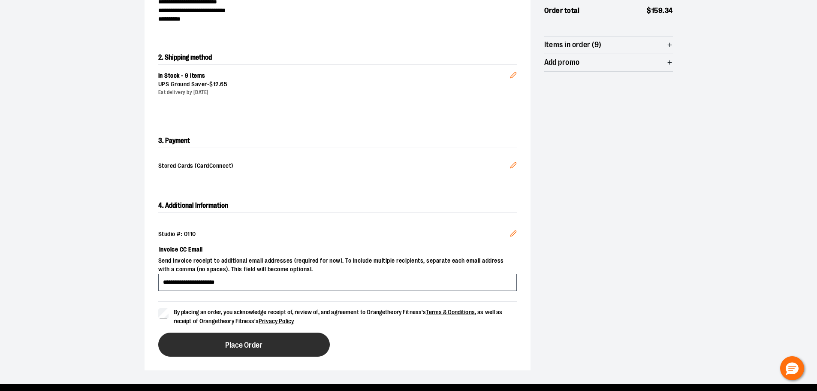
click at [226, 335] on button "Place Order" at bounding box center [244, 344] width 172 height 24
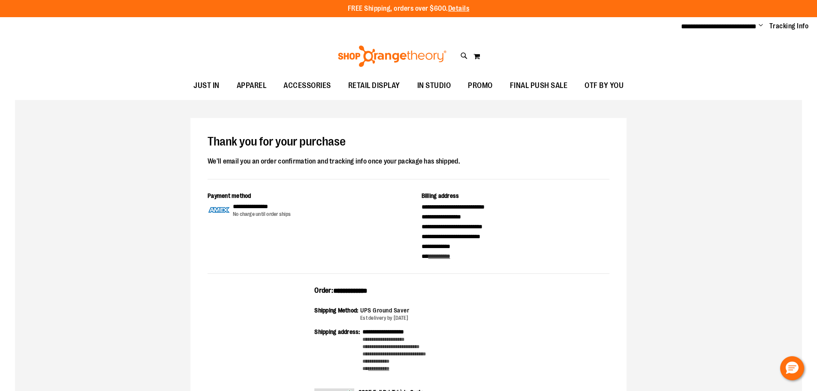
click at [368, 292] on span "**********" at bounding box center [350, 290] width 34 height 6
copy span "**********"
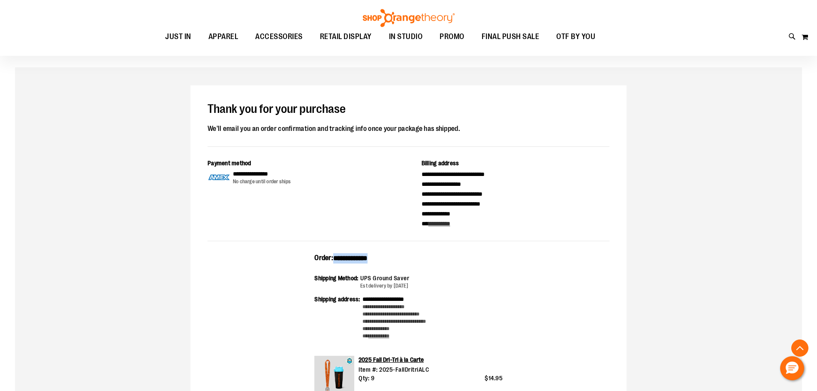
scroll to position [172, 0]
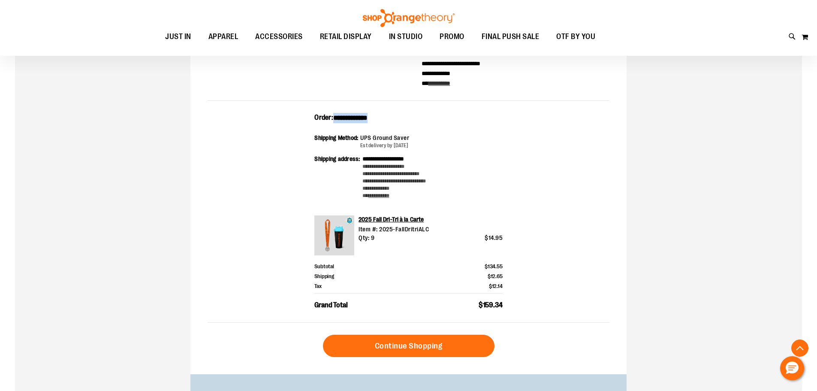
drag, startPoint x: 521, startPoint y: 309, endPoint x: 305, endPoint y: 118, distance: 288.1
click at [305, 118] on div "**********" at bounding box center [409, 218] width 402 height 210
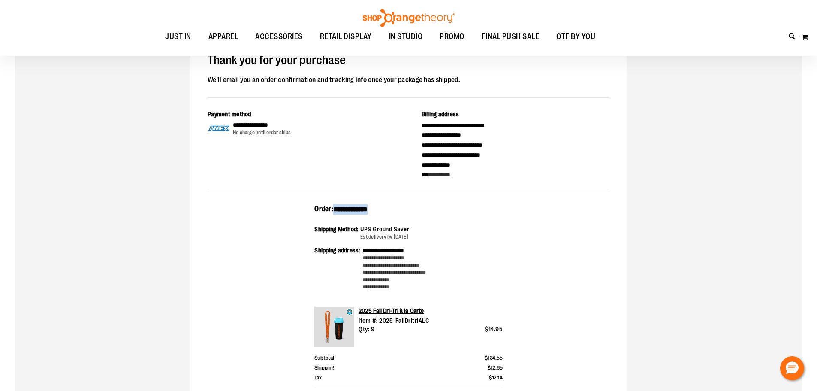
scroll to position [0, 0]
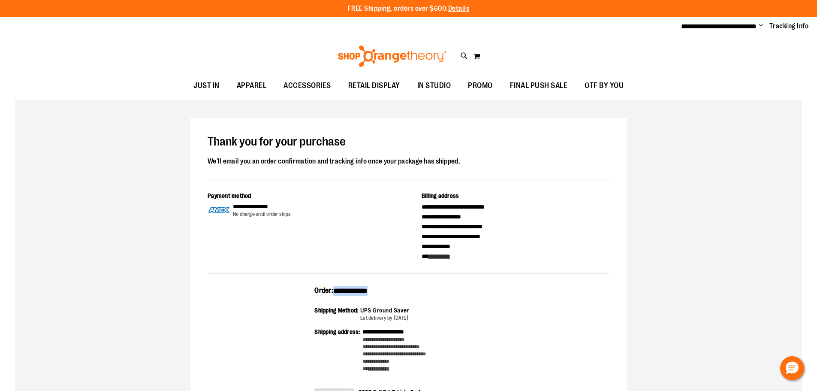
click at [760, 23] on span "Change" at bounding box center [761, 26] width 4 height 8
click at [712, 63] on link "Sign Out" at bounding box center [730, 58] width 75 height 16
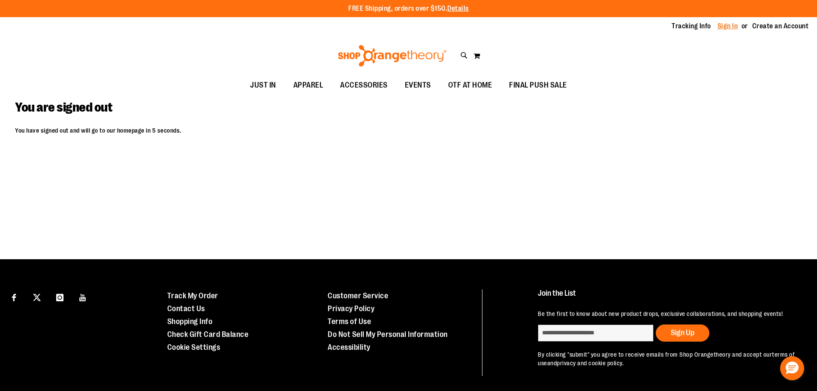
click at [733, 26] on link "Sign In" at bounding box center [728, 25] width 21 height 9
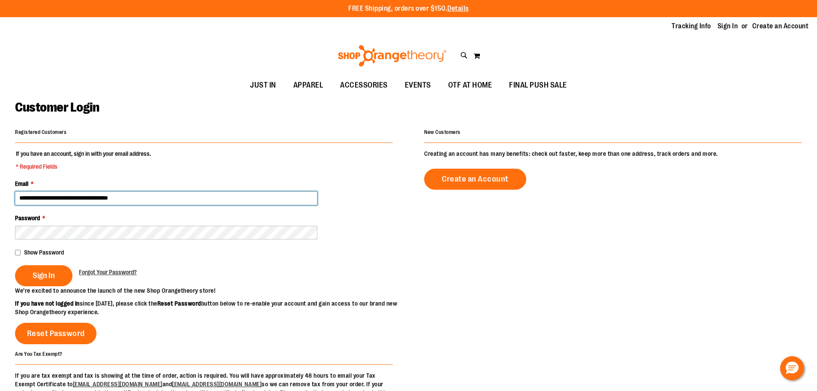
click at [69, 199] on input "**********" at bounding box center [166, 198] width 302 height 14
type input "**********"
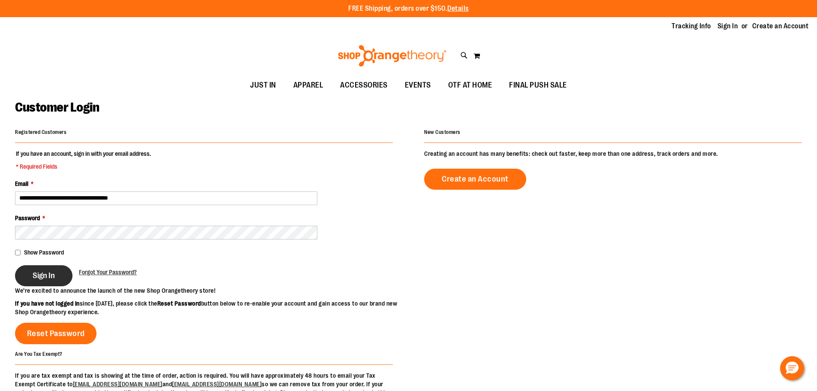
click at [37, 268] on button "Sign In" at bounding box center [43, 275] width 57 height 21
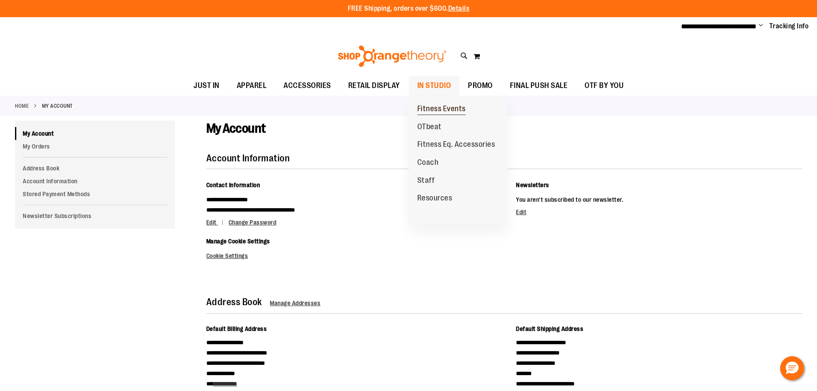
click at [448, 107] on span "Fitness Events" at bounding box center [441, 109] width 48 height 11
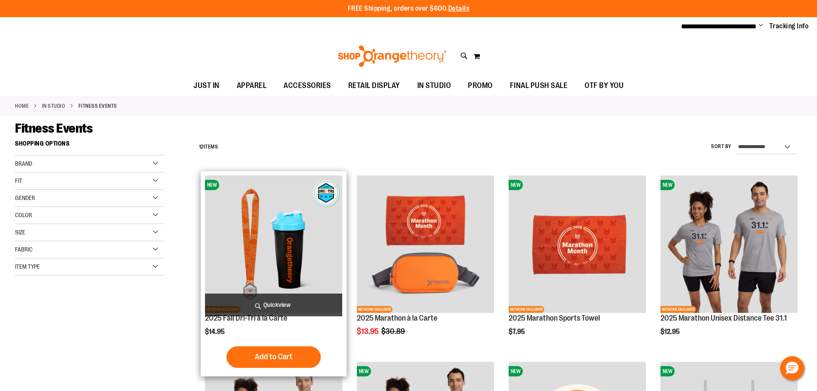
click at [274, 238] on img "product" at bounding box center [273, 243] width 137 height 137
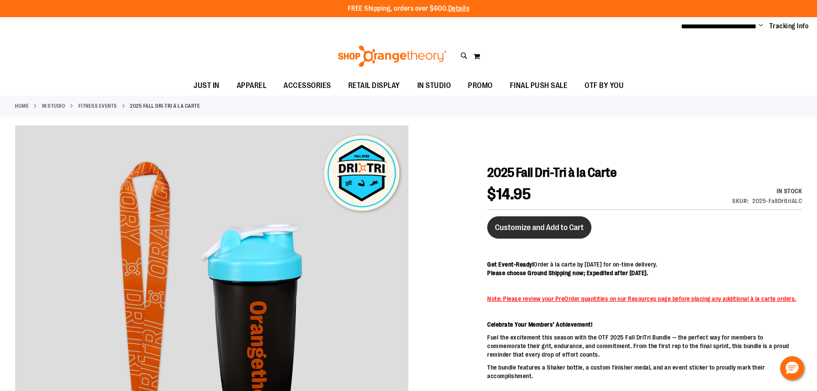
click at [562, 223] on span "Customize and Add to Cart" at bounding box center [539, 227] width 89 height 9
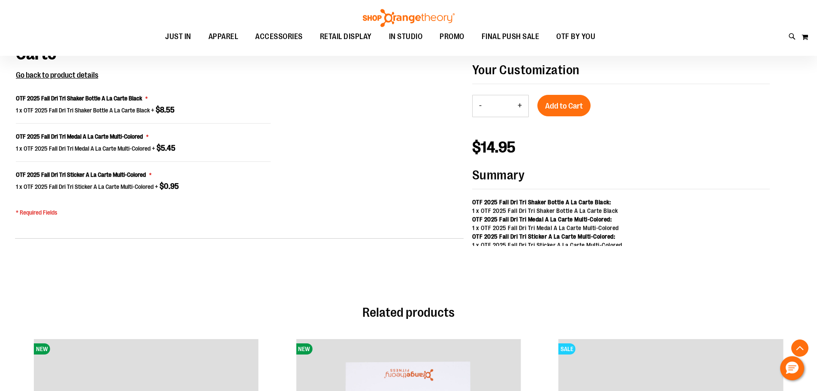
scroll to position [689, 0]
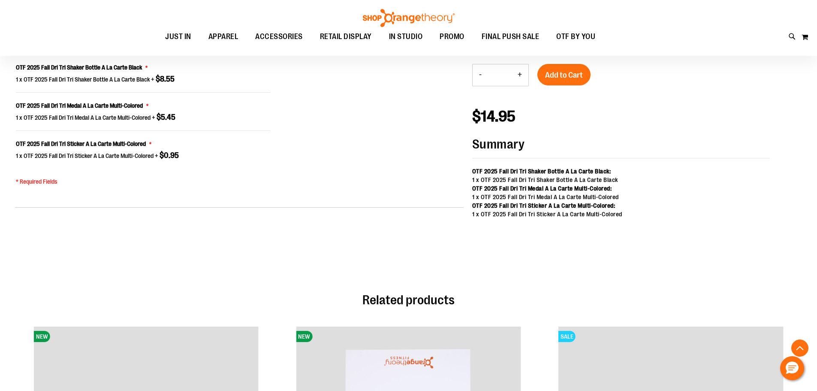
click at [524, 76] on button "+" at bounding box center [519, 74] width 17 height 21
type input "*"
click at [555, 75] on span "Add to Cart" at bounding box center [564, 74] width 38 height 9
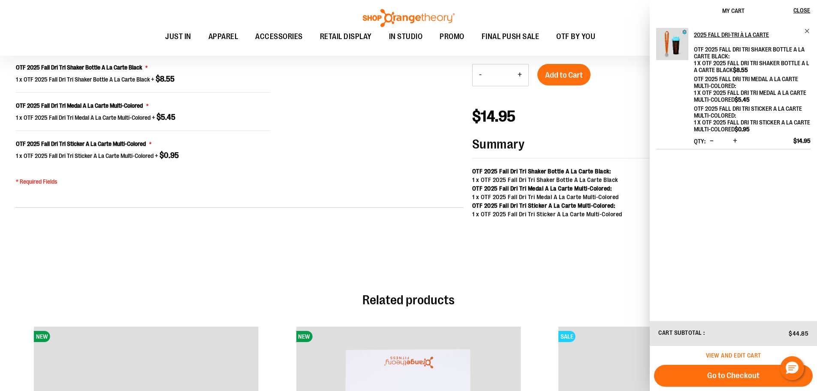
click at [736, 354] on span "View and edit cart" at bounding box center [733, 355] width 55 height 7
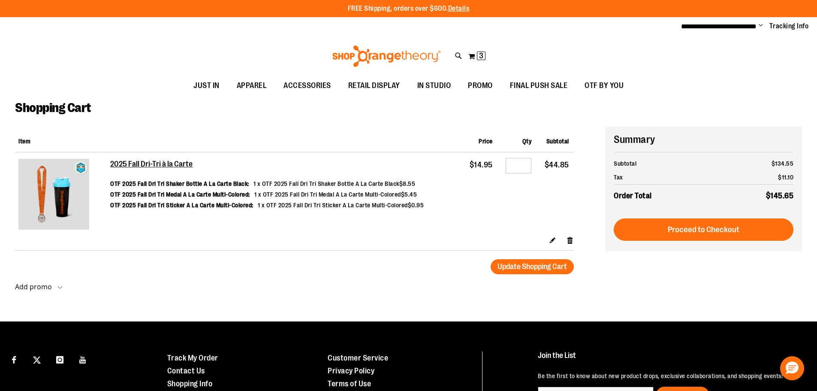
click at [659, 220] on button "Proceed to Checkout" at bounding box center [704, 229] width 180 height 22
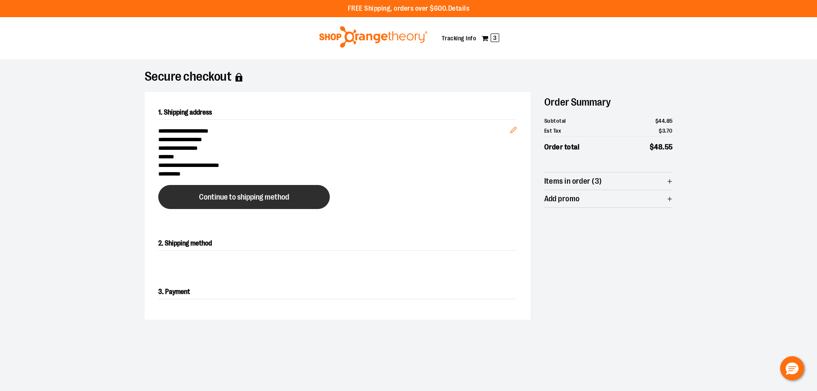
click at [227, 191] on button "Continue to shipping method" at bounding box center [244, 197] width 172 height 24
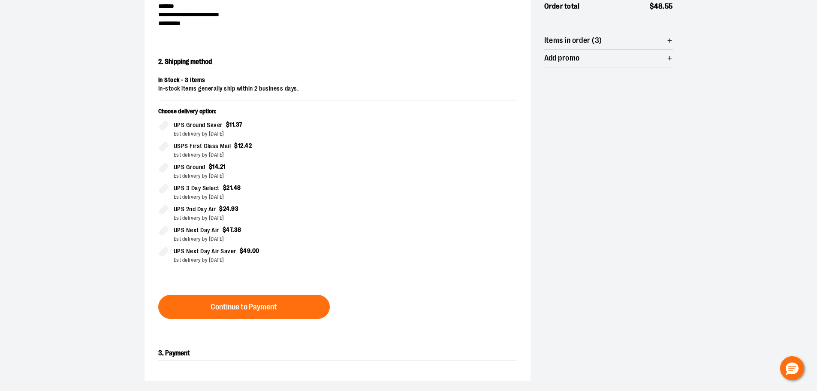
scroll to position [155, 0]
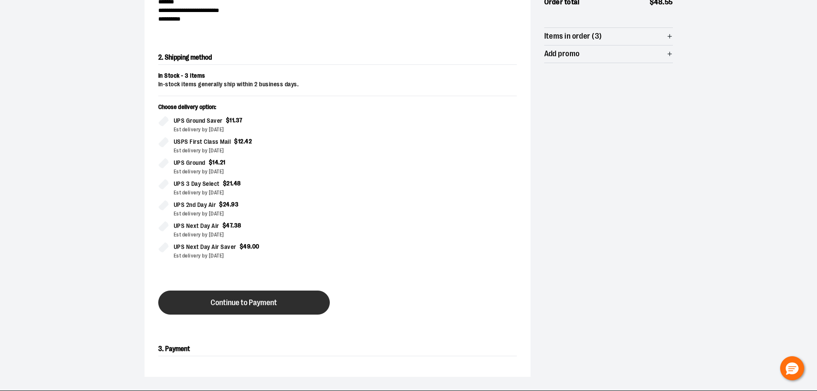
click at [268, 302] on span "Continue to Payment" at bounding box center [244, 303] width 66 height 8
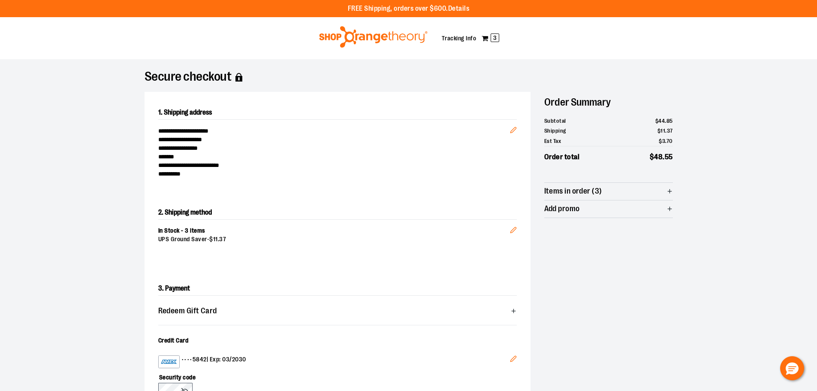
scroll to position [214, 0]
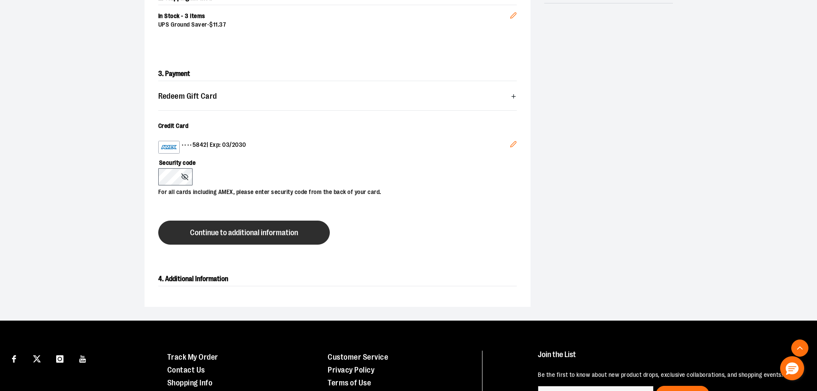
click at [211, 227] on button "Continue to additional information" at bounding box center [244, 232] width 172 height 24
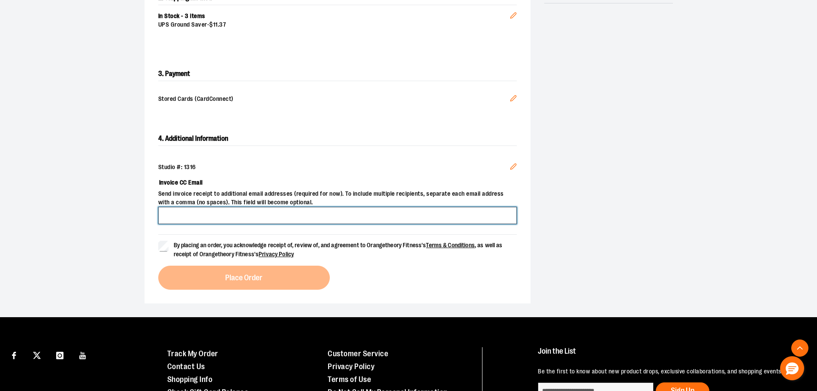
click at [258, 217] on input "Invoice CC Email" at bounding box center [337, 215] width 359 height 17
type input "**********"
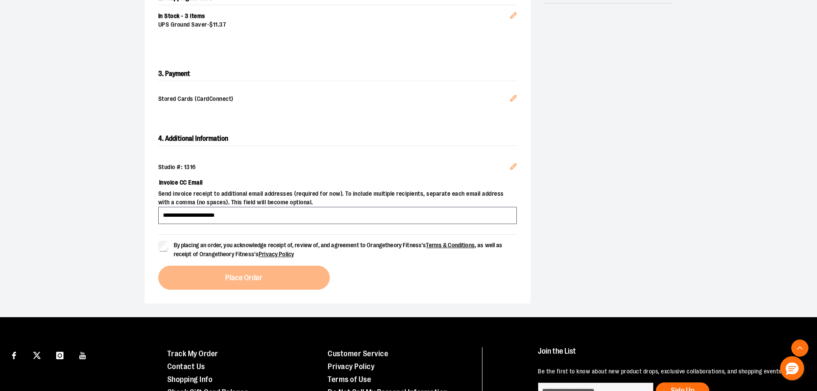
click at [170, 241] on label "By placing an order, you acknowledge receipt of, review of, and agreement to Or…" at bounding box center [337, 250] width 359 height 18
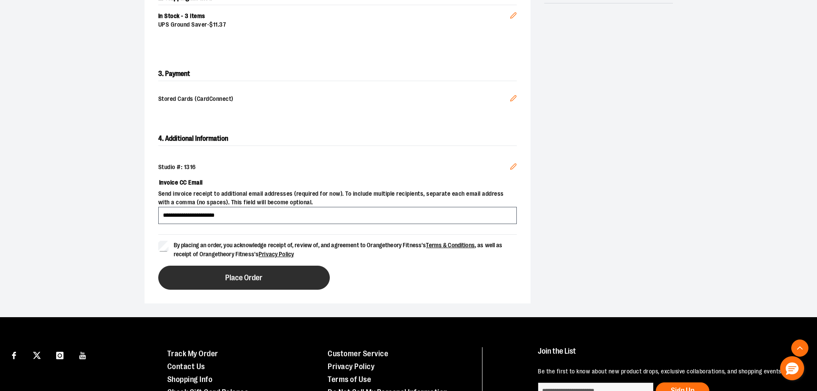
click at [212, 273] on button "Place Order" at bounding box center [244, 277] width 172 height 24
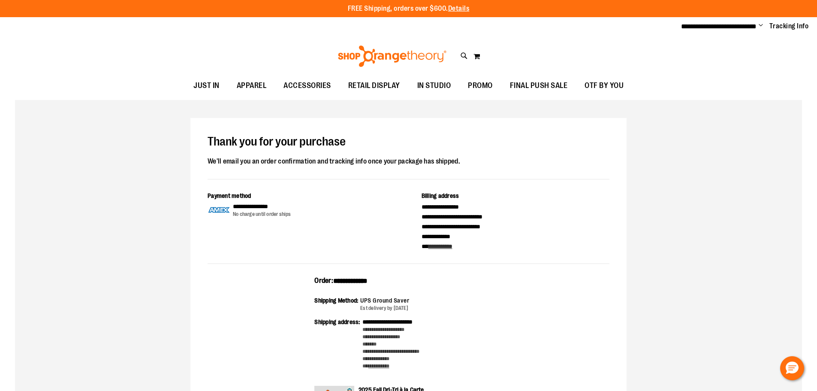
click at [353, 281] on span "**********" at bounding box center [350, 281] width 34 height 6
copy span "**********"
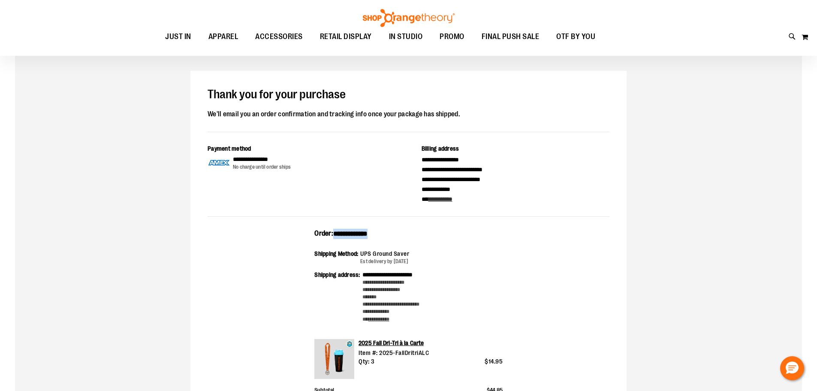
scroll to position [172, 0]
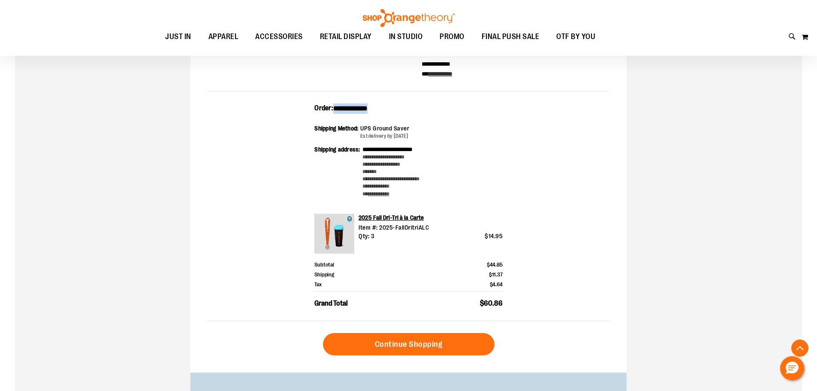
drag, startPoint x: 519, startPoint y: 306, endPoint x: 302, endPoint y: 110, distance: 292.8
click at [302, 110] on div "**********" at bounding box center [409, 211] width 402 height 217
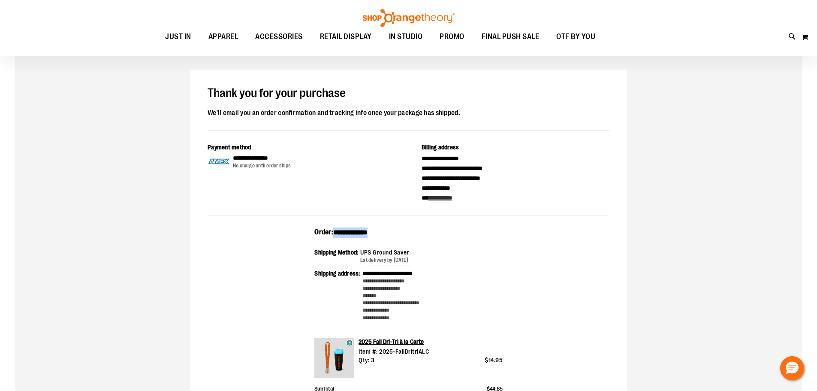
scroll to position [0, 0]
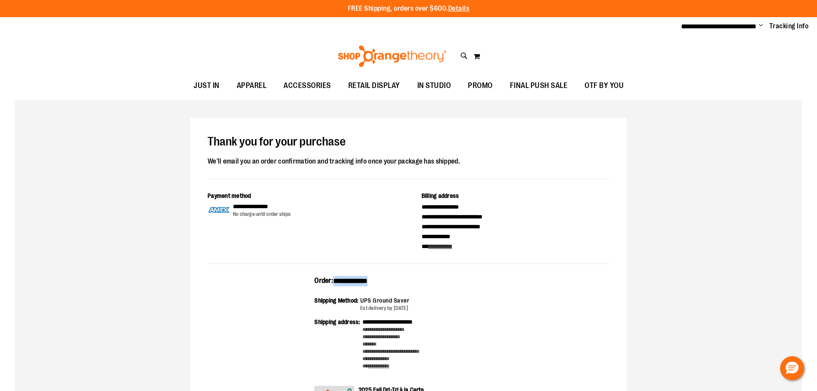
click at [761, 22] on span "Change" at bounding box center [761, 26] width 4 height 8
click at [719, 55] on link "Sign Out" at bounding box center [730, 58] width 75 height 16
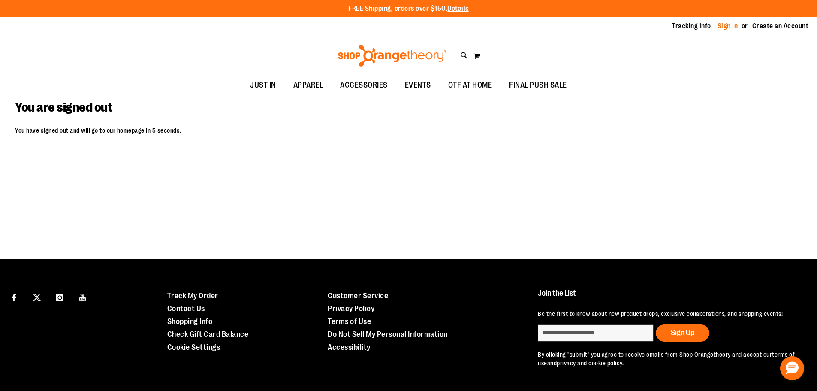
click at [729, 27] on link "Sign In" at bounding box center [728, 25] width 21 height 9
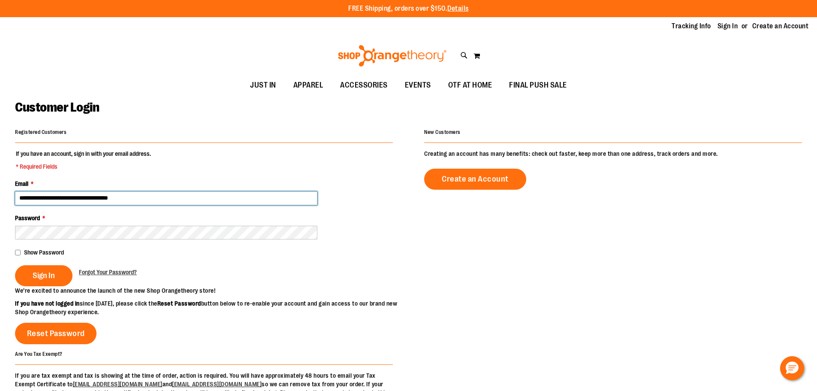
click at [71, 195] on input "**********" at bounding box center [166, 198] width 302 height 14
type input "**********"
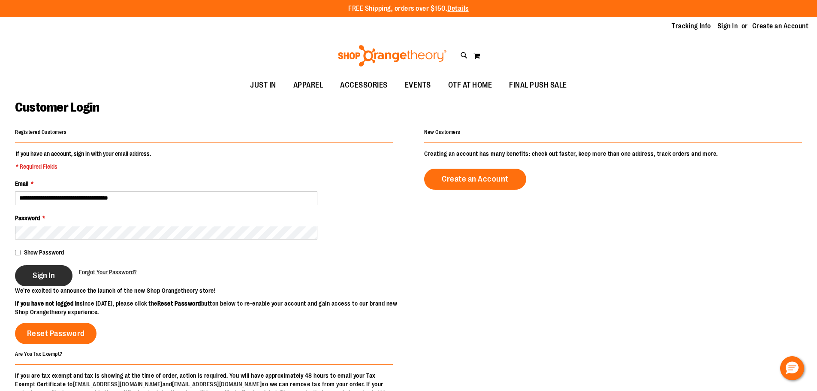
click at [53, 277] on span "Sign In" at bounding box center [44, 275] width 22 height 9
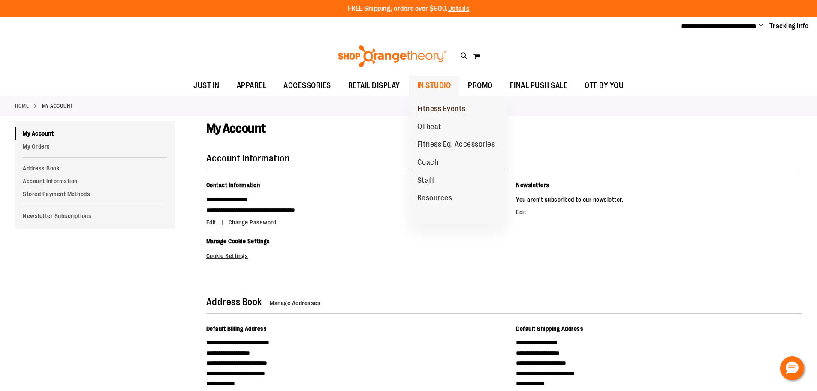
click at [430, 109] on span "Fitness Events" at bounding box center [441, 109] width 48 height 11
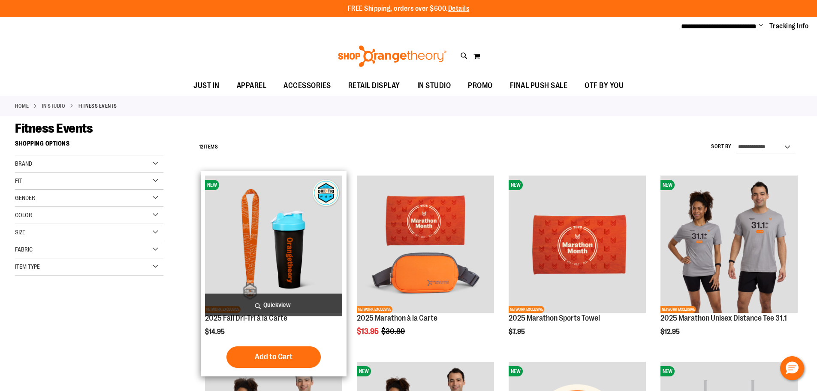
click at [256, 220] on img "product" at bounding box center [273, 243] width 137 height 137
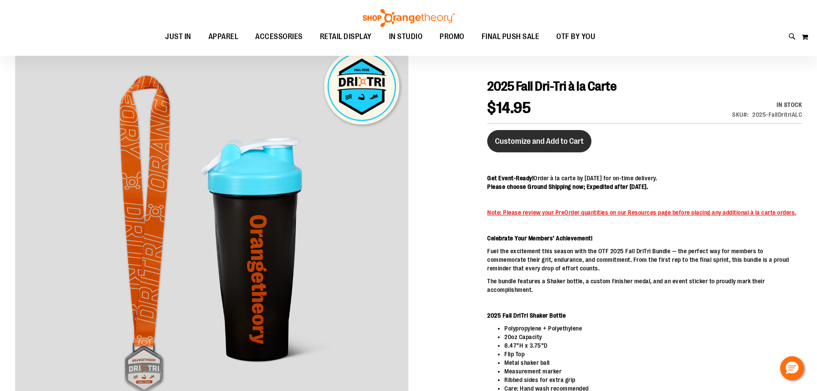
click at [571, 147] on button "Customize and Add to Cart" at bounding box center [539, 141] width 104 height 22
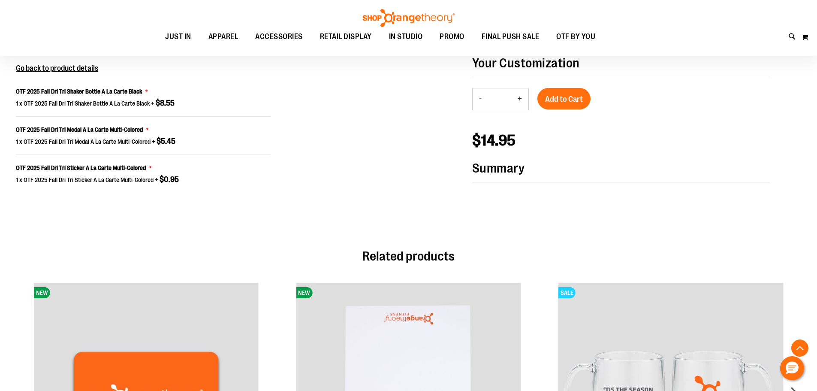
scroll to position [689, 0]
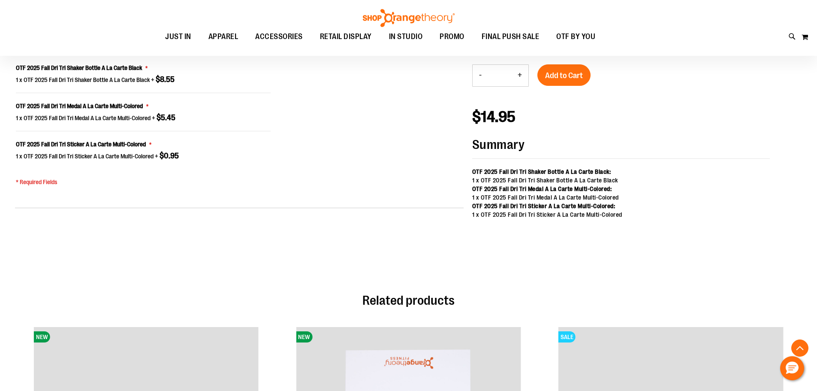
click at [515, 77] on button "+" at bounding box center [519, 75] width 17 height 21
type input "*"
click at [507, 78] on input "*" at bounding box center [499, 75] width 23 height 21
type input "**"
click at [537, 112] on p "$14.95" at bounding box center [621, 94] width 298 height 60
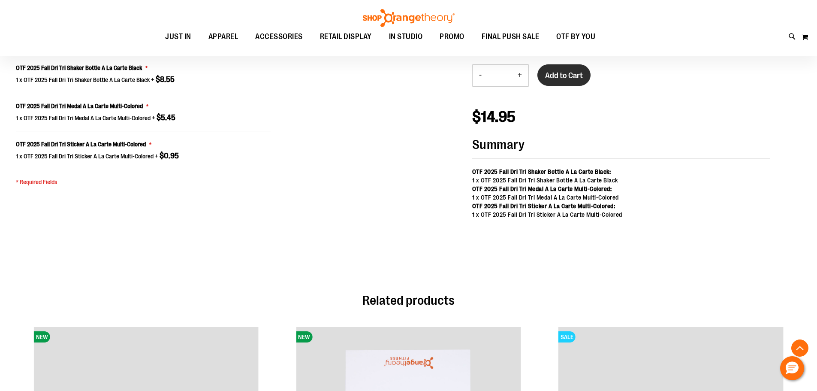
click at [564, 82] on button "Add to Cart" at bounding box center [563, 74] width 53 height 21
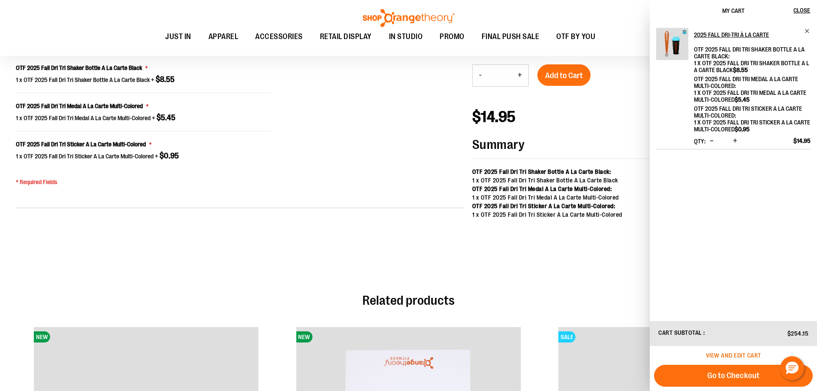
click at [713, 355] on span "View and edit cart" at bounding box center [733, 355] width 55 height 7
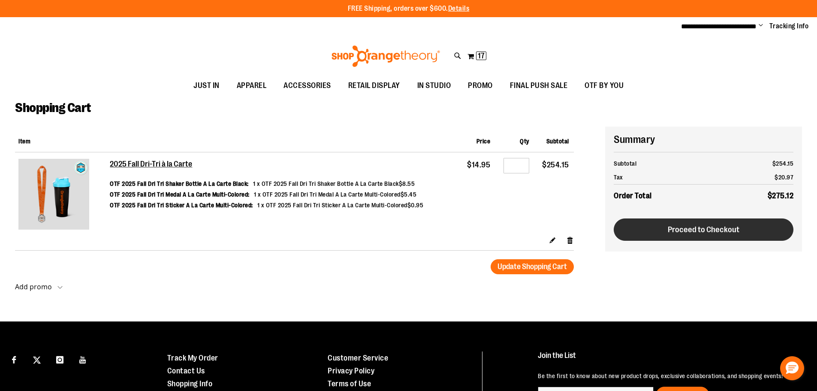
click at [690, 234] on button "Proceed to Checkout" at bounding box center [704, 229] width 180 height 22
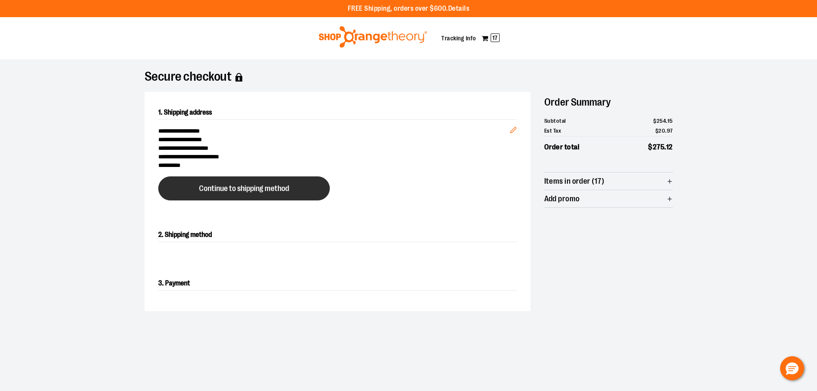
click at [250, 190] on span "Continue to shipping method" at bounding box center [244, 188] width 90 height 8
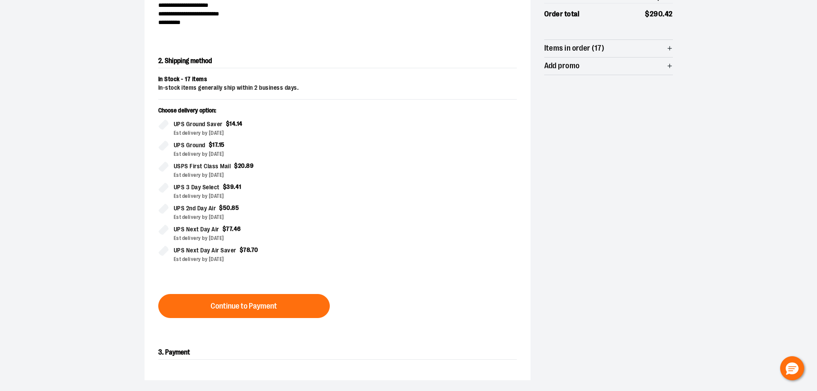
scroll to position [146, 0]
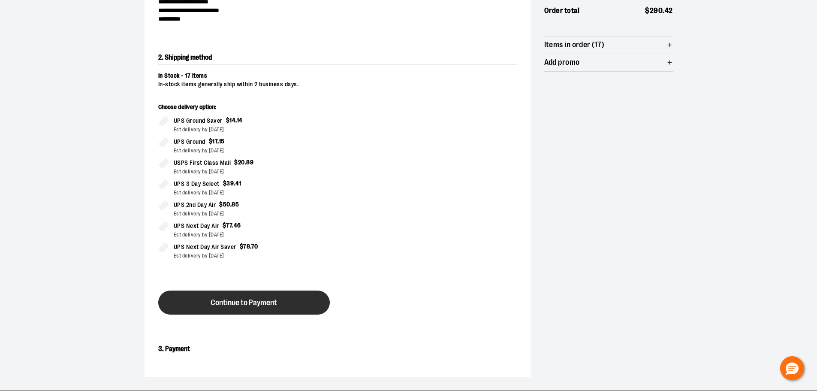
click at [281, 304] on button "Continue to Payment" at bounding box center [244, 302] width 172 height 24
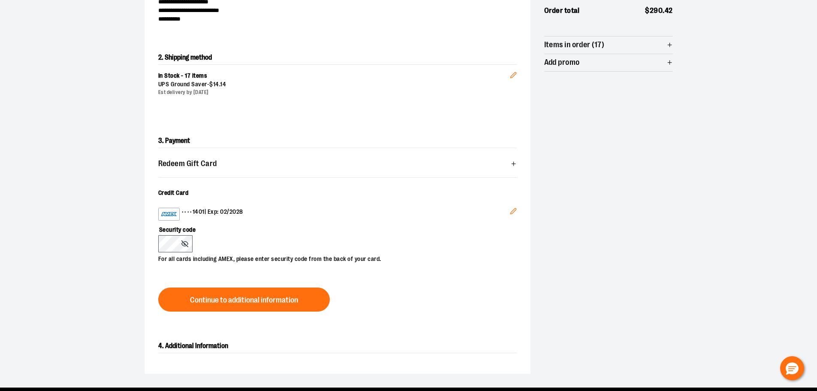
click at [508, 210] on button "Edit" at bounding box center [513, 212] width 21 height 23
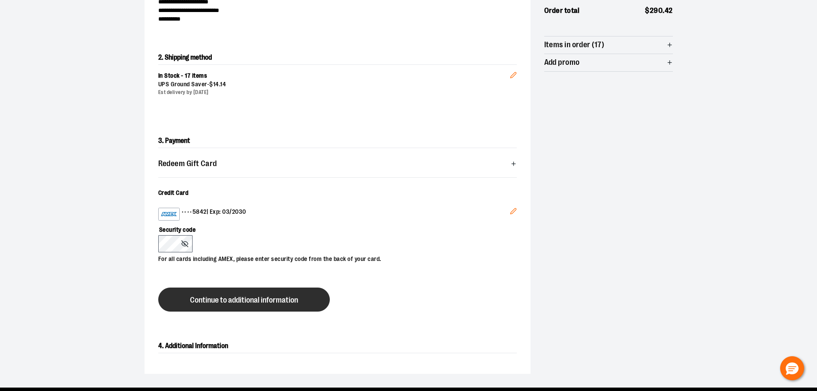
click at [218, 299] on span "Continue to additional information" at bounding box center [244, 300] width 108 height 8
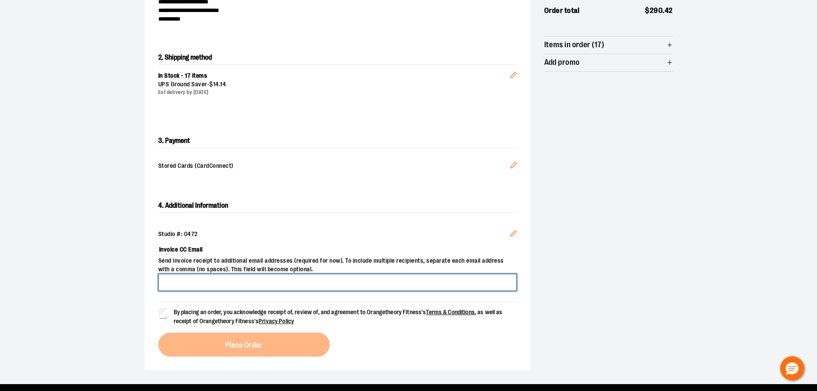
click at [187, 276] on input "Invoice CC Email" at bounding box center [337, 282] width 359 height 17
type input "**********"
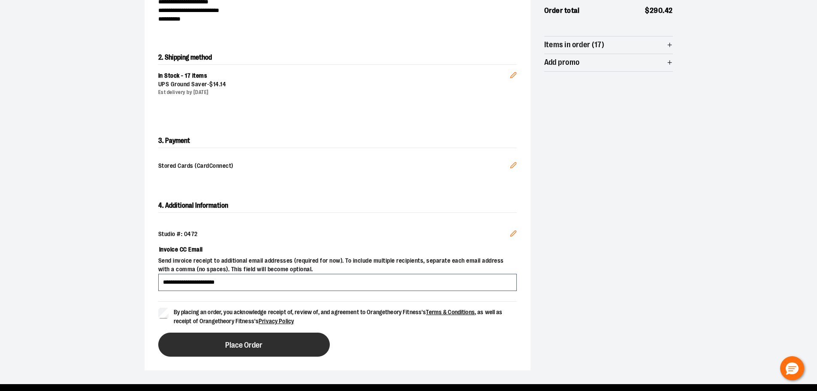
click at [236, 341] on span "Place Order" at bounding box center [243, 345] width 37 height 8
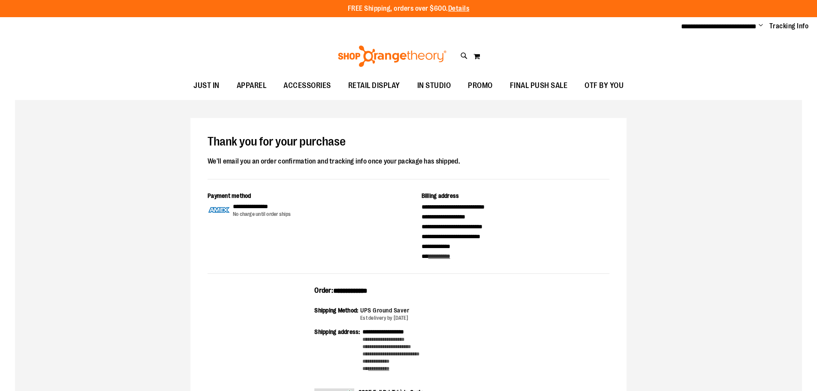
click at [356, 287] on span "**********" at bounding box center [350, 290] width 34 height 6
copy span "**********"
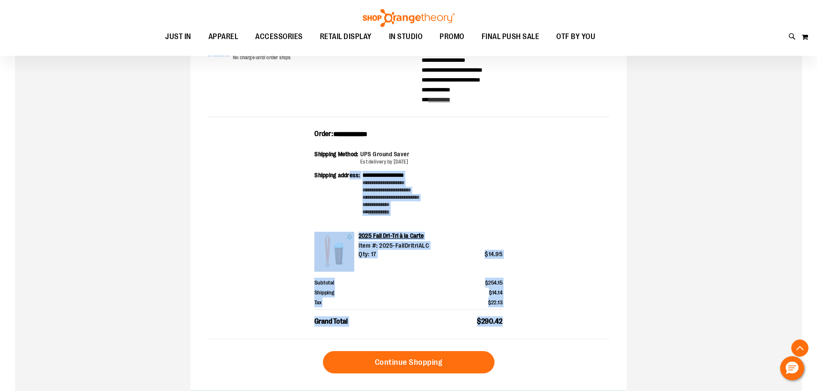
scroll to position [129, 0]
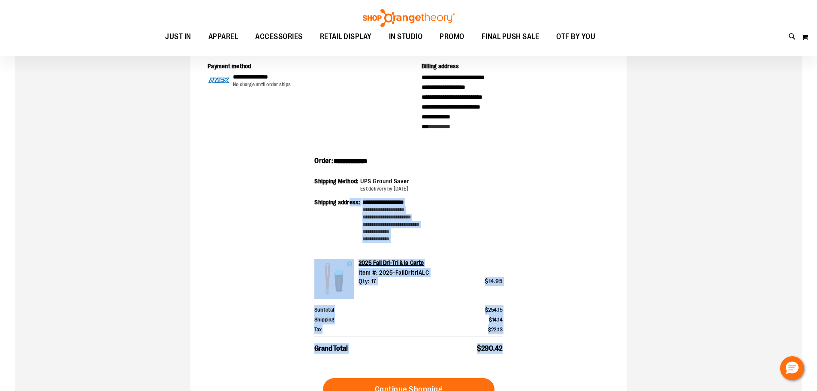
drag, startPoint x: 508, startPoint y: 222, endPoint x: 309, endPoint y: 154, distance: 210.1
click at [309, 154] on div "**********" at bounding box center [408, 202] width 436 height 429
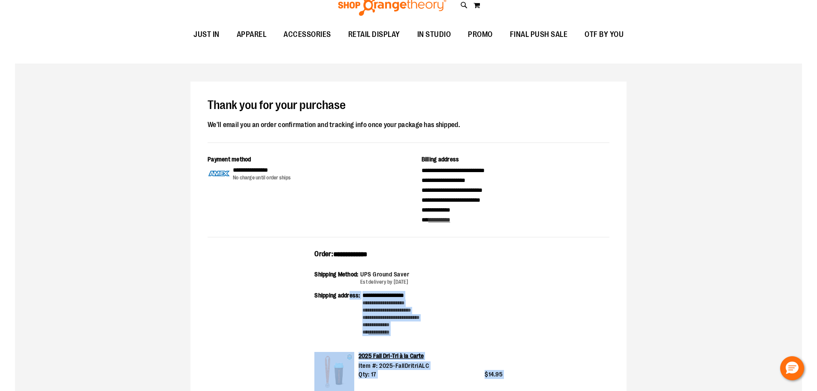
scroll to position [0, 0]
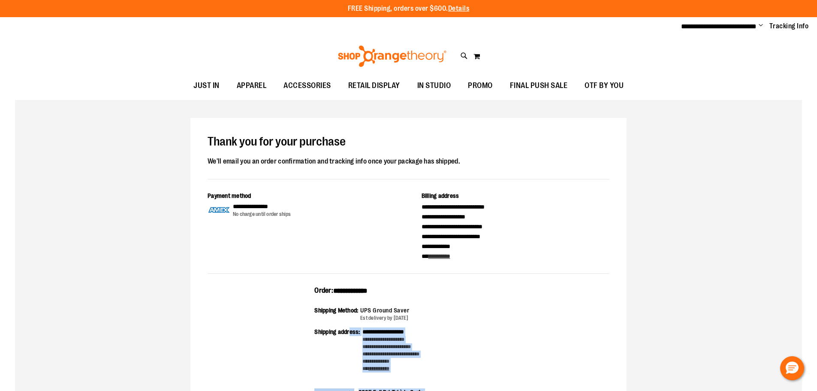
click at [760, 24] on span "Change" at bounding box center [761, 26] width 4 height 8
click at [718, 56] on link "Sign Out" at bounding box center [730, 58] width 75 height 16
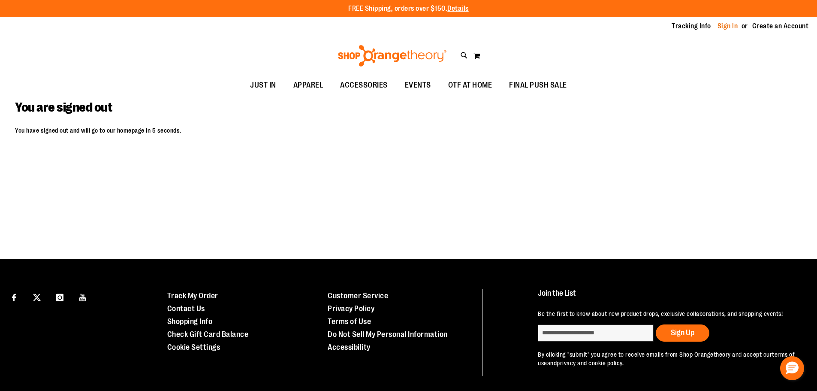
click at [726, 29] on link "Sign In" at bounding box center [728, 25] width 21 height 9
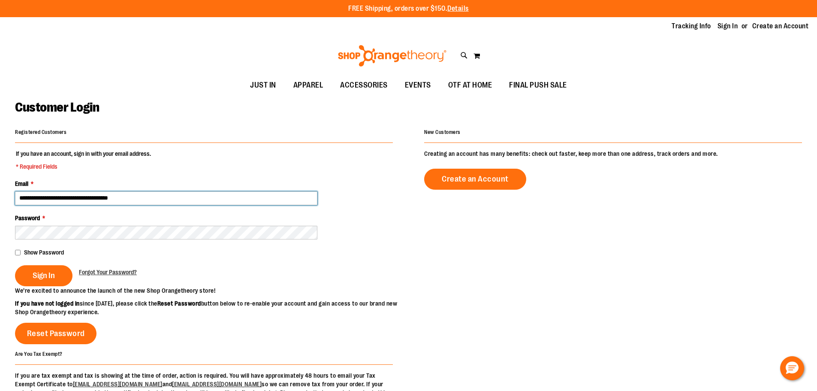
click at [72, 198] on input "**********" at bounding box center [166, 198] width 302 height 14
type input "**********"
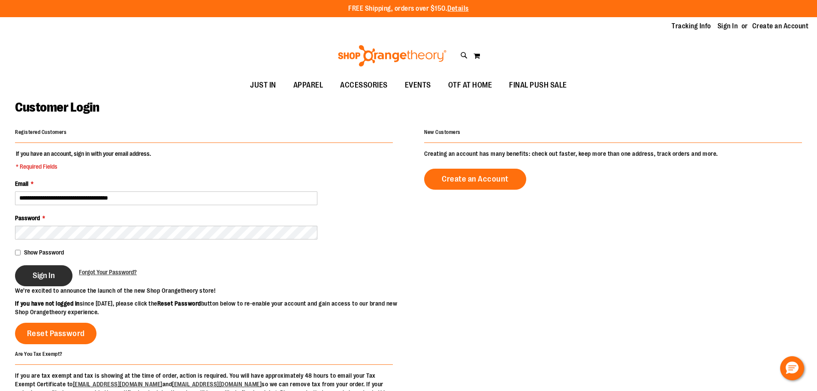
click at [43, 278] on span "Sign In" at bounding box center [44, 275] width 22 height 9
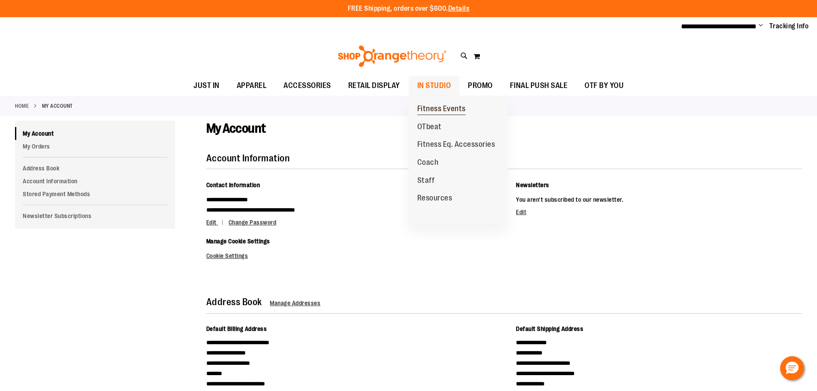
click at [431, 109] on span "Fitness Events" at bounding box center [441, 109] width 48 height 11
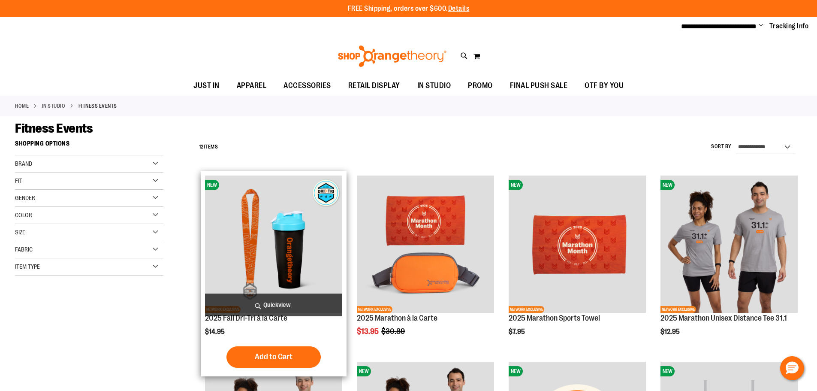
click at [247, 205] on img "product" at bounding box center [273, 243] width 137 height 137
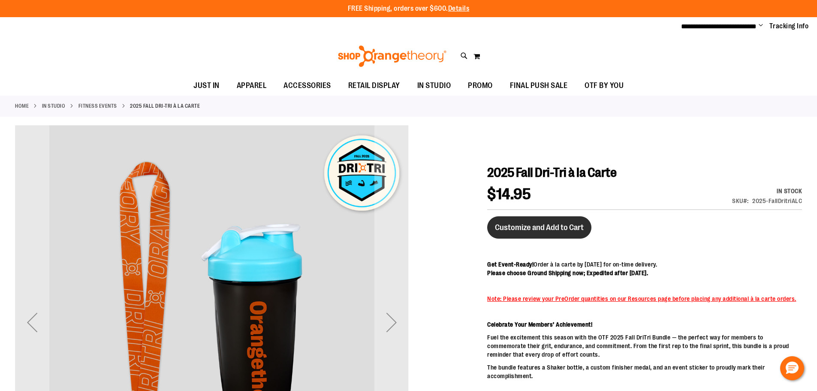
click at [549, 225] on span "Customize and Add to Cart" at bounding box center [539, 227] width 89 height 9
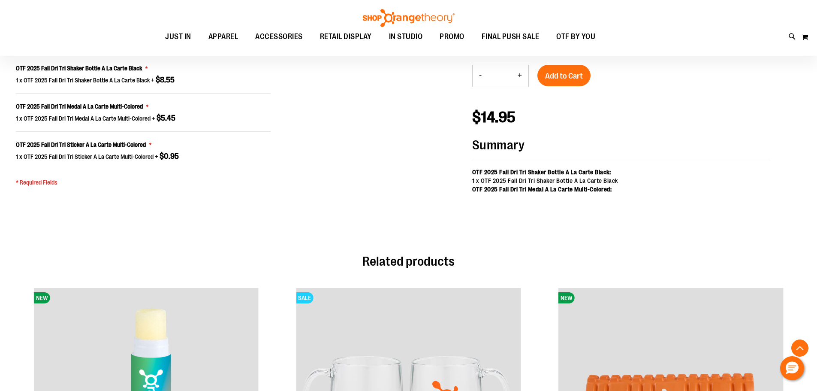
scroll to position [689, 0]
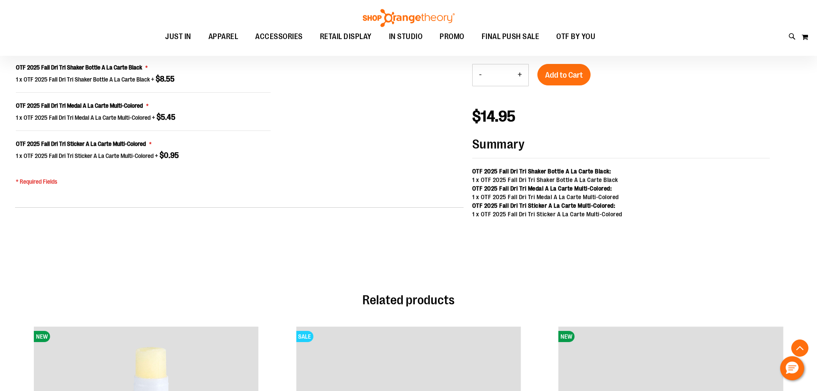
click at [520, 77] on button "+" at bounding box center [519, 74] width 17 height 21
type input "*"
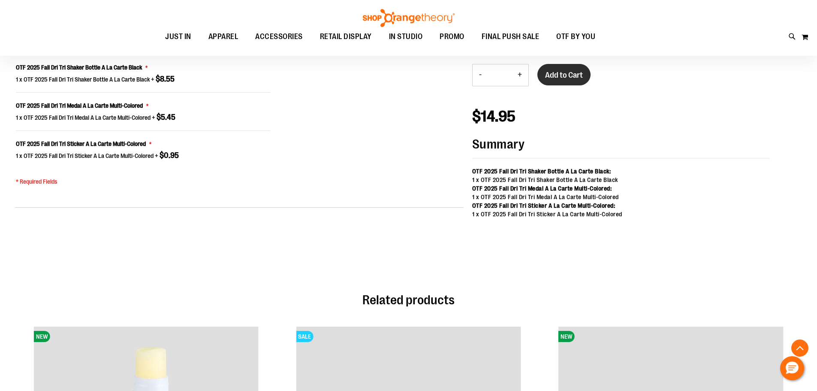
click at [544, 78] on button "Add to Cart" at bounding box center [563, 74] width 53 height 21
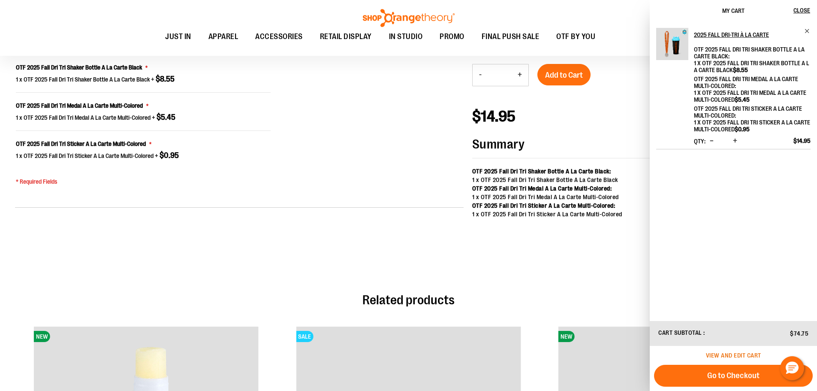
click at [739, 355] on span "View and edit cart" at bounding box center [733, 355] width 55 height 7
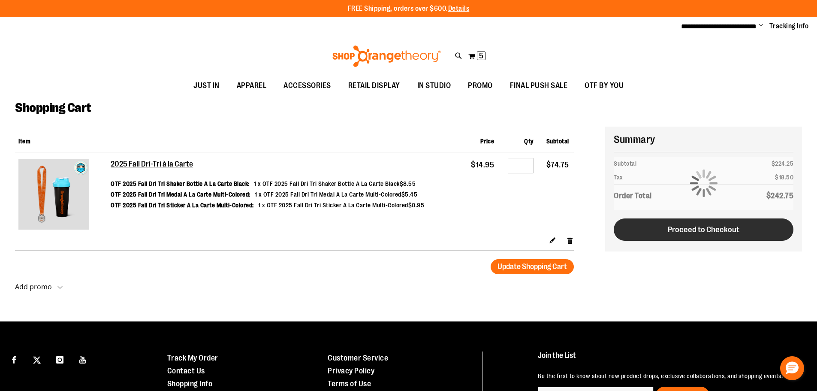
click at [760, 237] on button "Proceed to Checkout" at bounding box center [704, 229] width 180 height 22
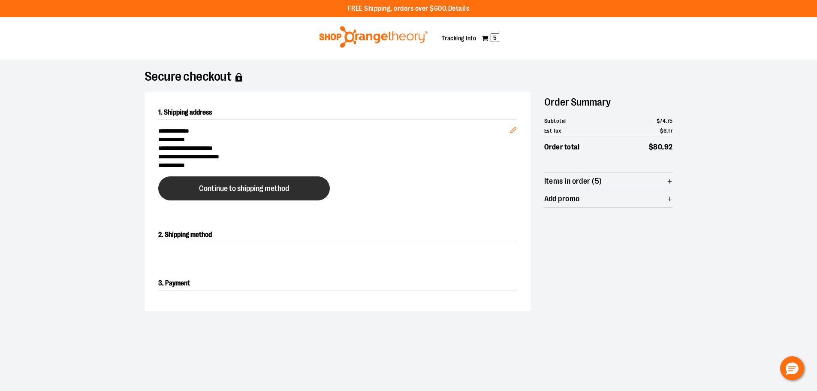
click at [266, 182] on button "Continue to shipping method" at bounding box center [244, 188] width 172 height 24
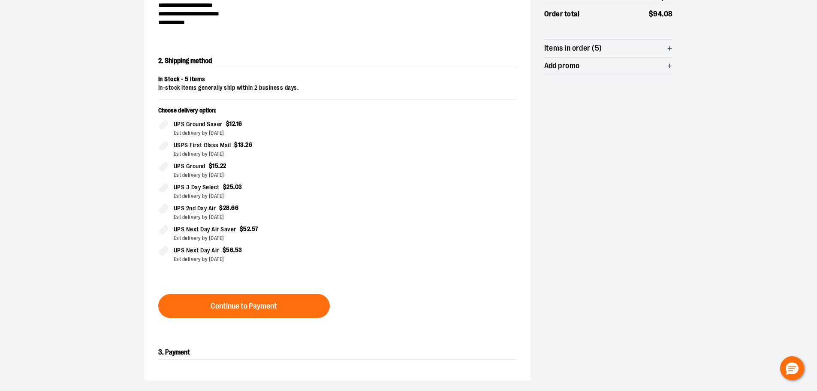
scroll to position [146, 0]
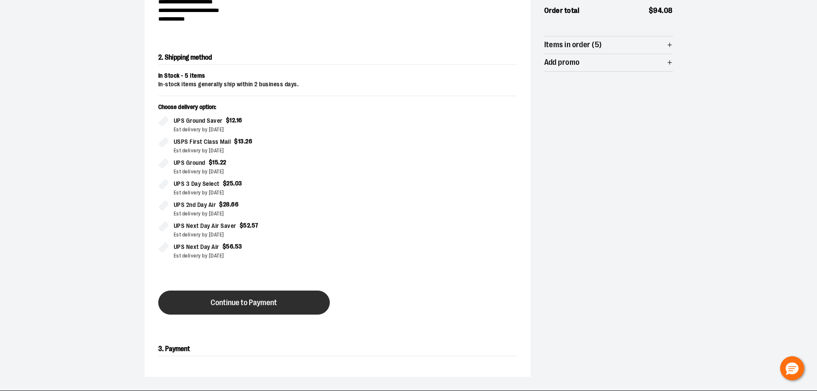
click at [268, 299] on span "Continue to Payment" at bounding box center [244, 303] width 66 height 8
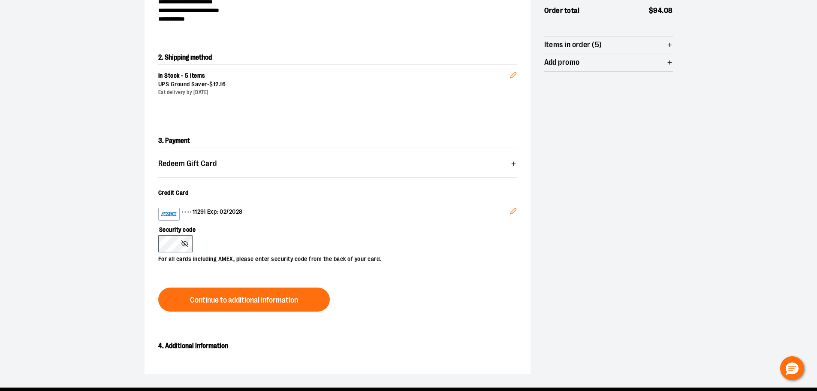
click at [515, 212] on icon "Edit" at bounding box center [513, 211] width 7 height 7
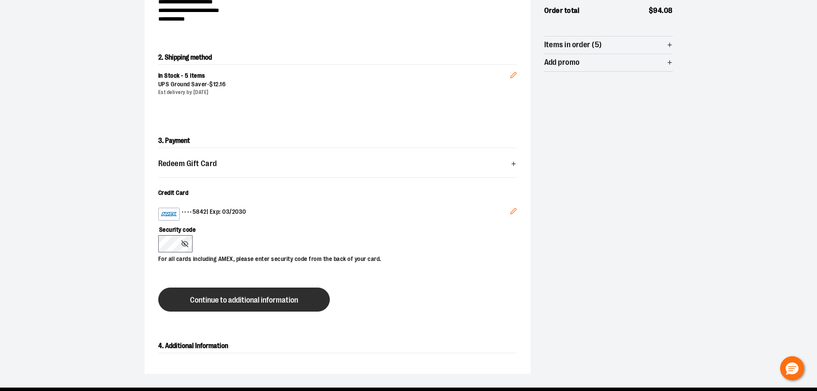
click at [201, 299] on span "Continue to additional information" at bounding box center [244, 300] width 108 height 8
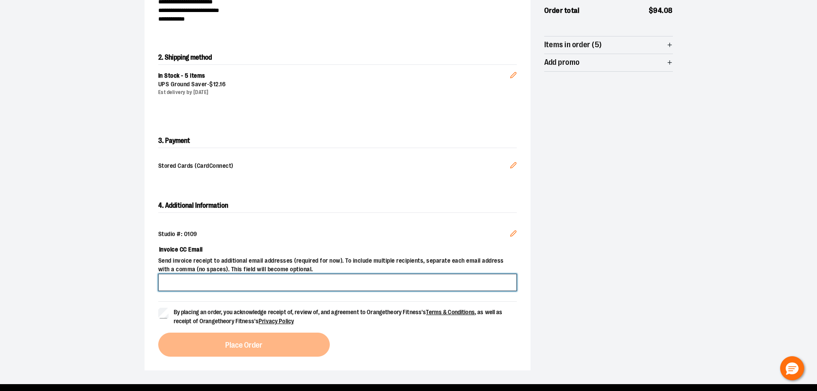
click at [193, 284] on input "Invoice CC Email" at bounding box center [337, 282] width 359 height 17
type input "**********"
click at [169, 318] on label "By placing an order, you acknowledge receipt of, review of, and agreement to Or…" at bounding box center [337, 317] width 359 height 18
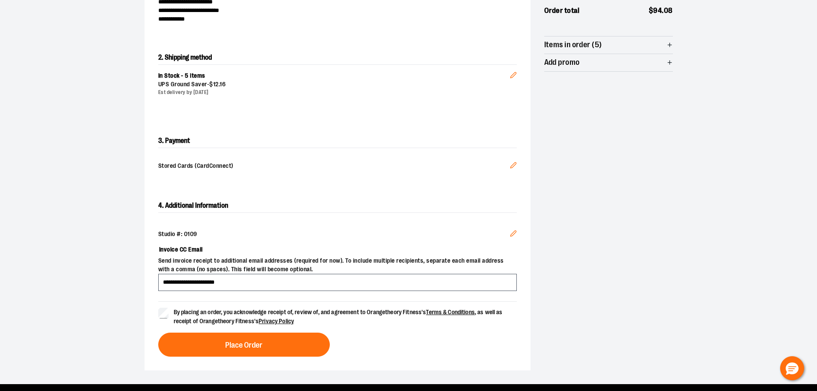
click at [212, 341] on button "Place Order" at bounding box center [244, 344] width 172 height 24
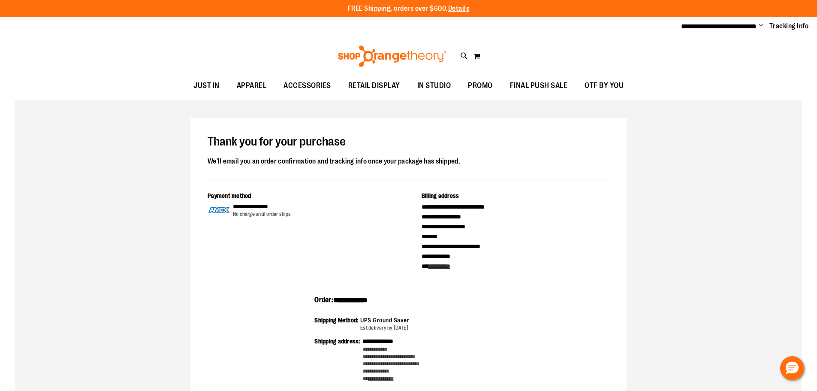
click at [359, 298] on span "**********" at bounding box center [350, 300] width 34 height 6
copy span "**********"
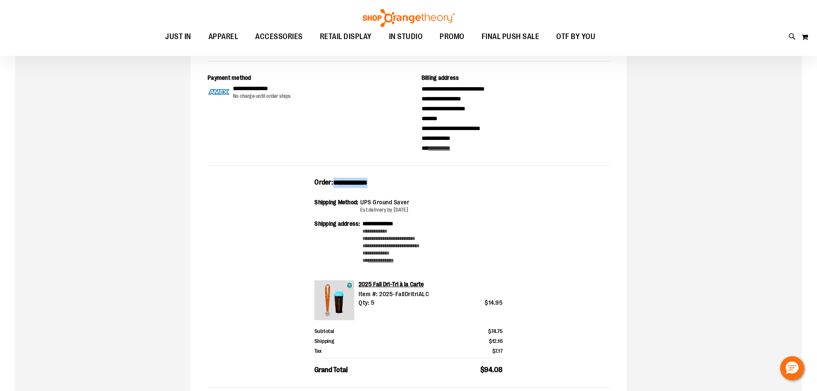
scroll to position [129, 0]
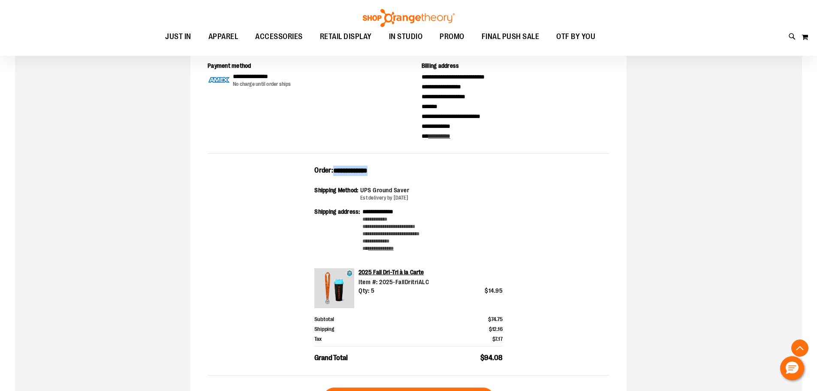
drag, startPoint x: 512, startPoint y: 356, endPoint x: 312, endPoint y: 175, distance: 269.3
click at [312, 175] on div "**********" at bounding box center [409, 271] width 402 height 210
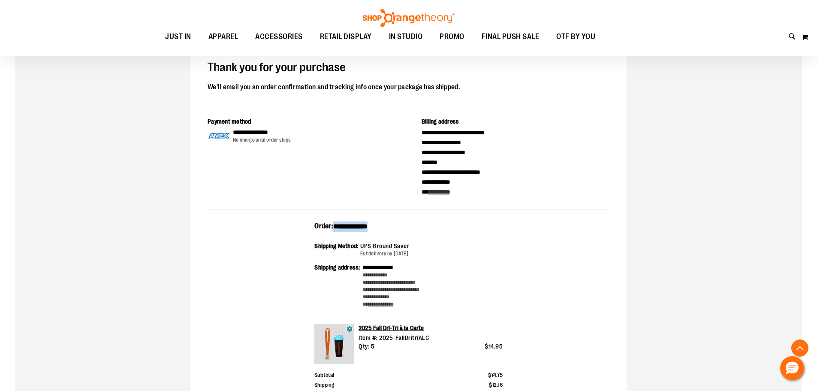
scroll to position [0, 0]
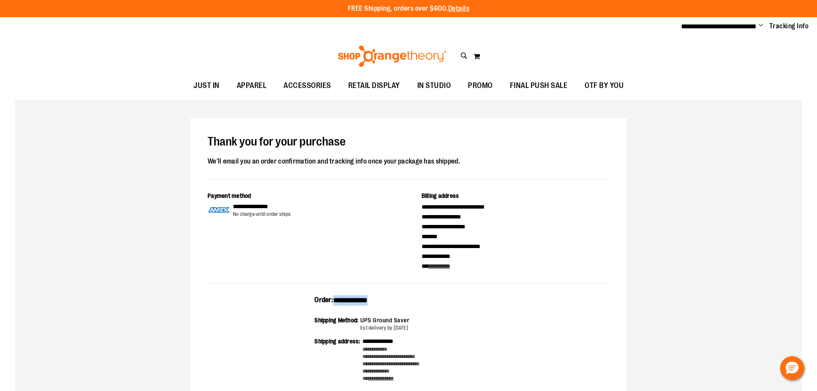
click at [763, 25] on span "Change" at bounding box center [761, 26] width 4 height 8
click at [717, 55] on link "Sign Out" at bounding box center [730, 58] width 75 height 16
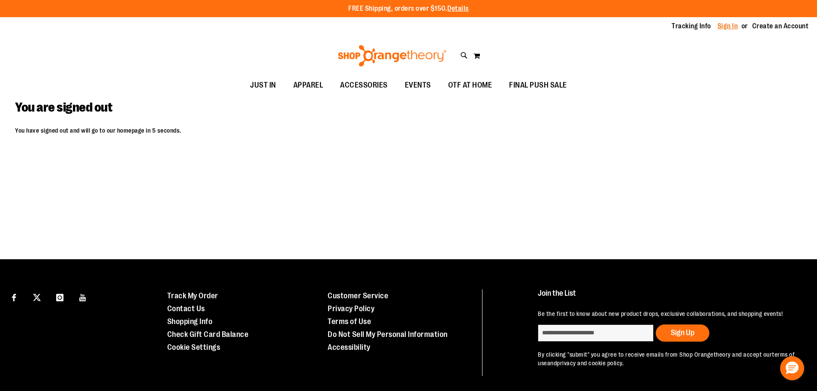
click at [727, 25] on link "Sign In" at bounding box center [728, 25] width 21 height 9
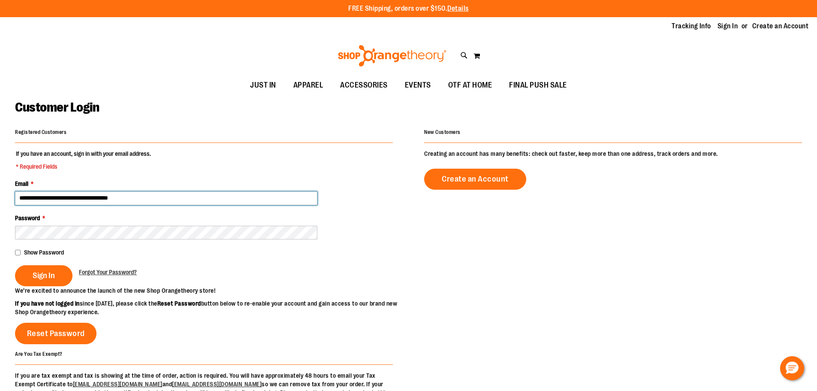
click at [69, 196] on input "**********" at bounding box center [166, 198] width 302 height 14
type input "**********"
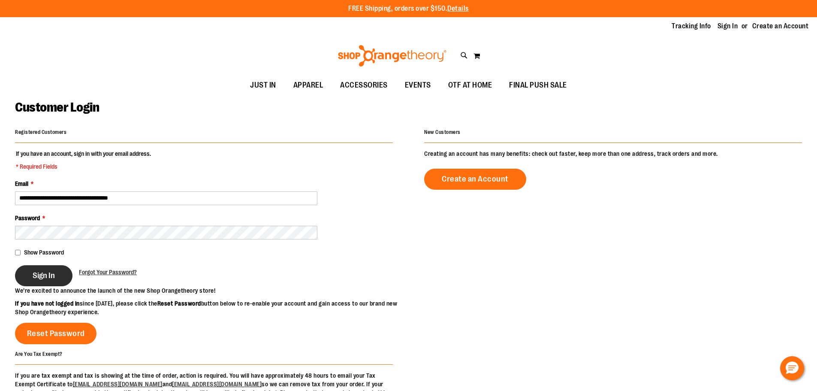
click at [49, 273] on span "Sign In" at bounding box center [44, 275] width 22 height 9
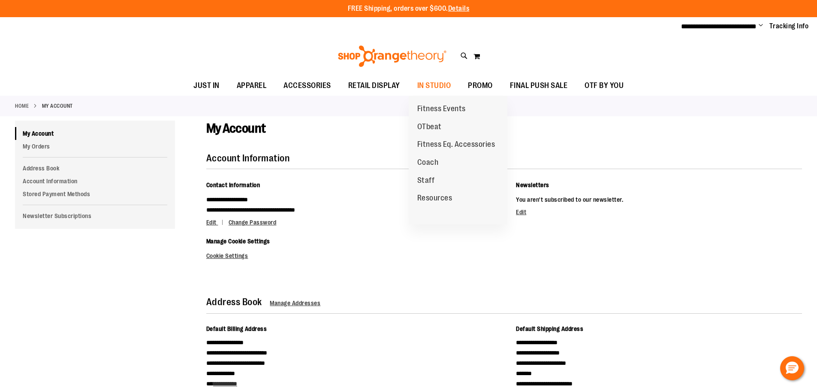
click at [432, 108] on span "Fitness Events" at bounding box center [441, 109] width 48 height 11
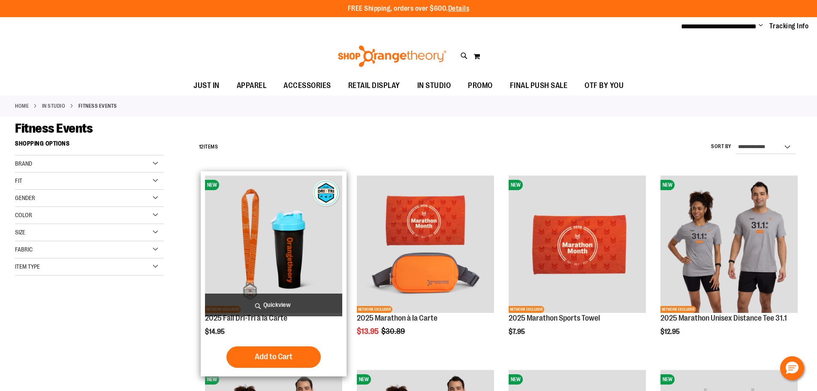
click at [308, 185] on img "product" at bounding box center [273, 243] width 137 height 137
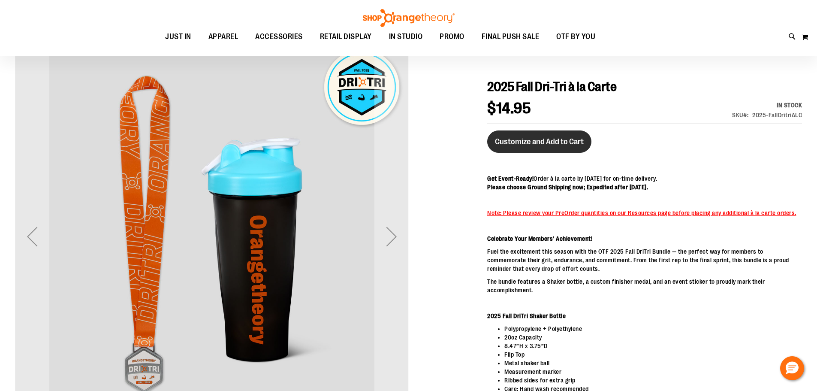
click at [542, 139] on span "Customize and Add to Cart" at bounding box center [539, 141] width 89 height 9
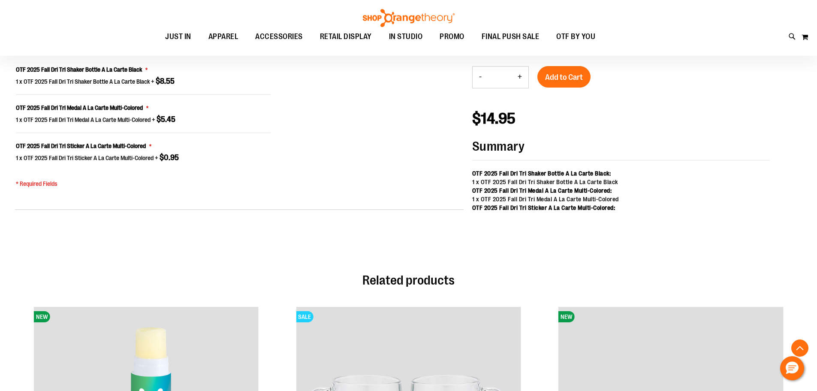
scroll to position [689, 0]
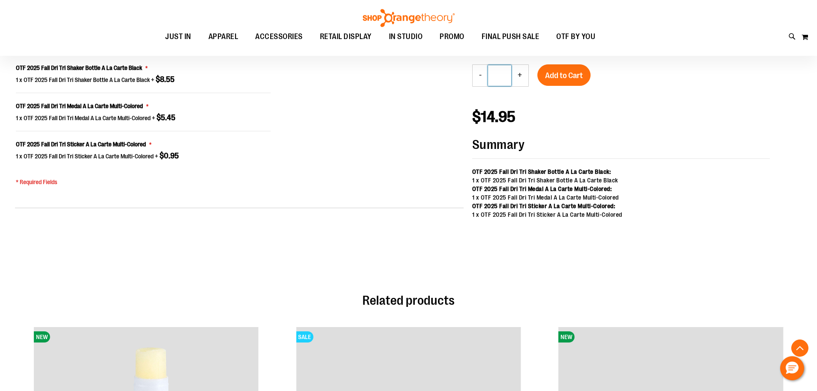
click at [500, 75] on input "*" at bounding box center [499, 75] width 23 height 21
type input "**"
click at [564, 75] on span "Add to Cart" at bounding box center [564, 75] width 38 height 9
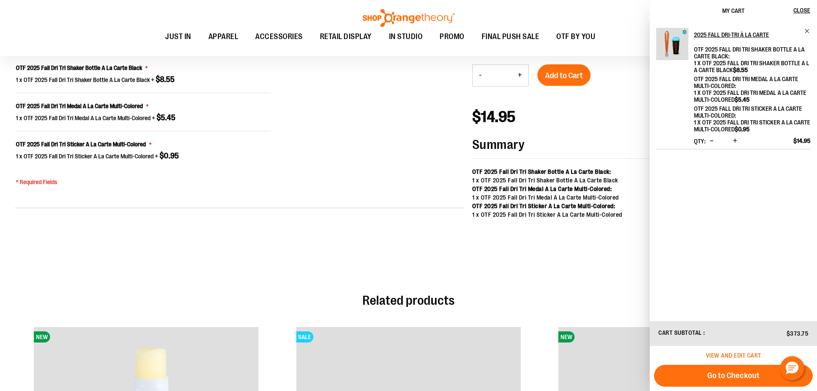
click at [739, 357] on span "View and edit cart" at bounding box center [733, 355] width 55 height 7
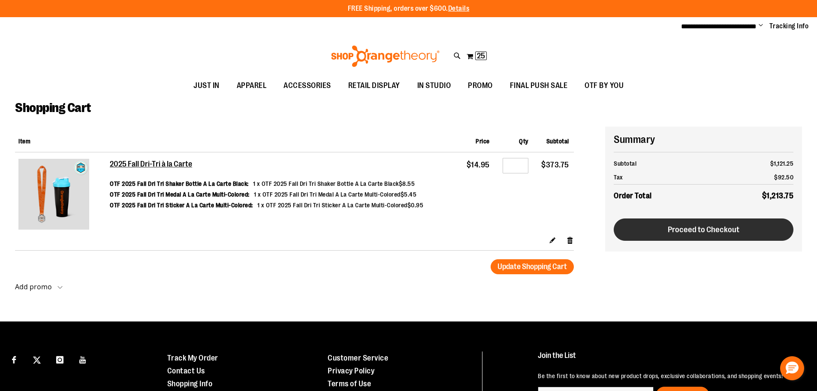
click at [710, 223] on button "Proceed to Checkout" at bounding box center [704, 229] width 180 height 22
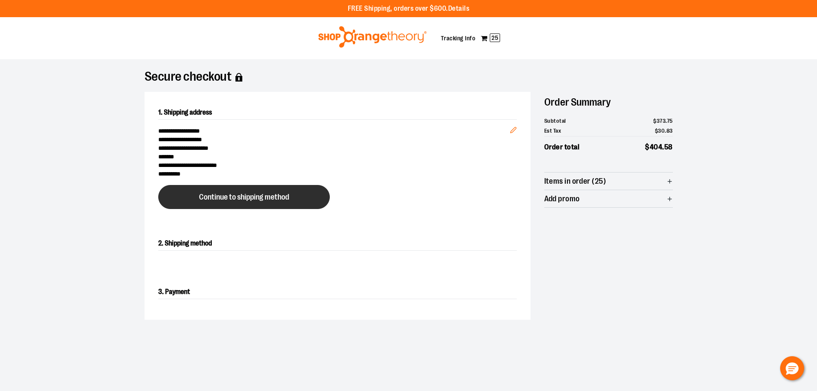
click at [221, 202] on button "Continue to shipping method" at bounding box center [244, 197] width 172 height 24
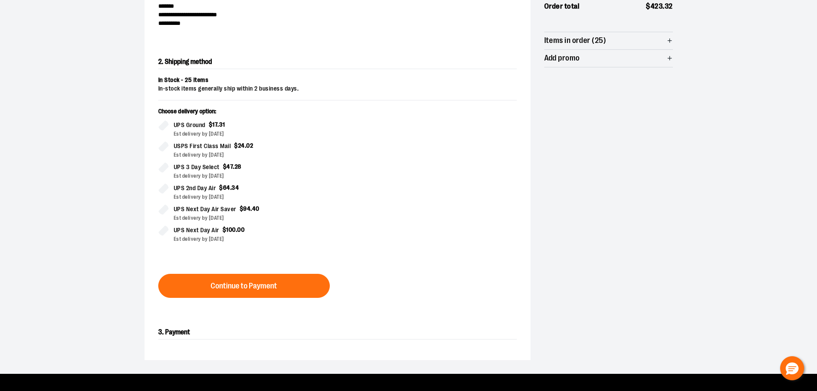
scroll to position [155, 0]
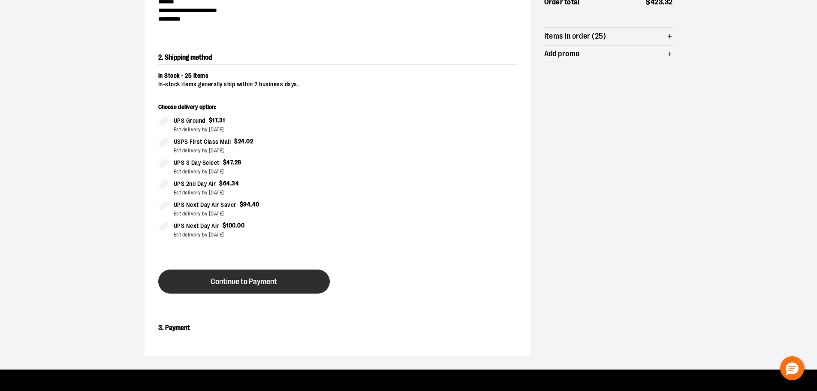
click at [248, 276] on button "Continue to Payment" at bounding box center [244, 281] width 172 height 24
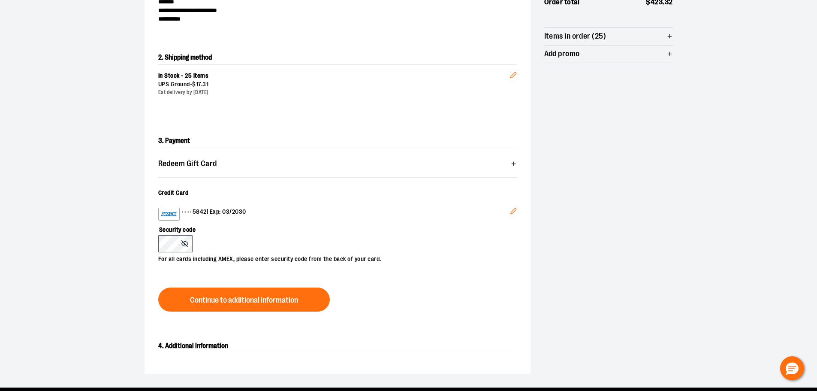
click at [260, 243] on div "Security code For all cards including AMEX, please enter security code from the…" at bounding box center [333, 241] width 350 height 43
click at [253, 296] on span "Continue to additional information" at bounding box center [244, 300] width 108 height 8
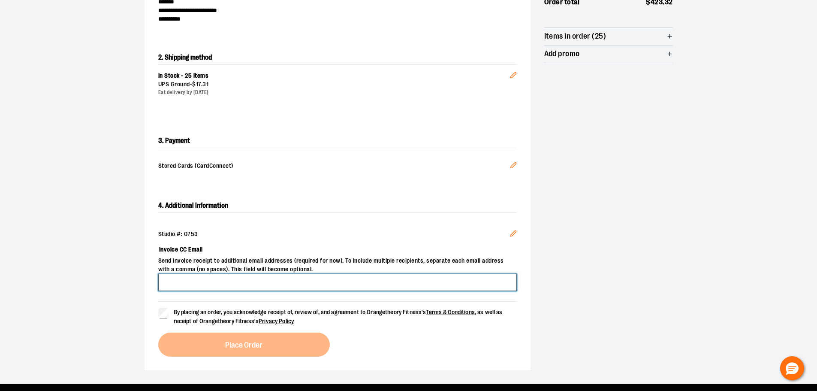
click at [190, 284] on input "Invoice CC Email" at bounding box center [337, 282] width 359 height 17
type input "**********"
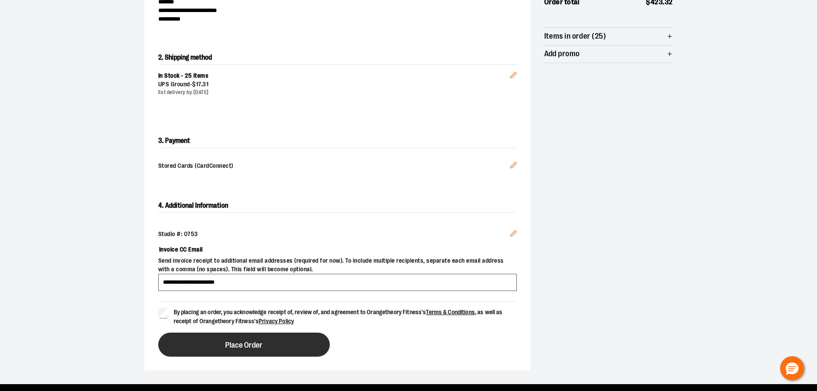
click at [207, 342] on button "Place Order" at bounding box center [244, 344] width 172 height 24
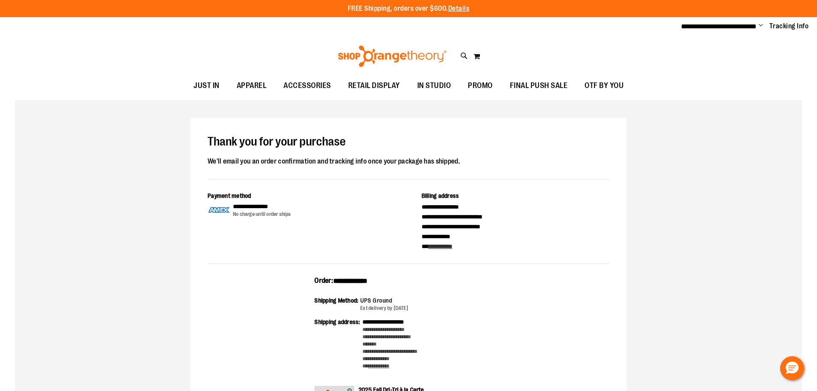
click at [354, 282] on span "**********" at bounding box center [350, 281] width 34 height 6
copy span "**********"
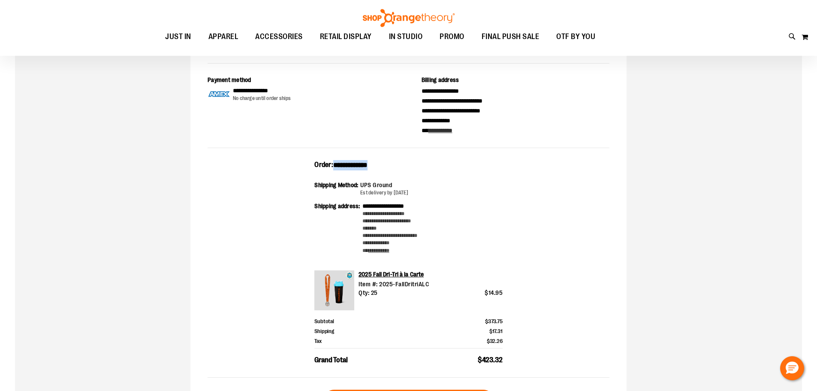
scroll to position [129, 0]
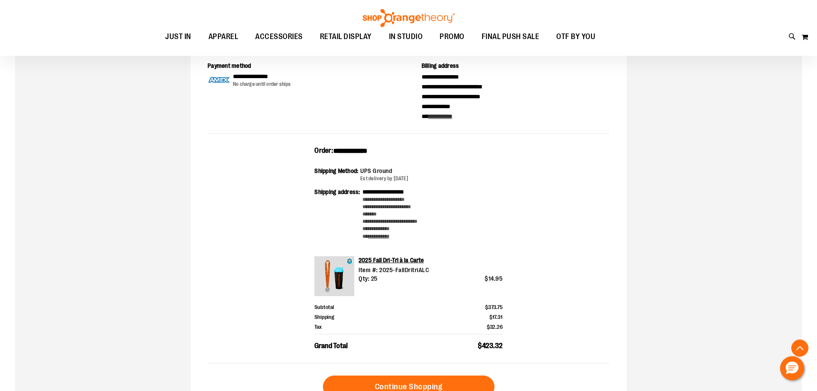
click at [510, 333] on div "**********" at bounding box center [409, 254] width 402 height 217
drag, startPoint x: 517, startPoint y: 343, endPoint x: 308, endPoint y: 153, distance: 282.7
click at [308, 153] on div "**********" at bounding box center [409, 254] width 402 height 217
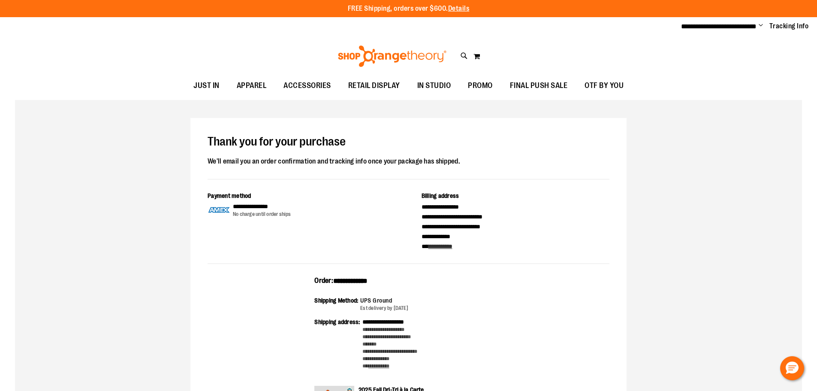
click at [764, 24] on ul "**********" at bounding box center [742, 26] width 134 height 10
click at [763, 25] on span "Change" at bounding box center [761, 26] width 4 height 8
click at [732, 54] on link "Sign Out" at bounding box center [730, 58] width 75 height 16
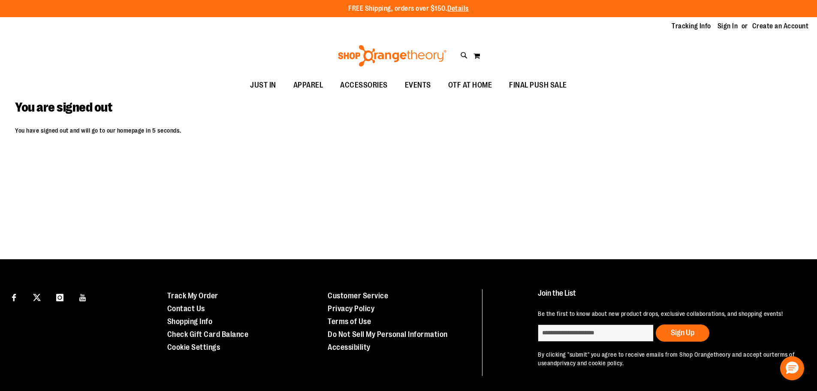
click at [727, 32] on div "Tracking Info Sign In Return to Procurement Create an Account" at bounding box center [408, 26] width 817 height 18
click at [726, 28] on link "Sign In" at bounding box center [728, 25] width 21 height 9
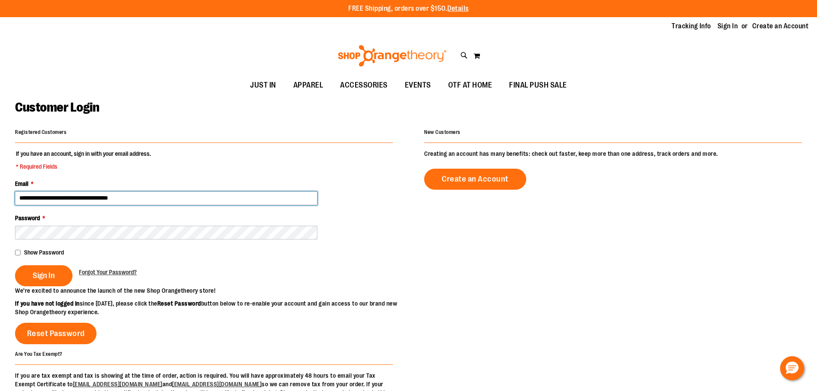
click at [69, 199] on input "**********" at bounding box center [166, 198] width 302 height 14
type input "**********"
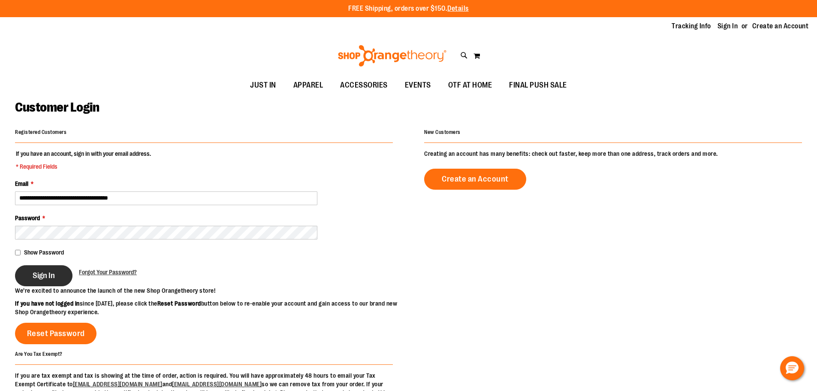
click at [51, 267] on button "Sign In" at bounding box center [43, 275] width 57 height 21
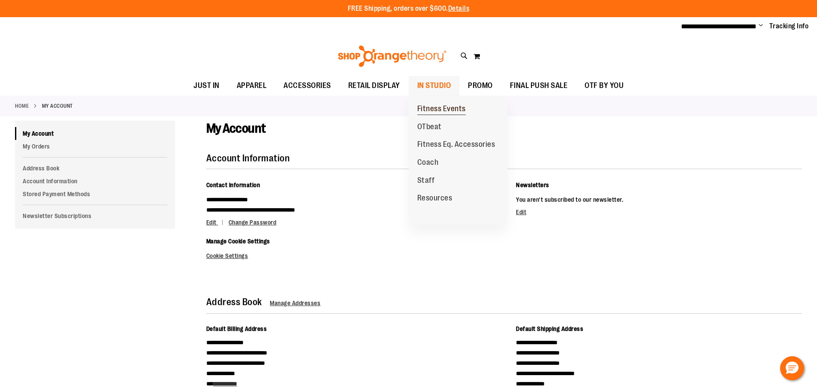
click at [426, 103] on link "Fitness Events" at bounding box center [442, 109] width 66 height 18
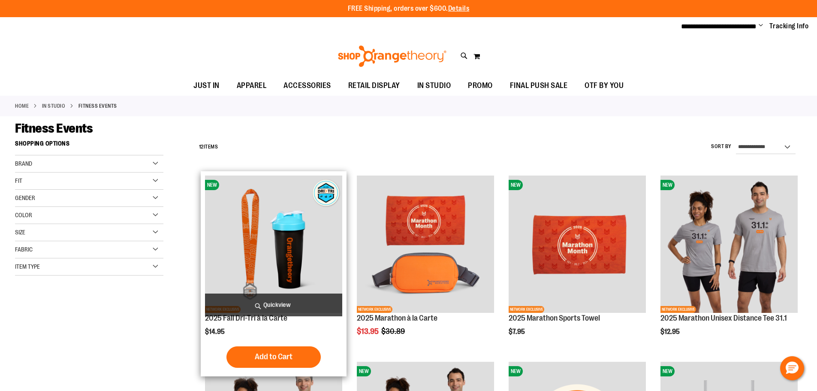
click at [290, 194] on img "product" at bounding box center [273, 243] width 137 height 137
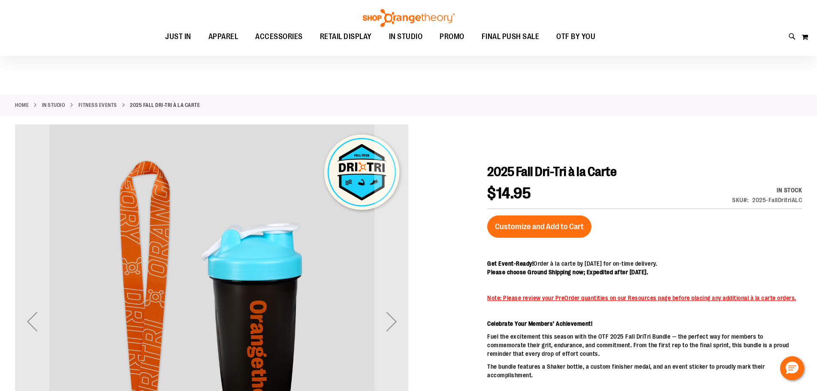
scroll to position [128, 0]
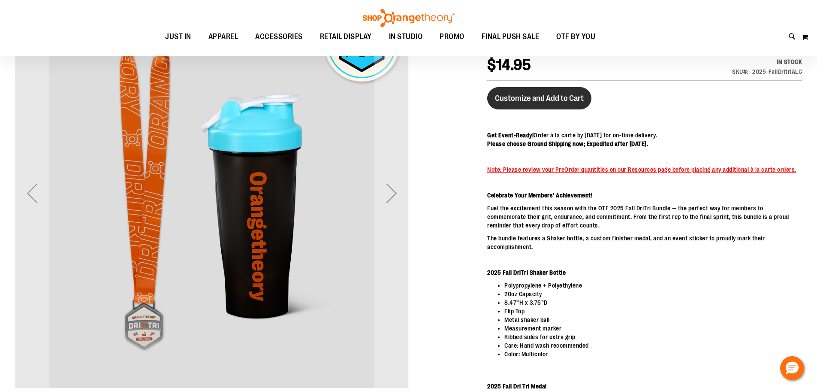
click at [537, 92] on button "Customize and Add to Cart" at bounding box center [539, 98] width 104 height 22
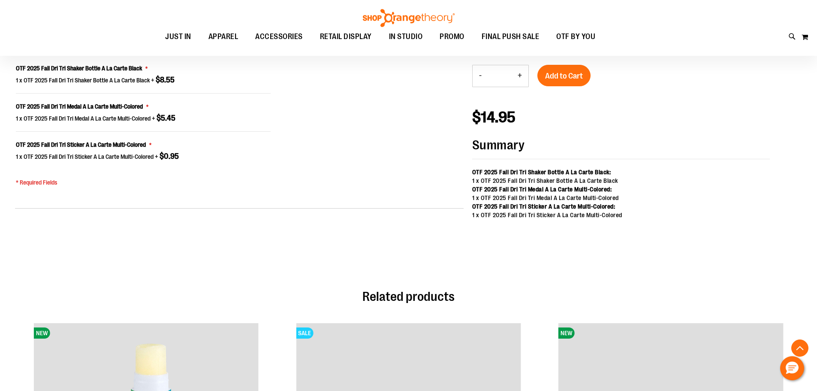
scroll to position [689, 0]
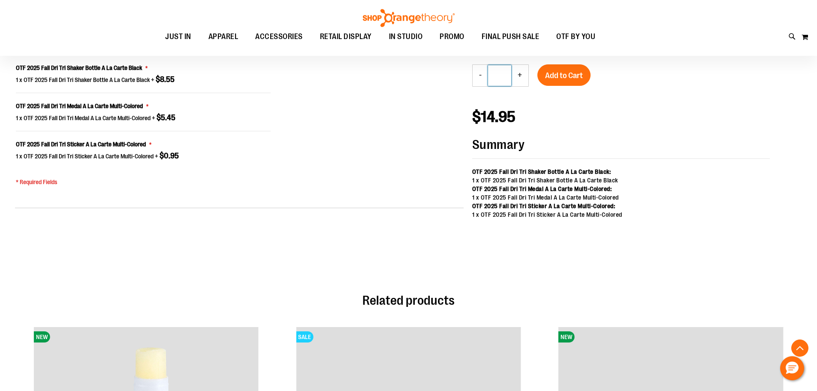
click at [505, 80] on input "*" at bounding box center [499, 75] width 23 height 21
type input "*"
click at [592, 149] on strong "Summary" at bounding box center [621, 148] width 298 height 21
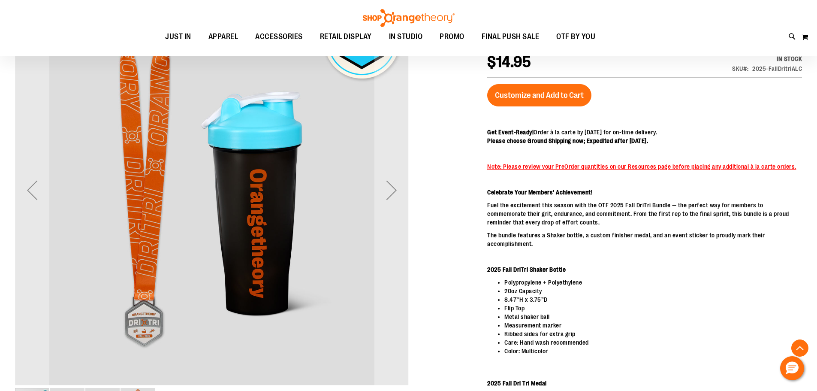
scroll to position [431, 0]
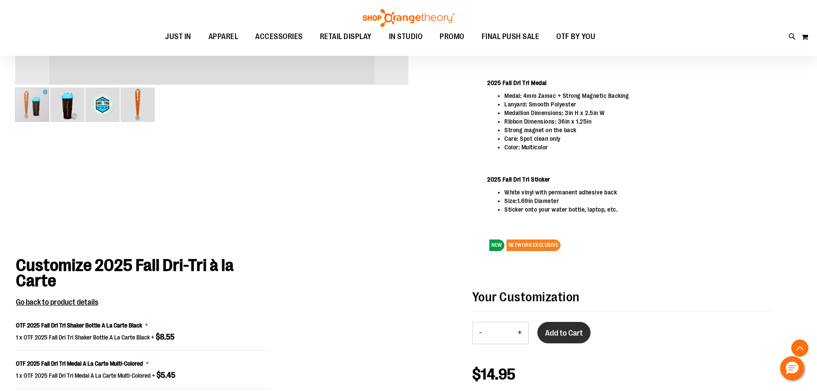
click at [549, 339] on button "Add to Cart" at bounding box center [563, 332] width 53 height 21
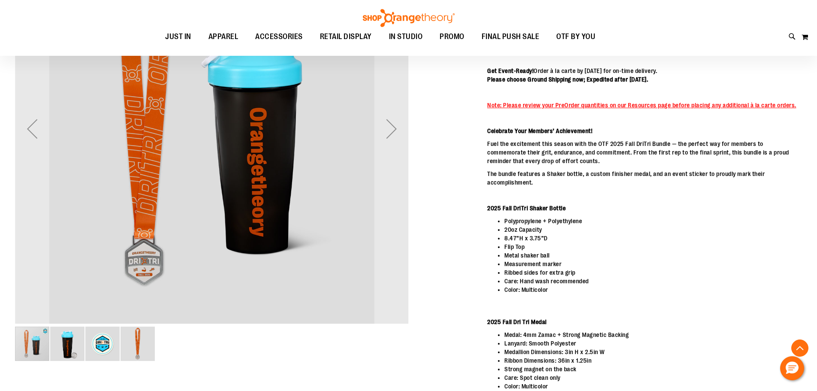
scroll to position [45, 0]
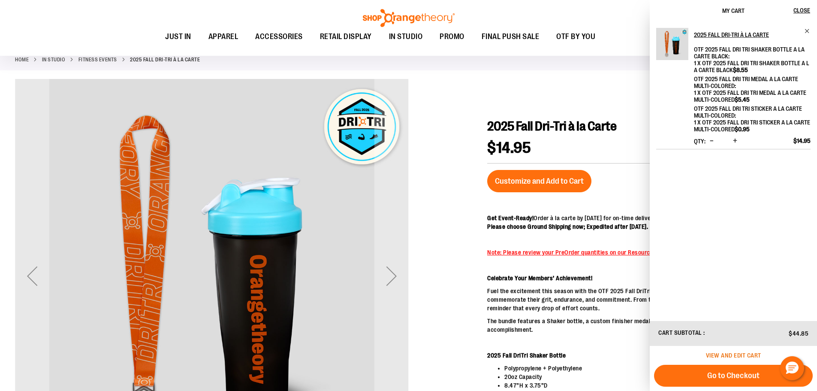
click at [742, 353] on span "View and edit cart" at bounding box center [733, 355] width 55 height 7
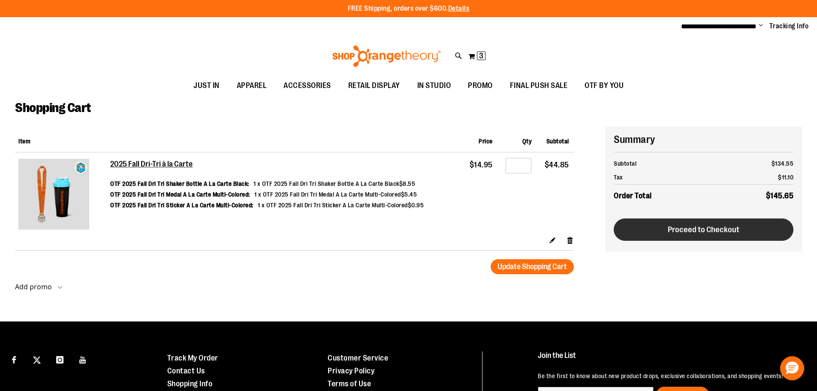
click at [676, 235] on button "Proceed to Checkout" at bounding box center [704, 229] width 180 height 22
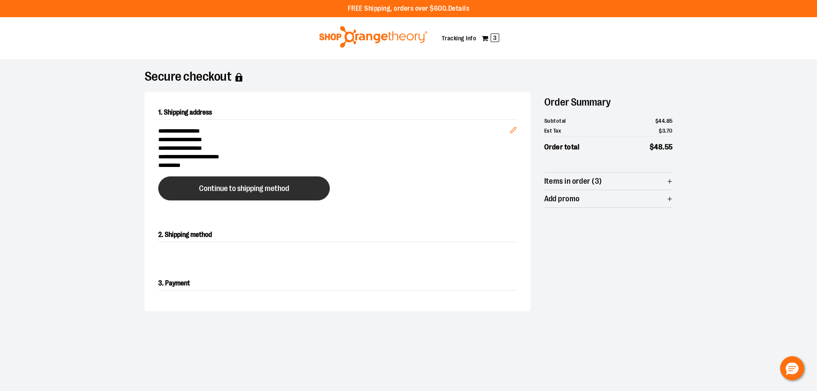
click at [229, 181] on button "Continue to shipping method" at bounding box center [244, 188] width 172 height 24
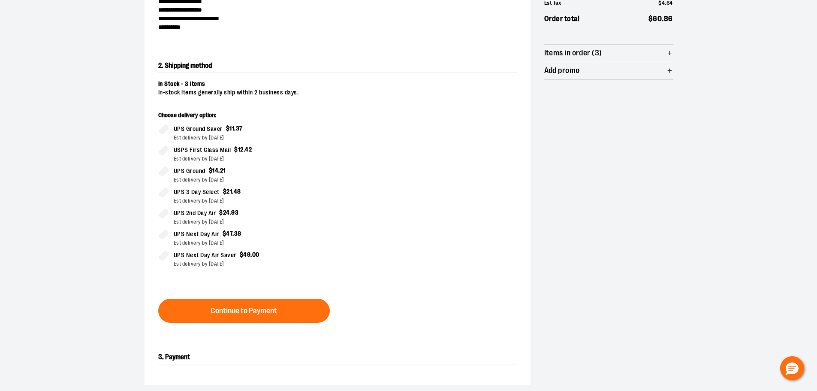
scroll to position [146, 0]
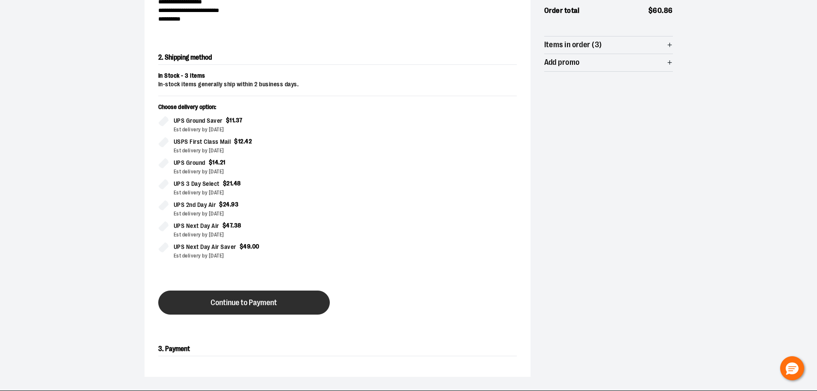
click at [294, 291] on button "Continue to Payment" at bounding box center [244, 302] width 172 height 24
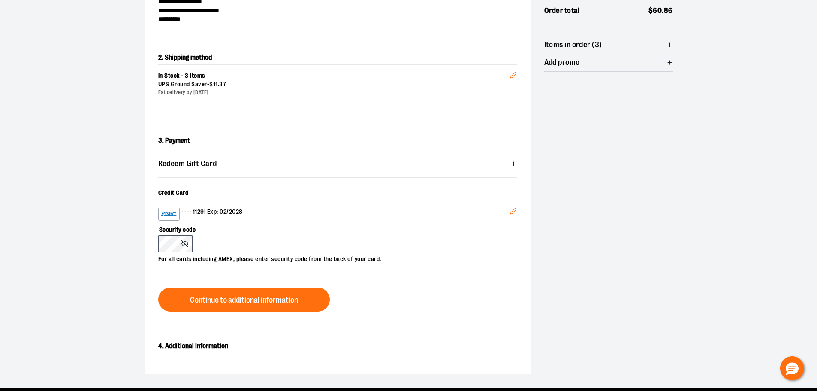
click at [513, 209] on icon "Edit" at bounding box center [513, 211] width 7 height 7
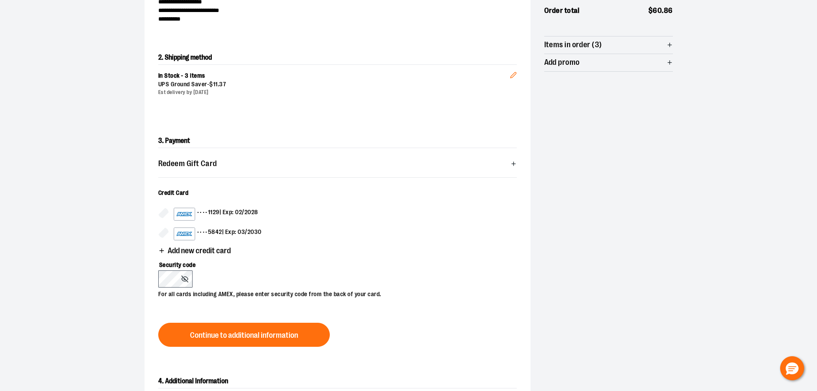
click at [171, 232] on label "•••• 5842 | Exp: 03/2030" at bounding box center [337, 233] width 359 height 13
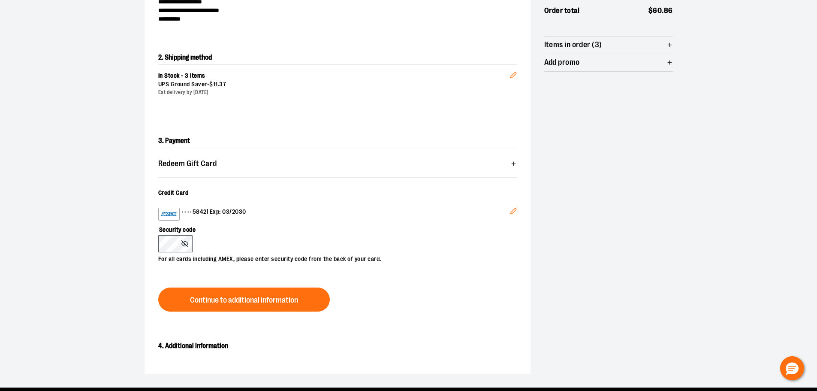
click at [249, 239] on div "Security code For all cards including AMEX, please enter security code from the…" at bounding box center [333, 241] width 350 height 43
click at [237, 293] on button "Continue to additional information" at bounding box center [244, 299] width 172 height 24
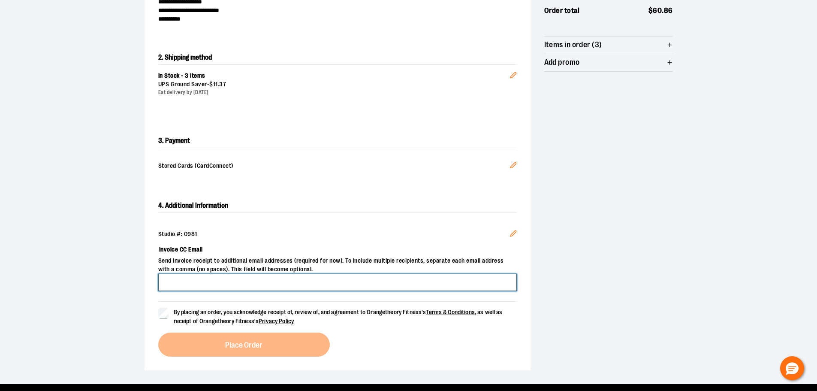
click at [235, 278] on input "Invoice CC Email" at bounding box center [337, 282] width 359 height 17
type input "**********"
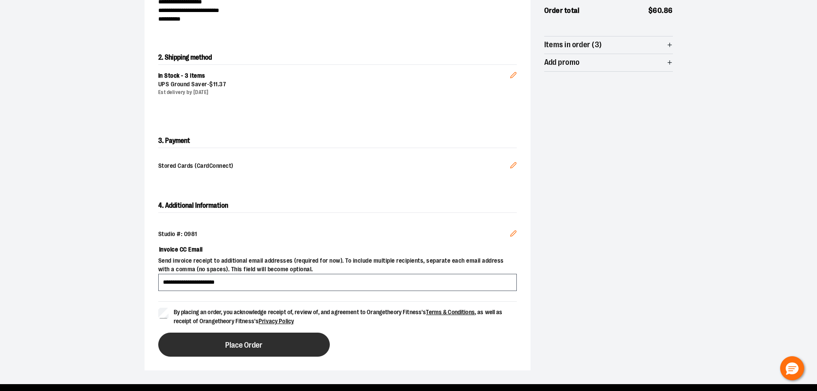
click at [207, 337] on button "Place Order" at bounding box center [244, 344] width 172 height 24
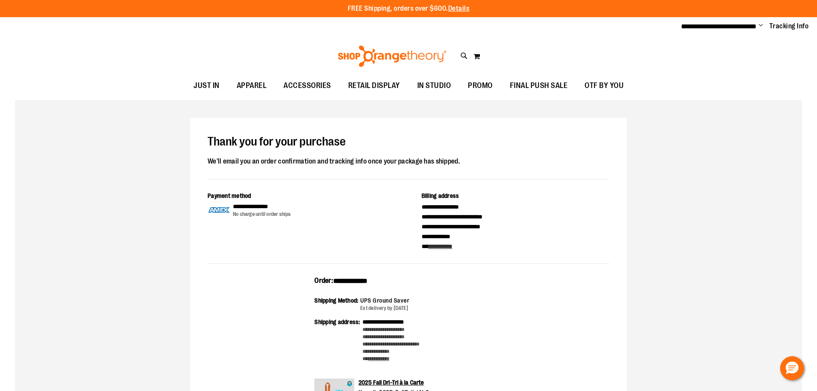
click at [342, 280] on span "**********" at bounding box center [350, 281] width 34 height 6
copy span "**********"
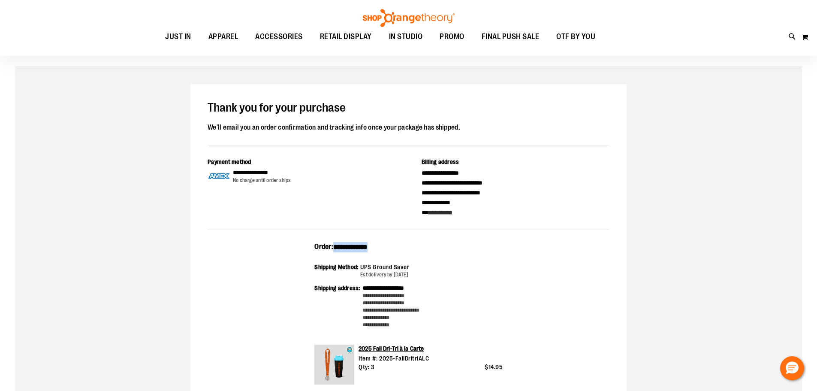
scroll to position [171, 0]
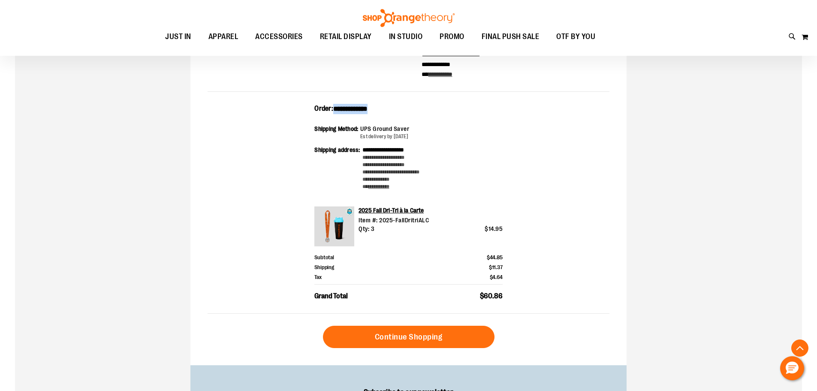
drag, startPoint x: 519, startPoint y: 299, endPoint x: 316, endPoint y: 110, distance: 276.8
click at [316, 110] on div "**********" at bounding box center [409, 209] width 402 height 210
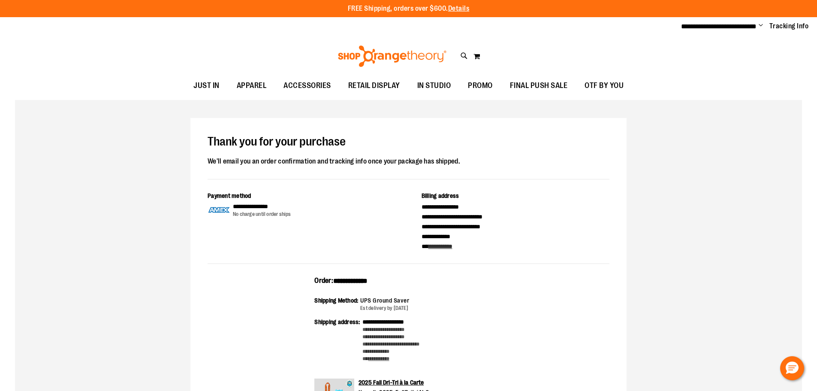
click at [760, 21] on li "Change My Account Sign Out" at bounding box center [761, 26] width 4 height 10
click at [763, 25] on span "Change" at bounding box center [761, 26] width 4 height 8
click at [700, 57] on link "Sign Out" at bounding box center [730, 58] width 75 height 16
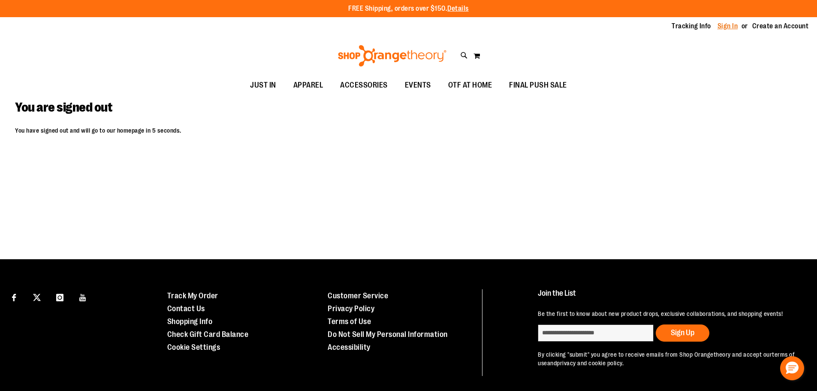
click at [725, 22] on link "Sign In" at bounding box center [728, 25] width 21 height 9
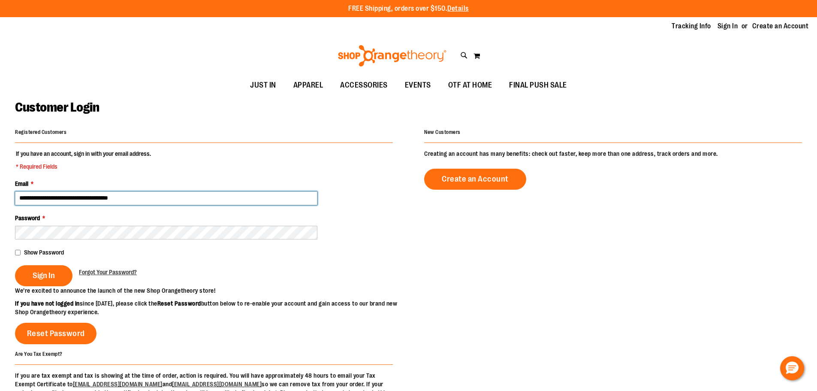
click at [69, 201] on input "**********" at bounding box center [166, 198] width 302 height 14
type input "**********"
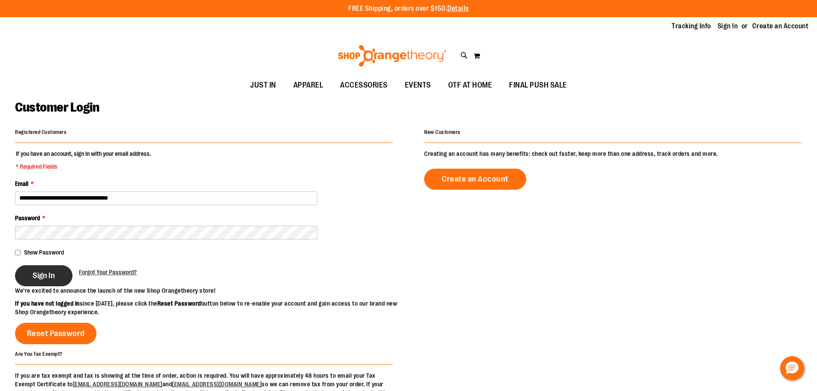
click at [54, 274] on span "Sign In" at bounding box center [44, 275] width 22 height 9
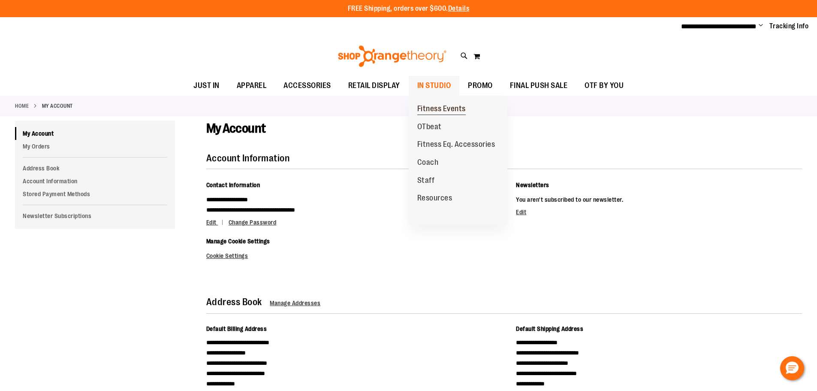
click at [433, 111] on span "Fitness Events" at bounding box center [441, 109] width 48 height 11
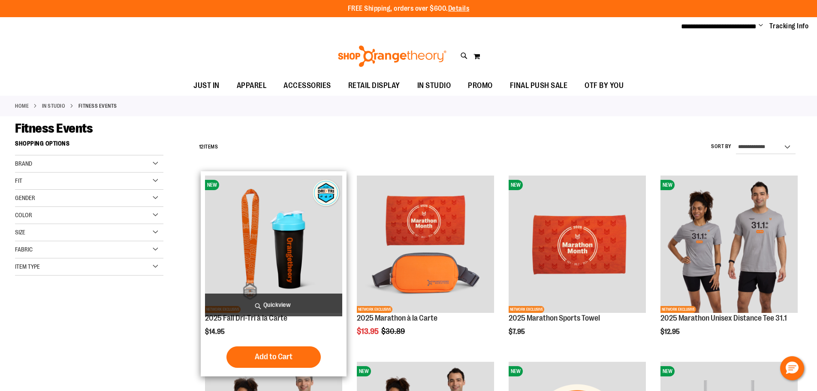
click at [279, 196] on img "product" at bounding box center [273, 243] width 137 height 137
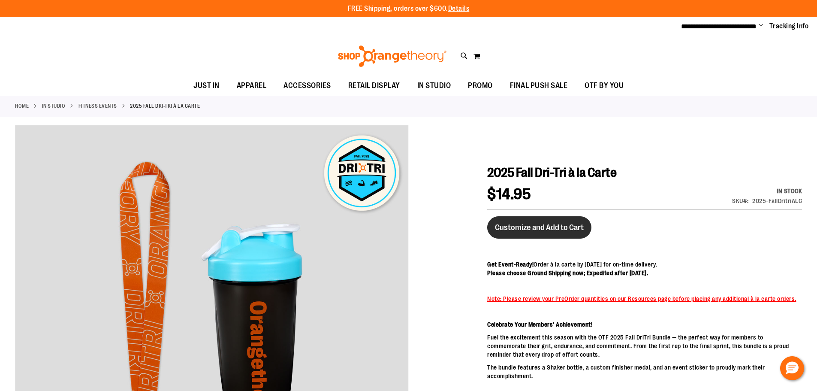
click at [553, 224] on span "Customize and Add to Cart" at bounding box center [539, 227] width 89 height 9
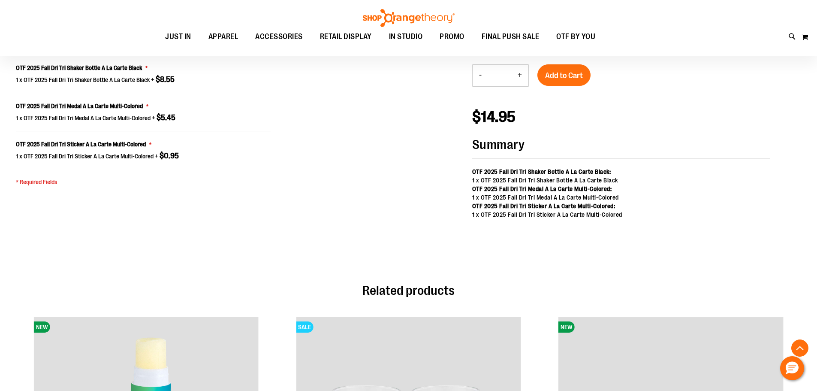
scroll to position [689, 0]
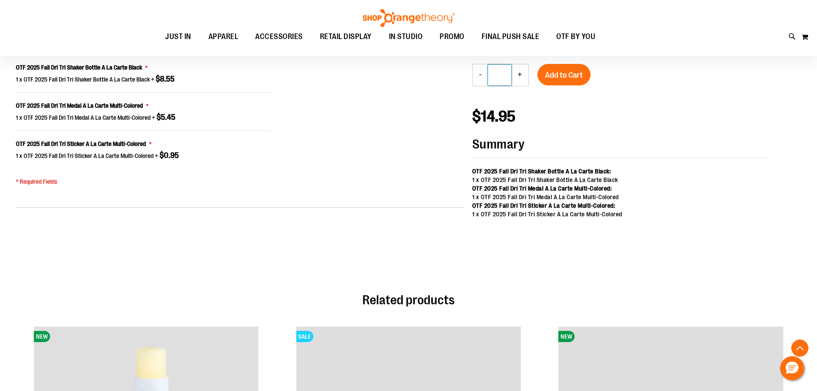
click at [502, 74] on input "*" at bounding box center [499, 75] width 23 height 21
type input "**"
click at [576, 80] on button "Add to Cart" at bounding box center [563, 74] width 53 height 21
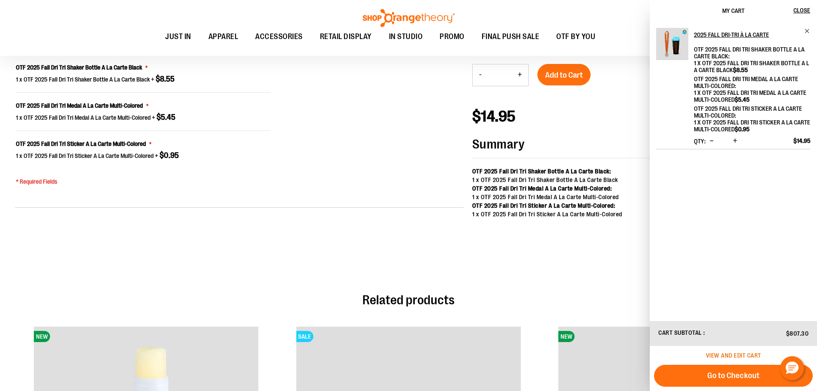
click at [727, 355] on span "View and edit cart" at bounding box center [733, 355] width 55 height 7
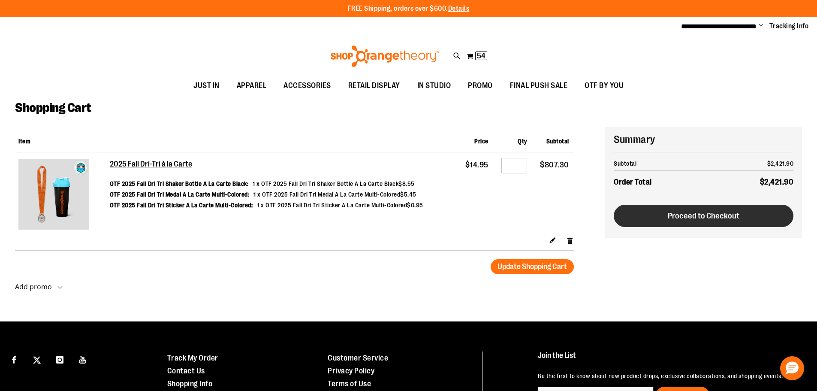
click at [648, 222] on button "Proceed to Checkout" at bounding box center [704, 216] width 180 height 22
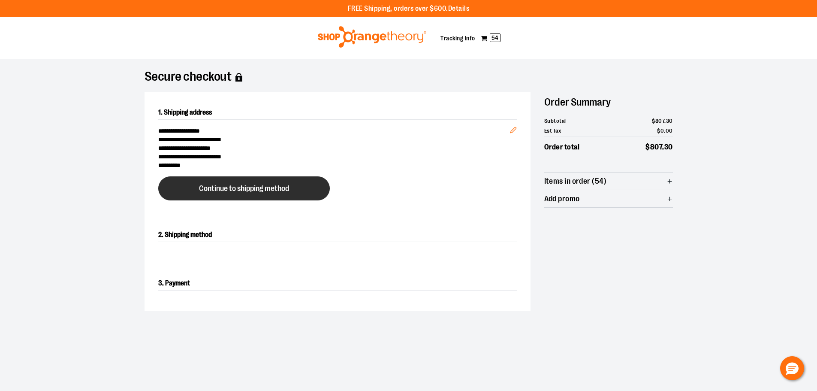
click at [226, 190] on span "Continue to shipping method" at bounding box center [244, 188] width 90 height 8
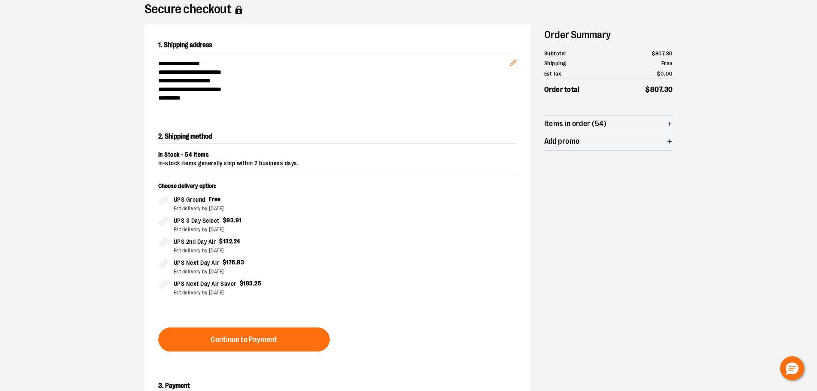
scroll to position [60, 0]
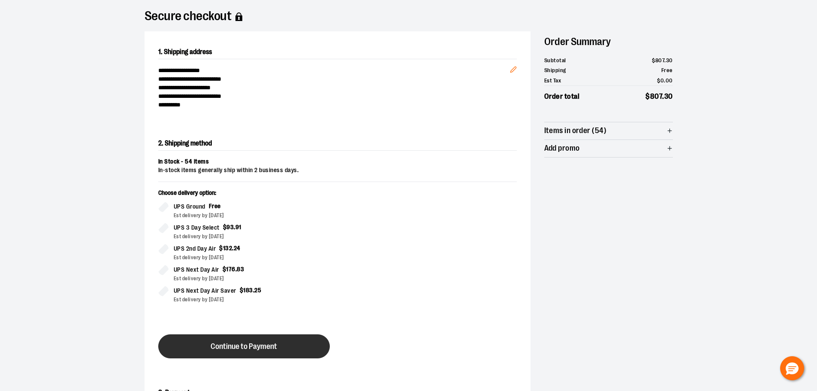
click at [255, 341] on button "Continue to Payment" at bounding box center [244, 346] width 172 height 24
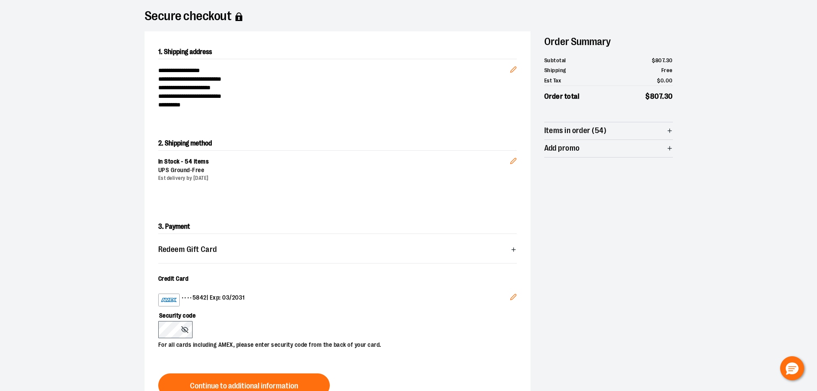
click at [251, 324] on div "Security code For all cards including AMEX, please enter security code from the…" at bounding box center [333, 327] width 350 height 43
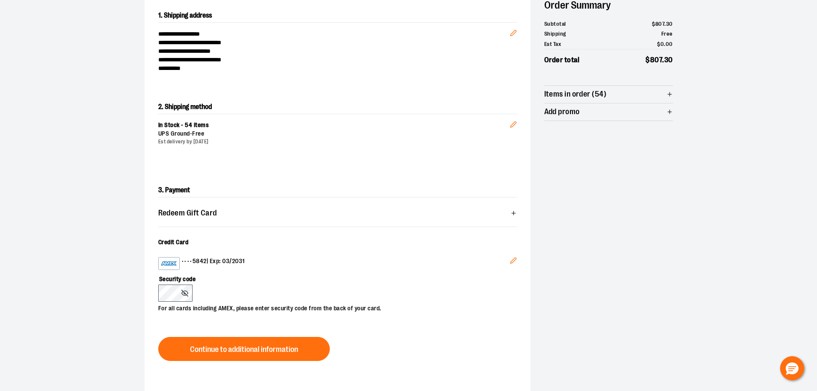
scroll to position [146, 0]
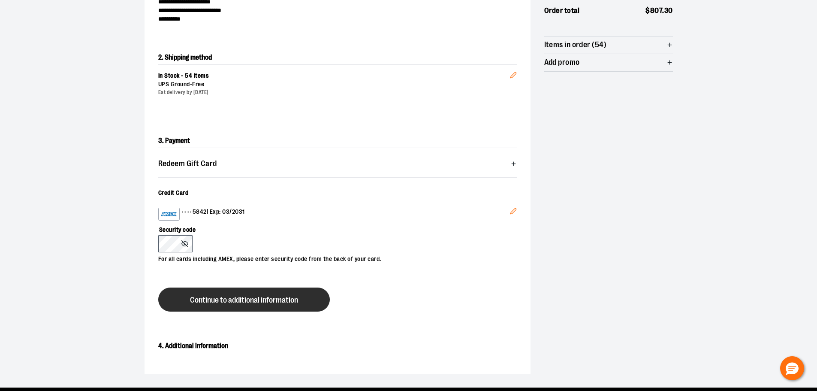
click at [229, 300] on span "Continue to additional information" at bounding box center [244, 300] width 108 height 8
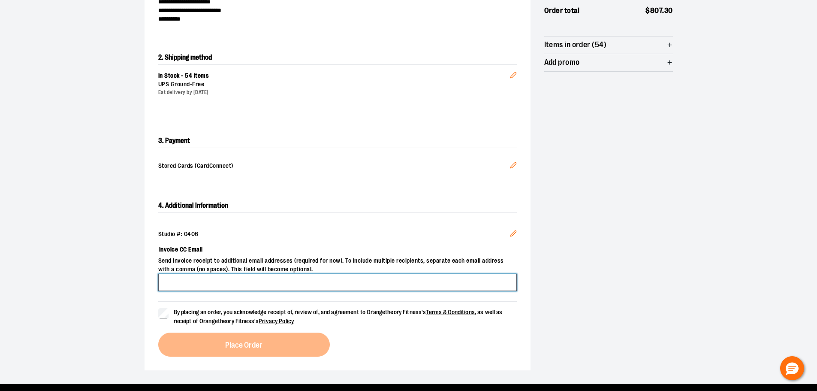
click at [223, 281] on input "Invoice CC Email" at bounding box center [337, 282] width 359 height 17
type input "**********"
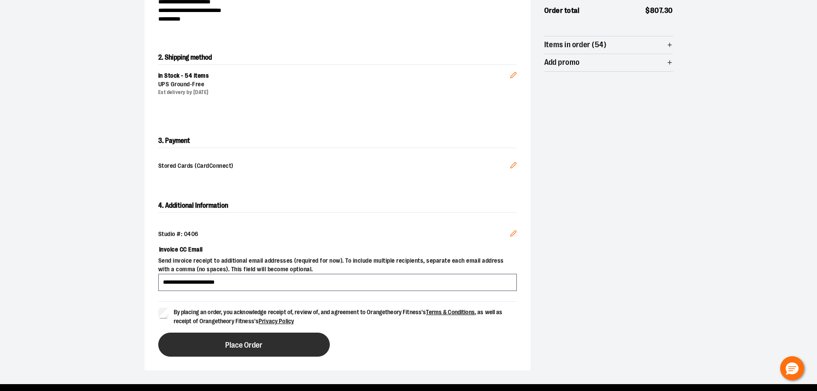
click at [214, 350] on button "Place Order" at bounding box center [244, 344] width 172 height 24
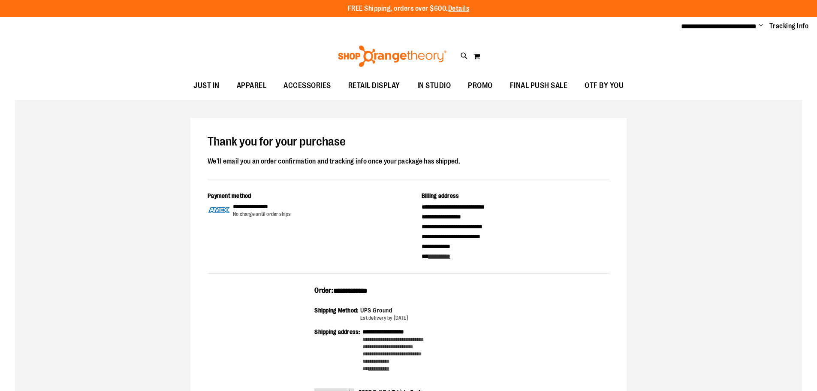
click at [368, 289] on span "**********" at bounding box center [350, 290] width 34 height 6
copy span "**********"
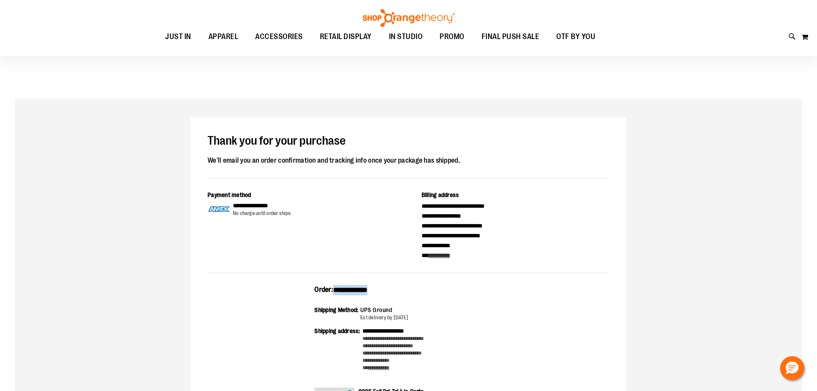
scroll to position [214, 0]
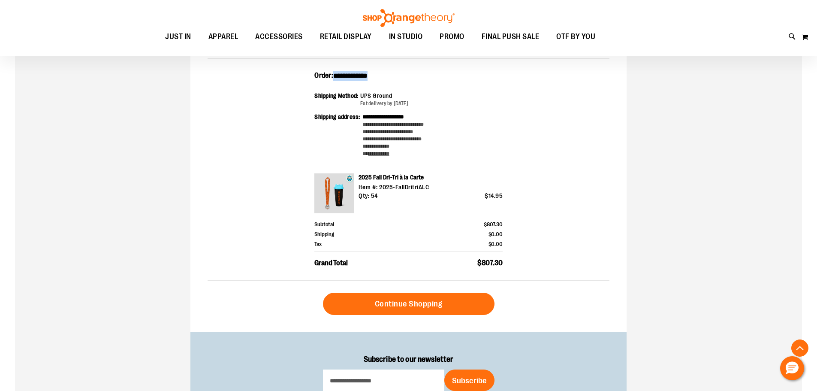
drag, startPoint x: 528, startPoint y: 268, endPoint x: 314, endPoint y: 77, distance: 286.8
click at [314, 77] on div "**********" at bounding box center [409, 176] width 402 height 210
click at [573, 161] on div "**********" at bounding box center [409, 176] width 402 height 210
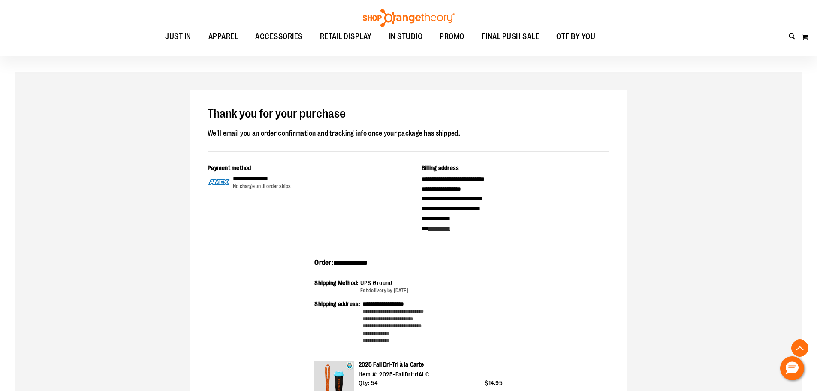
scroll to position [0, 0]
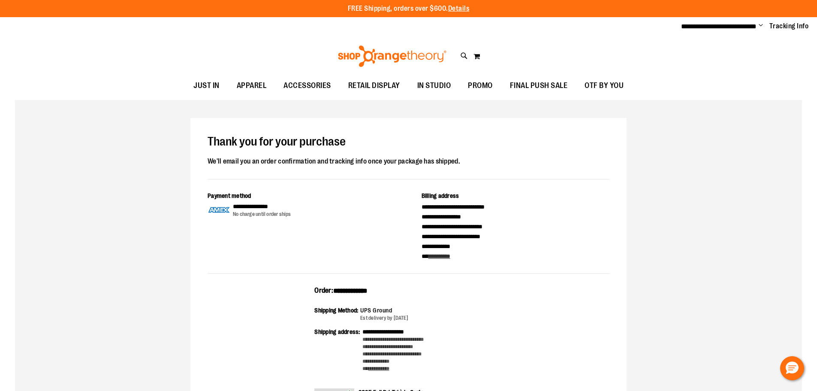
click at [763, 25] on span "Change" at bounding box center [761, 26] width 4 height 8
click at [730, 57] on link "Sign Out" at bounding box center [730, 58] width 75 height 16
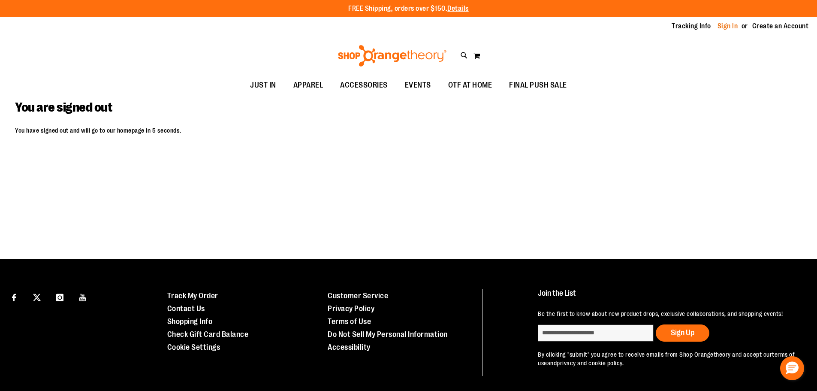
click at [727, 25] on link "Sign In" at bounding box center [728, 25] width 21 height 9
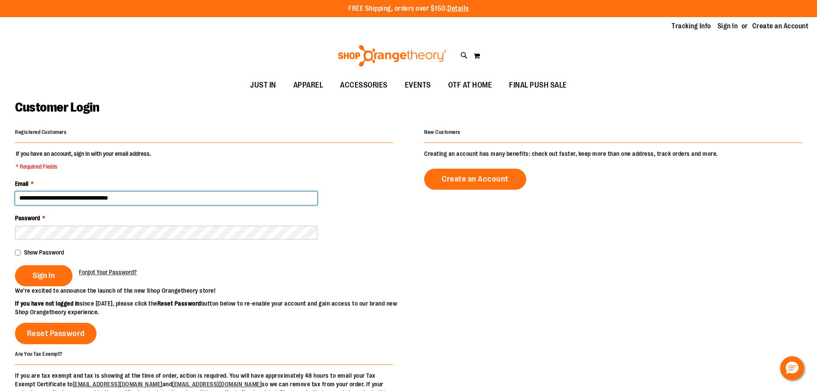
click at [69, 200] on input "**********" at bounding box center [166, 198] width 302 height 14
type input "**********"
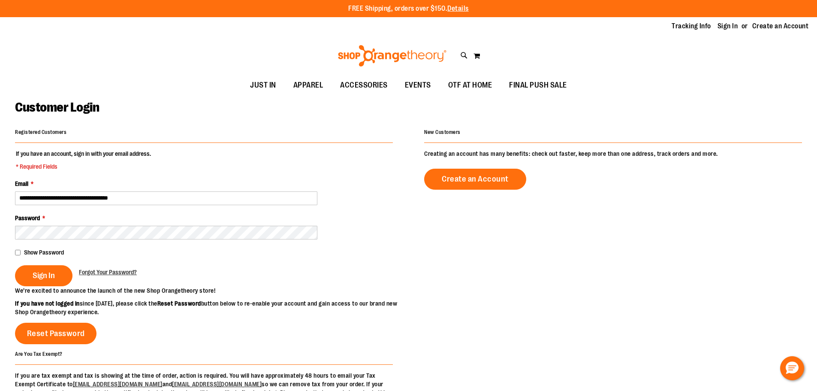
click at [51, 260] on fieldset "**********" at bounding box center [204, 217] width 378 height 137
click at [40, 276] on span "Sign In" at bounding box center [44, 275] width 22 height 9
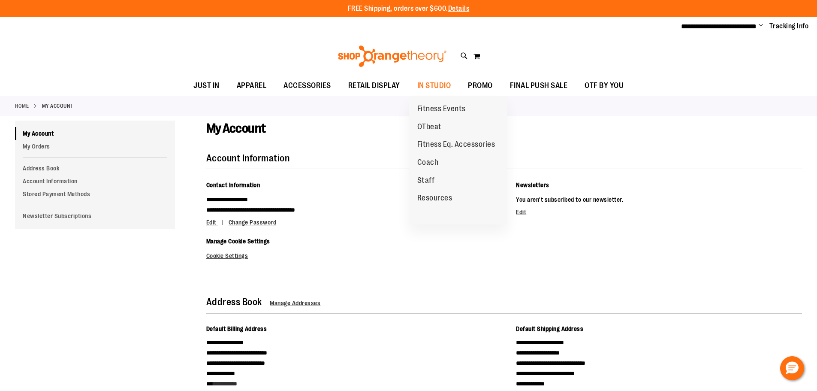
drag, startPoint x: 429, startPoint y: 105, endPoint x: 476, endPoint y: 118, distance: 48.5
click at [429, 105] on span "Fitness Events" at bounding box center [441, 109] width 48 height 11
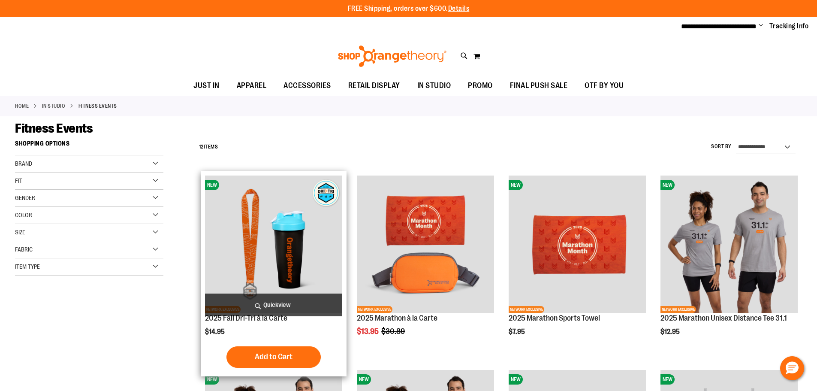
click at [269, 223] on img "product" at bounding box center [273, 243] width 137 height 137
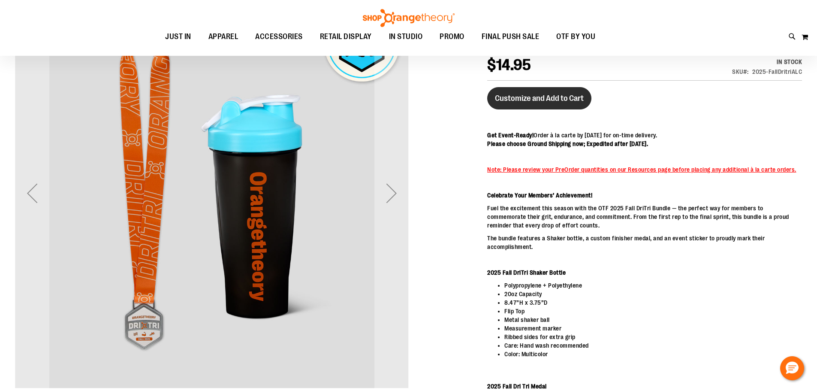
click at [546, 100] on span "Customize and Add to Cart" at bounding box center [539, 98] width 89 height 9
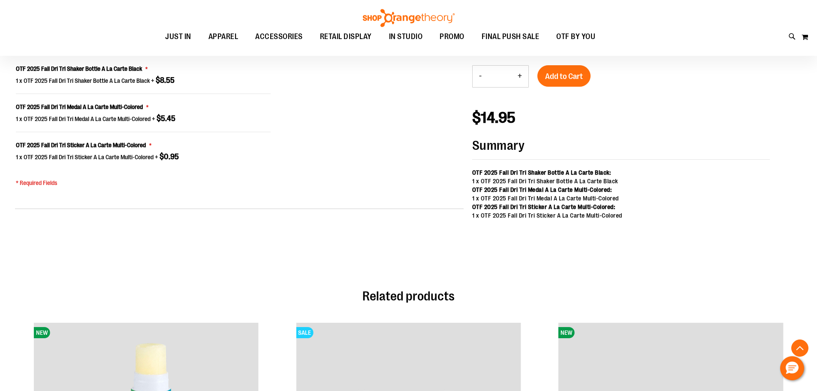
scroll to position [689, 0]
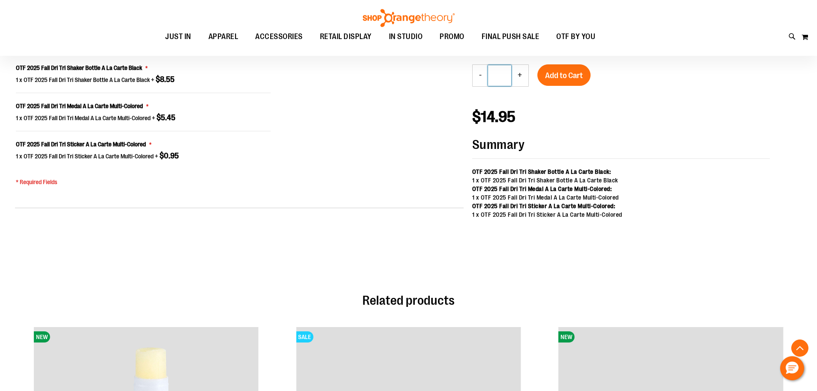
click at [501, 77] on input "*" at bounding box center [499, 75] width 23 height 21
type input "*"
click at [657, 143] on strong "Summary" at bounding box center [621, 148] width 298 height 21
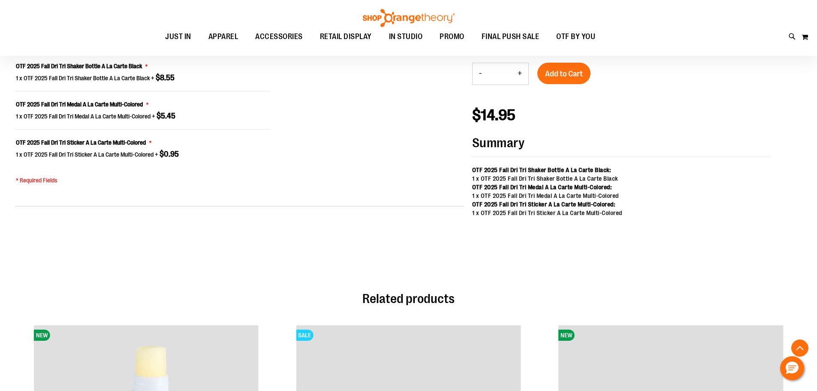
scroll to position [560, 0]
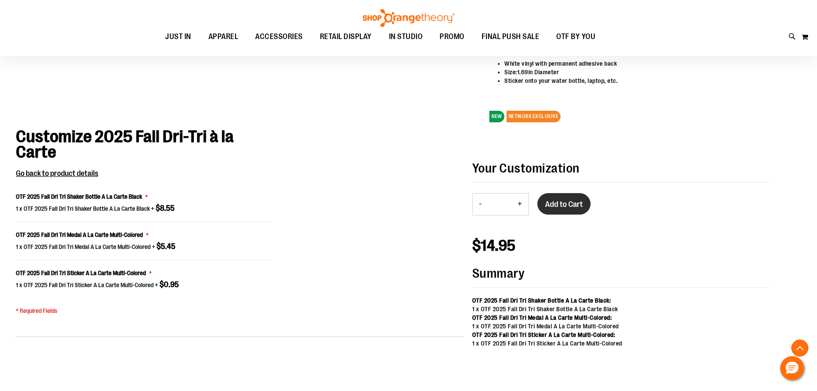
click at [556, 196] on button "Add to Cart" at bounding box center [563, 203] width 53 height 21
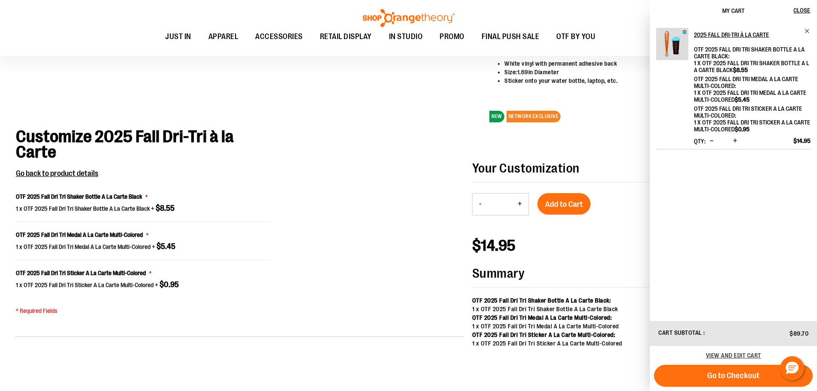
click at [723, 349] on div "View and edit cart" at bounding box center [733, 355] width 167 height 19
click at [728, 355] on span "View and edit cart" at bounding box center [733, 355] width 55 height 7
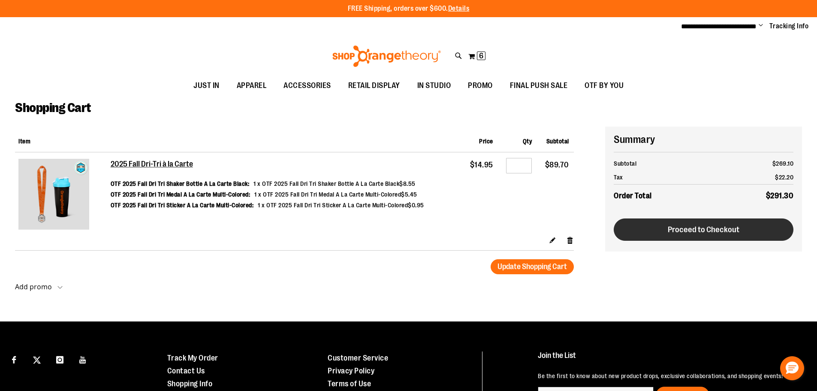
click at [712, 228] on span "Proceed to Checkout" at bounding box center [704, 229] width 72 height 9
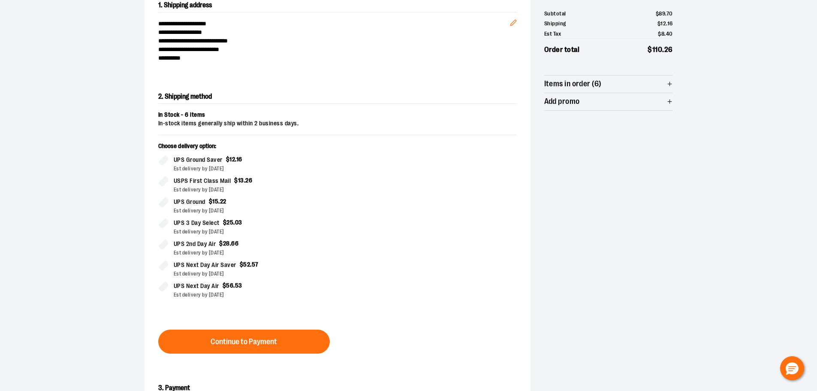
scroll to position [146, 0]
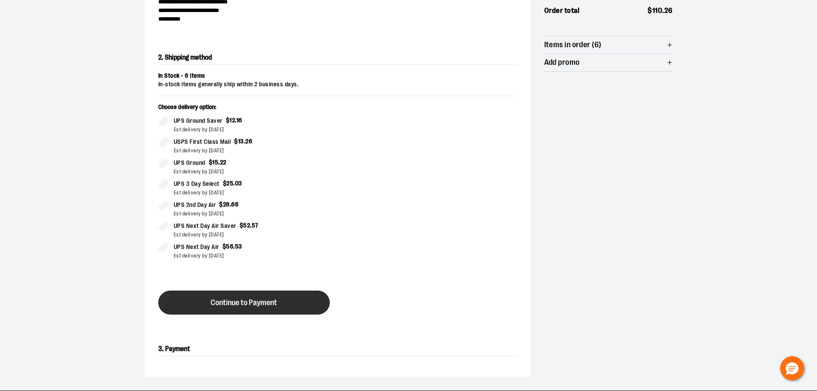
click at [281, 295] on button "Continue to Payment" at bounding box center [244, 302] width 172 height 24
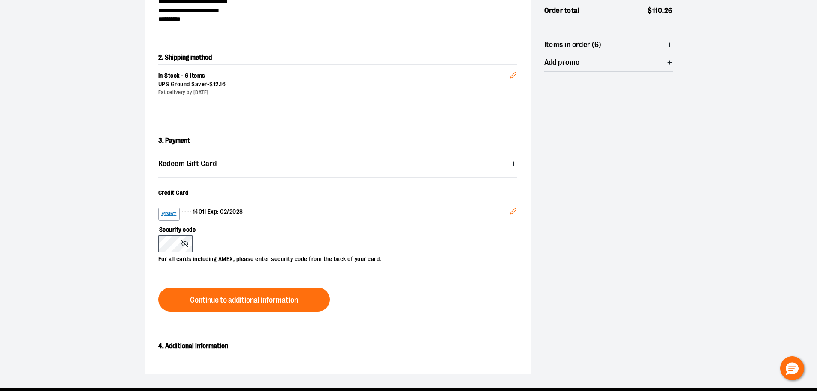
click at [517, 214] on button "Edit" at bounding box center [513, 212] width 21 height 23
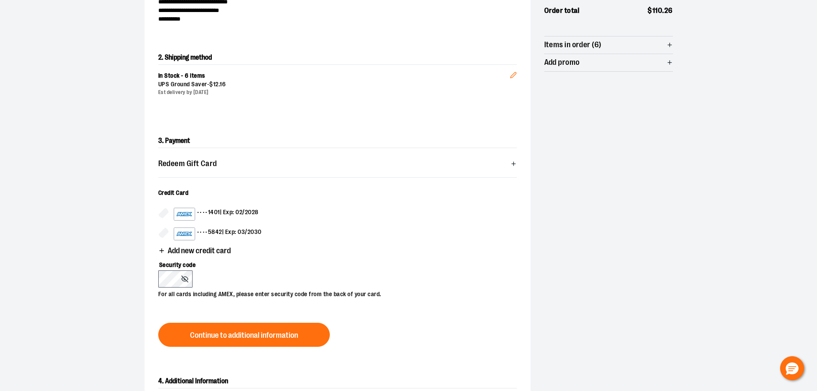
click at [170, 235] on label "•••• 5842 | Exp: 03/2030" at bounding box center [337, 233] width 359 height 13
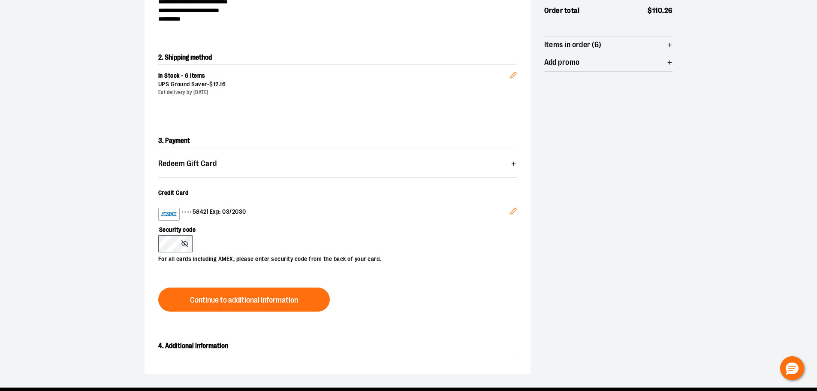
click at [239, 238] on div "Security code For all cards including AMEX, please enter security code from the…" at bounding box center [333, 241] width 350 height 43
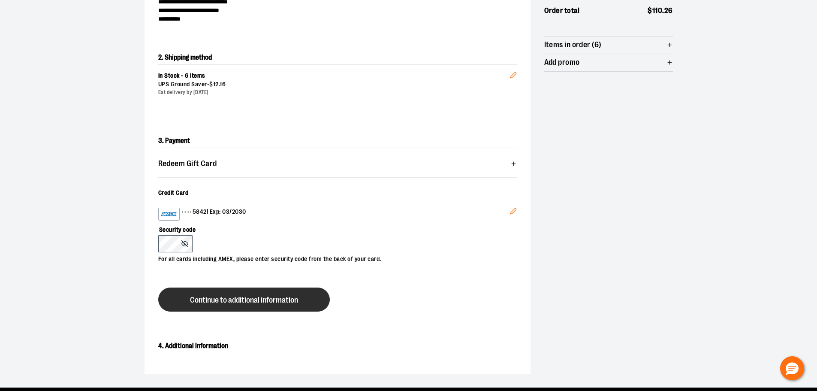
click at [265, 307] on button "Continue to additional information" at bounding box center [244, 299] width 172 height 24
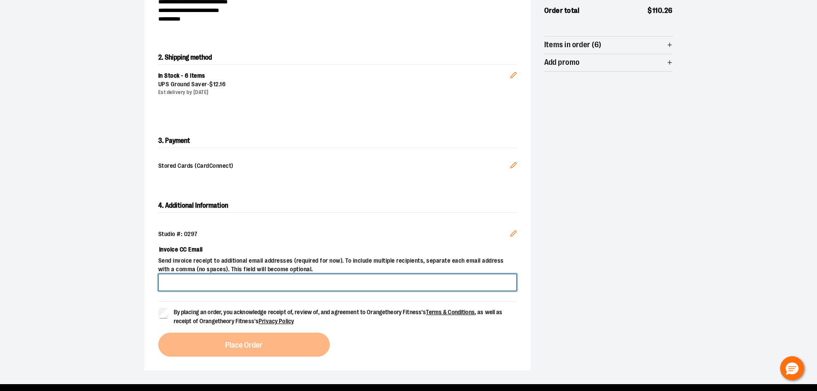
click at [197, 278] on input "Invoice CC Email" at bounding box center [337, 282] width 359 height 17
type input "**********"
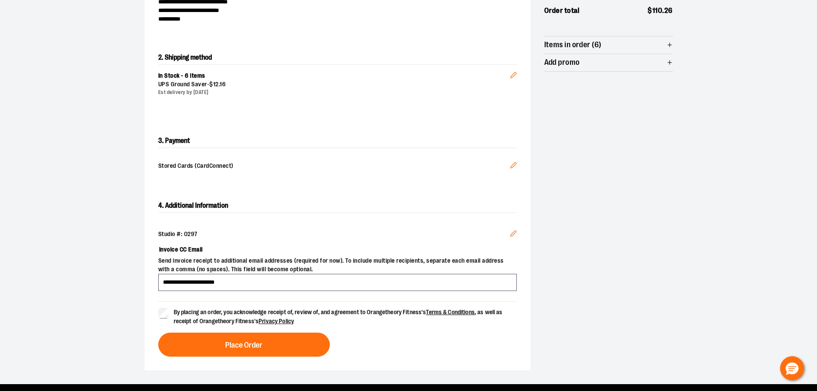
click at [208, 358] on div "**********" at bounding box center [338, 277] width 386 height 185
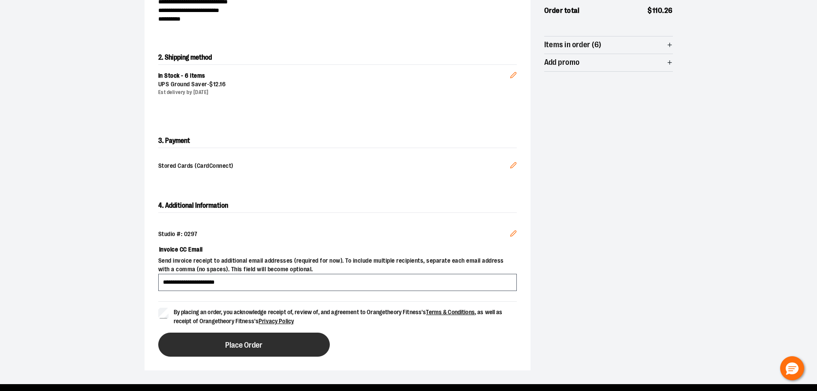
click at [270, 344] on button "Place Order" at bounding box center [244, 344] width 172 height 24
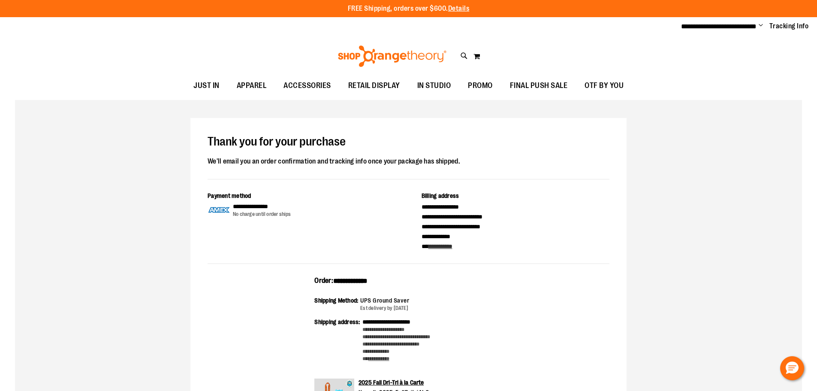
click at [350, 281] on span "**********" at bounding box center [350, 281] width 34 height 6
copy span "**********"
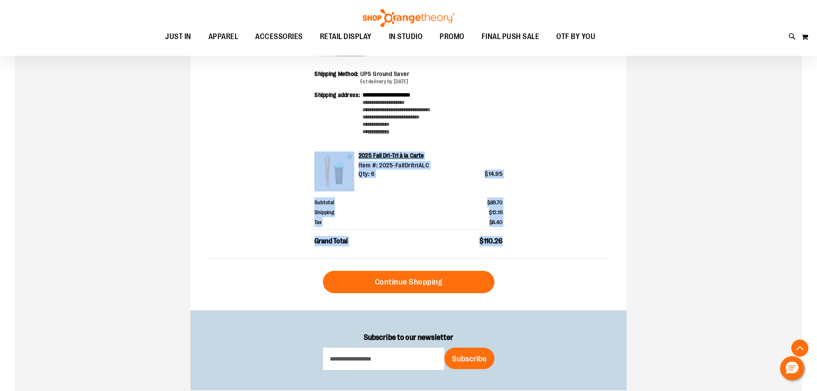
scroll to position [42, 0]
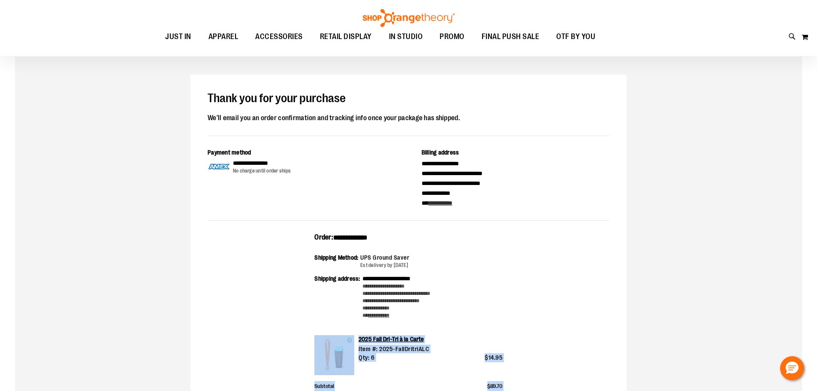
drag, startPoint x: 458, startPoint y: 203, endPoint x: 316, endPoint y: 227, distance: 144.1
click at [316, 227] on div "**********" at bounding box center [408, 284] width 436 height 419
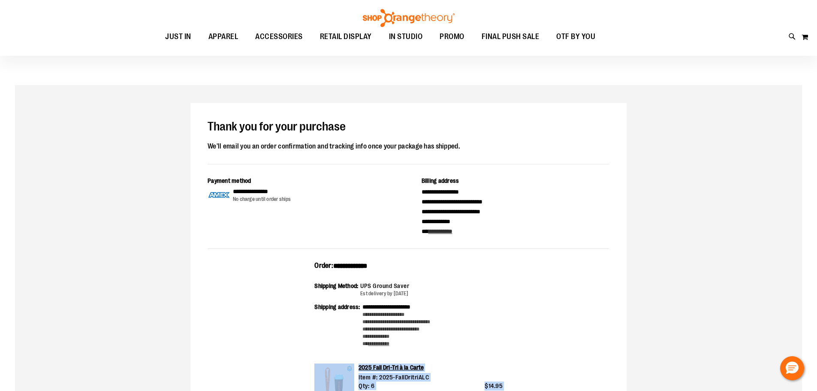
scroll to position [0, 0]
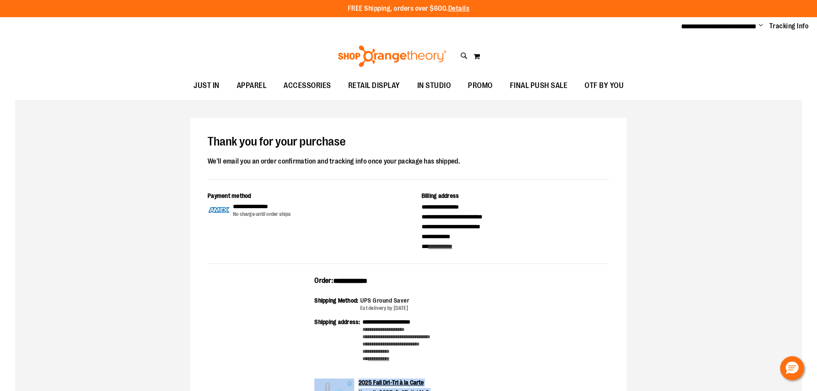
click at [760, 27] on span "Change" at bounding box center [761, 26] width 4 height 8
click at [725, 55] on link "Sign Out" at bounding box center [730, 58] width 75 height 16
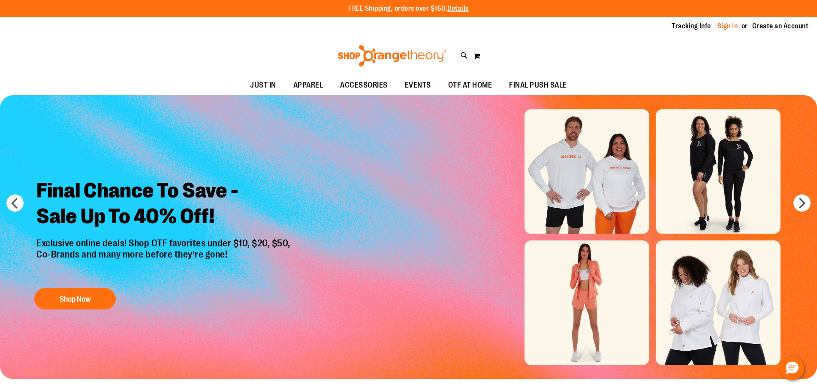
click at [726, 22] on link "Sign In" at bounding box center [728, 25] width 21 height 9
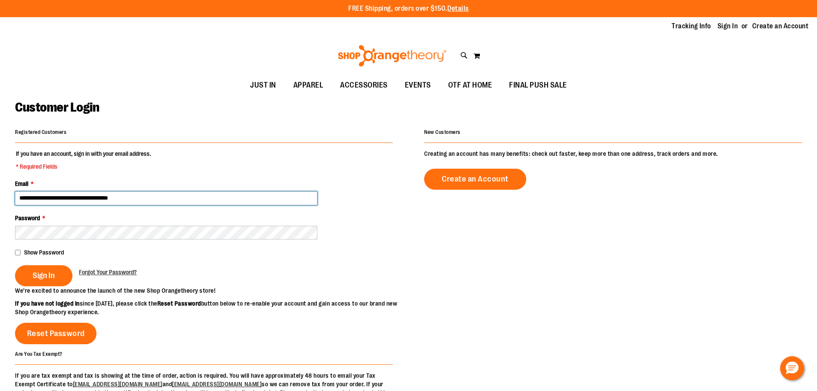
click at [69, 200] on input "**********" at bounding box center [166, 198] width 302 height 14
type input "**********"
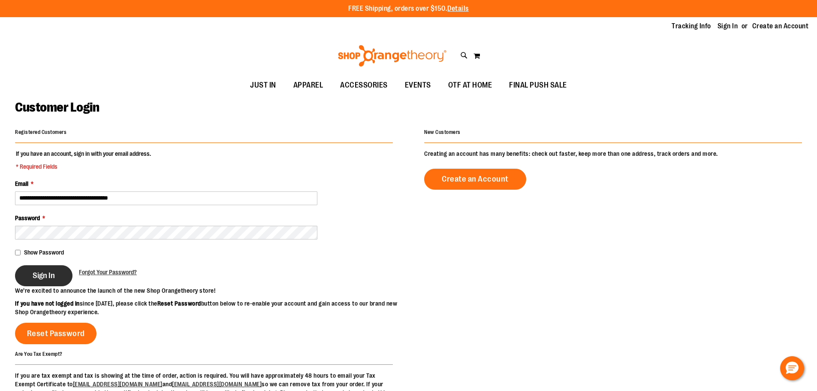
click at [61, 270] on button "Sign In" at bounding box center [43, 275] width 57 height 21
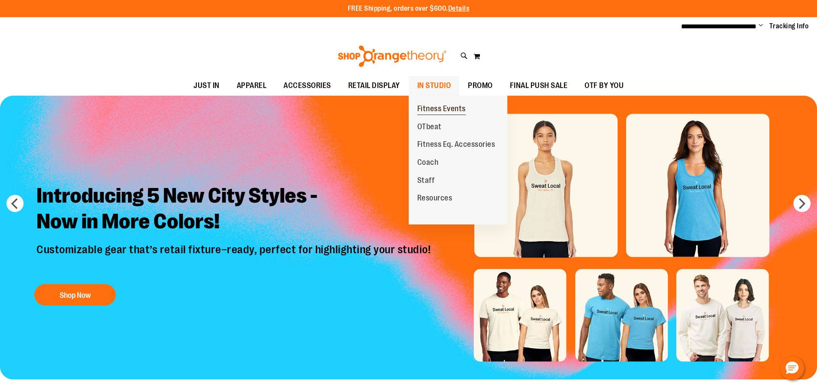
click at [434, 111] on span "Fitness Events" at bounding box center [441, 109] width 48 height 11
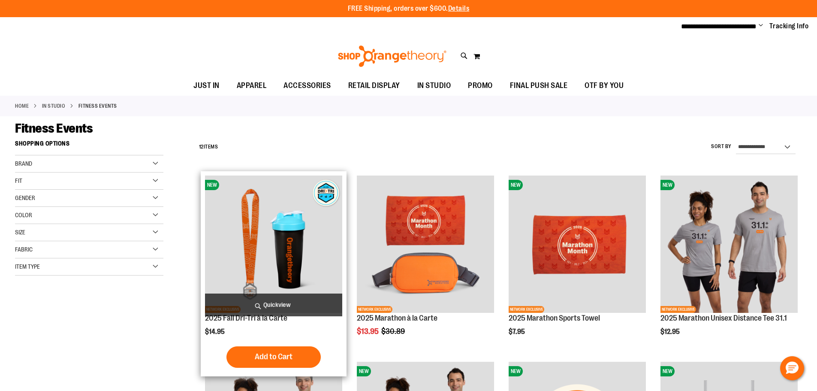
click at [271, 230] on img "product" at bounding box center [273, 243] width 137 height 137
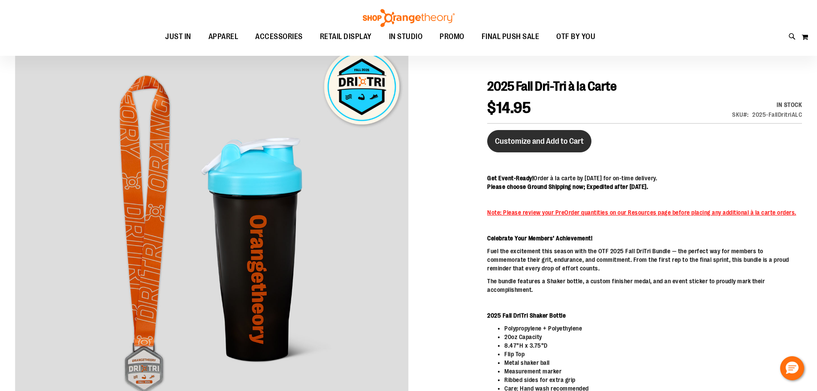
click at [522, 146] on button "Customize and Add to Cart" at bounding box center [539, 141] width 104 height 22
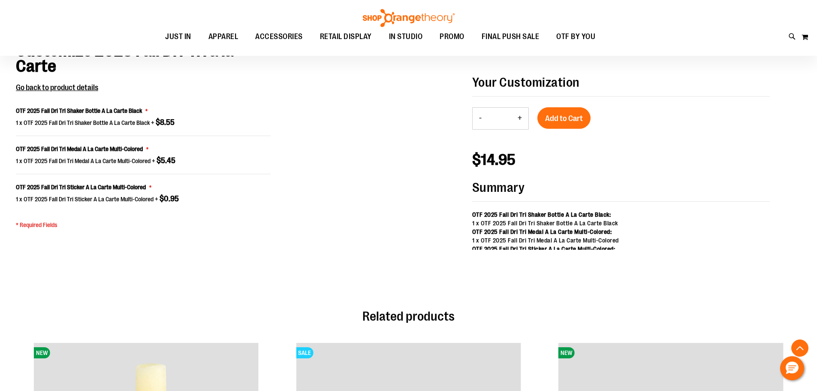
scroll to position [689, 0]
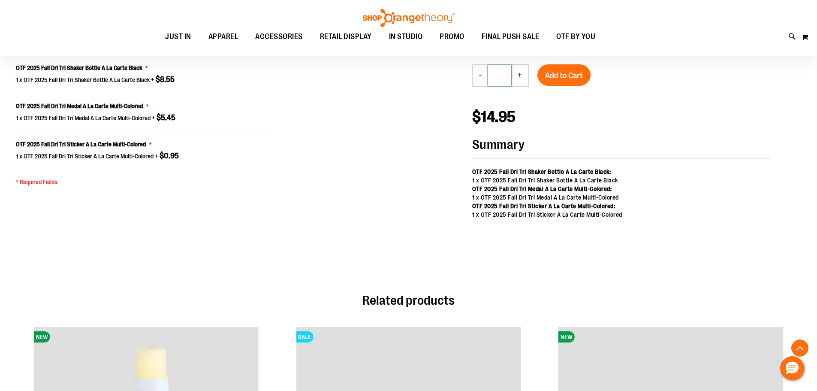
click at [506, 81] on input "*" at bounding box center [499, 75] width 23 height 21
type input "*"
click at [559, 82] on button "Add to Cart" at bounding box center [563, 74] width 53 height 21
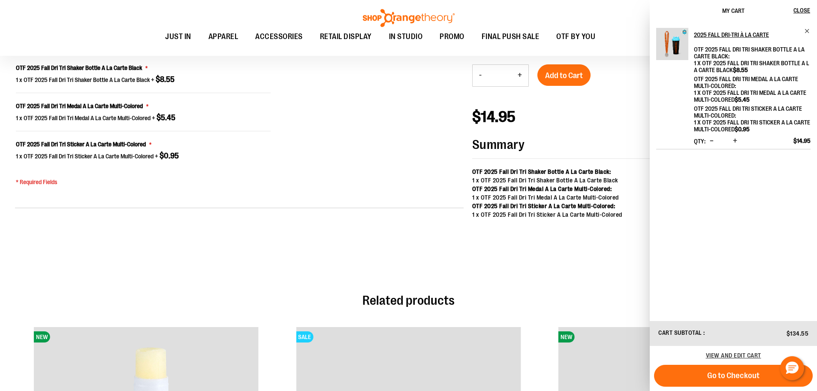
click at [742, 359] on div "View and edit cart" at bounding box center [733, 355] width 167 height 19
click at [734, 355] on span "View and edit cart" at bounding box center [733, 355] width 55 height 7
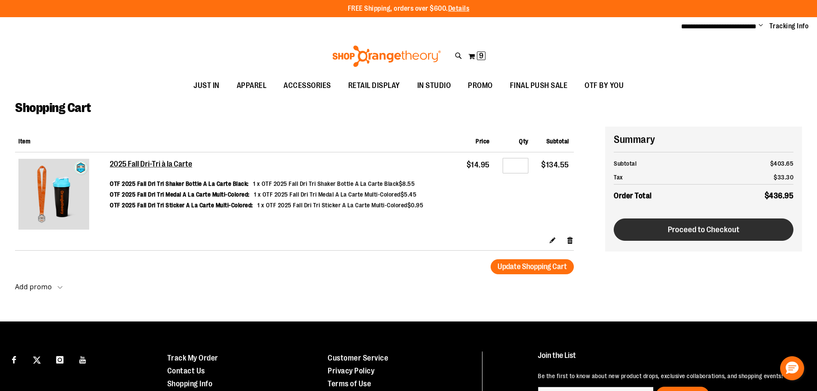
click at [665, 229] on button "Proceed to Checkout" at bounding box center [704, 229] width 180 height 22
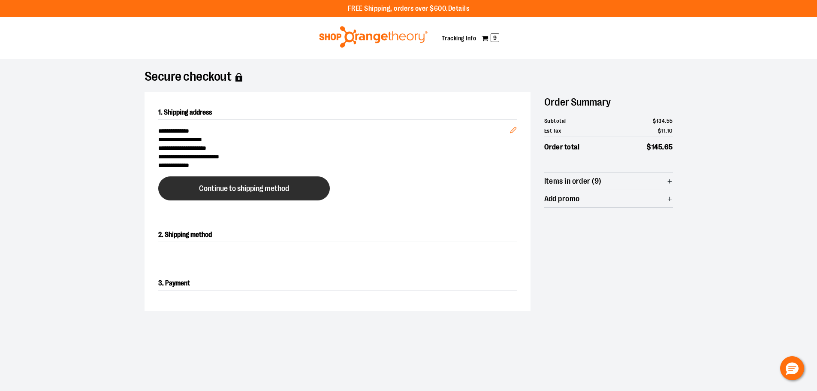
click at [198, 190] on button "Continue to shipping method" at bounding box center [244, 188] width 172 height 24
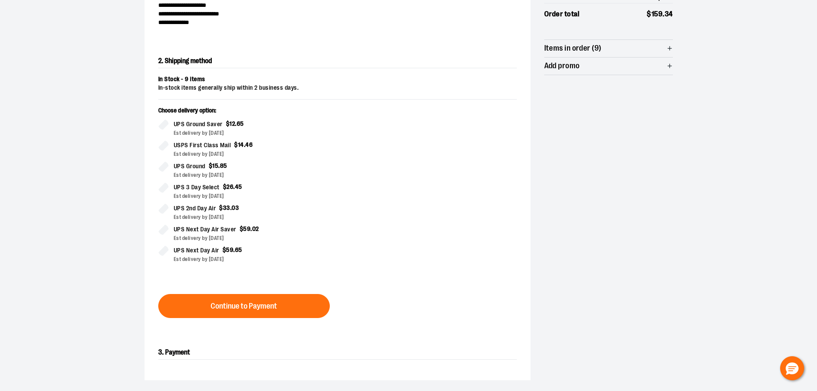
scroll to position [146, 0]
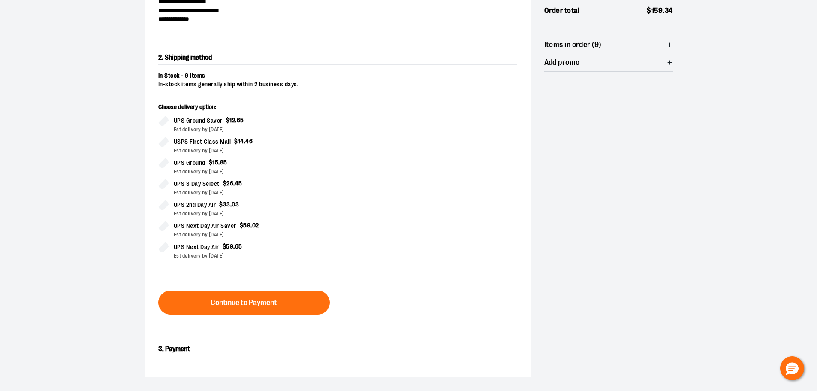
click at [233, 289] on form "In Stock - 9 items In-stock items generally ship within 2 business days. Choose…" at bounding box center [337, 193] width 359 height 243
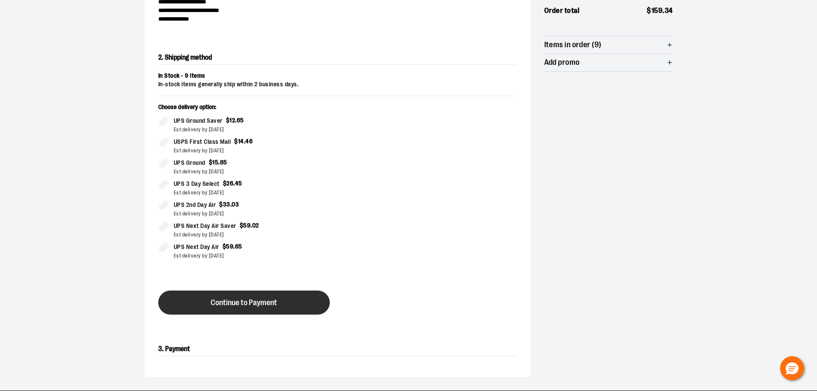
click at [234, 296] on button "Continue to Payment" at bounding box center [244, 302] width 172 height 24
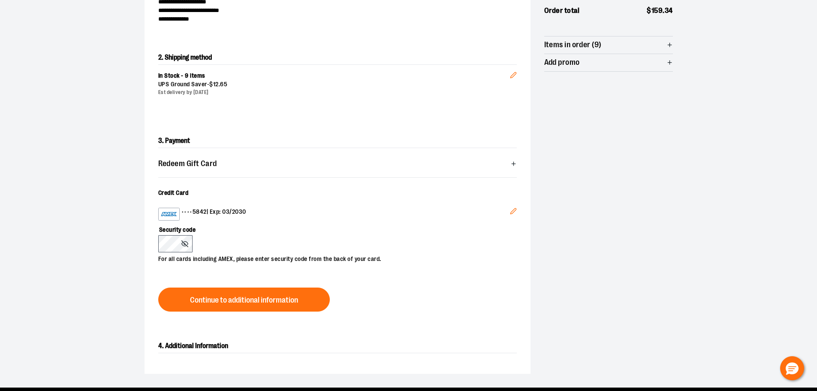
click at [269, 234] on label "Security code" at bounding box center [333, 227] width 350 height 15
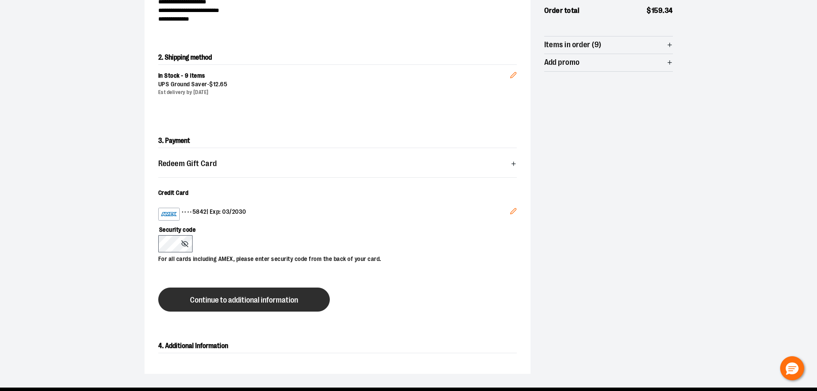
click at [233, 300] on span "Continue to additional information" at bounding box center [244, 300] width 108 height 8
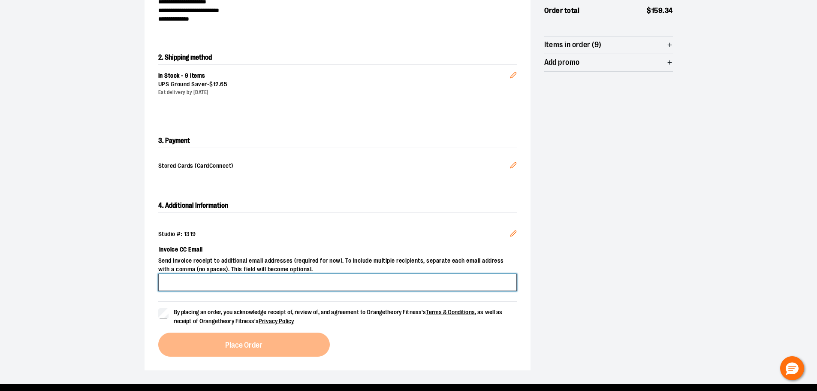
click at [170, 281] on input "Invoice CC Email" at bounding box center [337, 282] width 359 height 17
type input "**********"
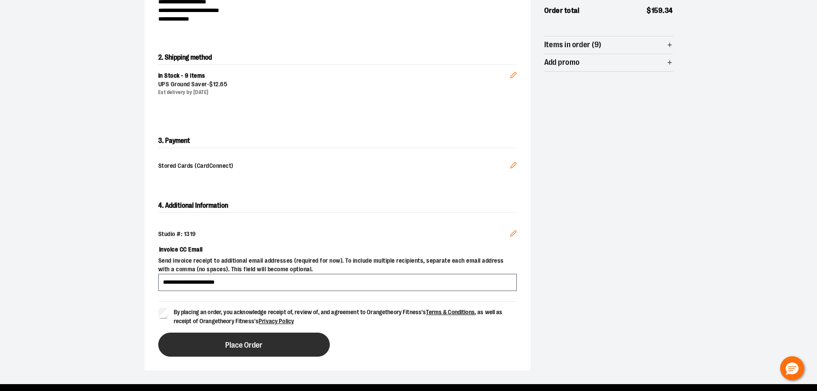
click at [221, 342] on button "Place Order" at bounding box center [244, 344] width 172 height 24
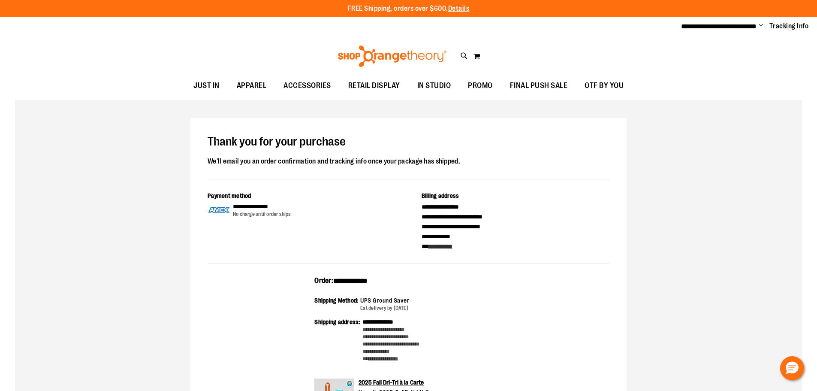
click at [339, 282] on span "**********" at bounding box center [350, 281] width 34 height 6
copy span "**********"
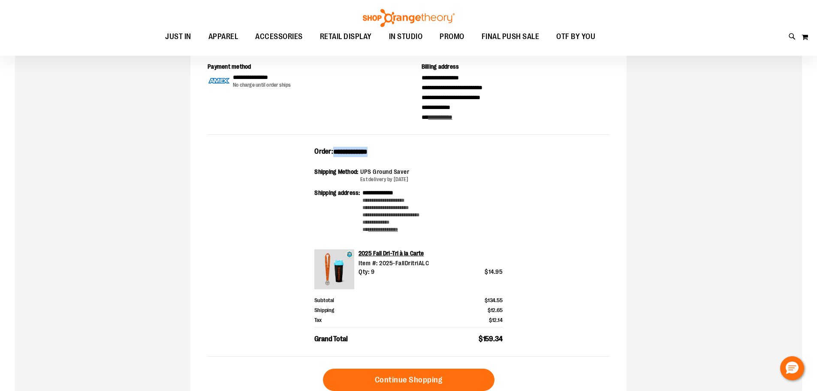
scroll to position [129, 0]
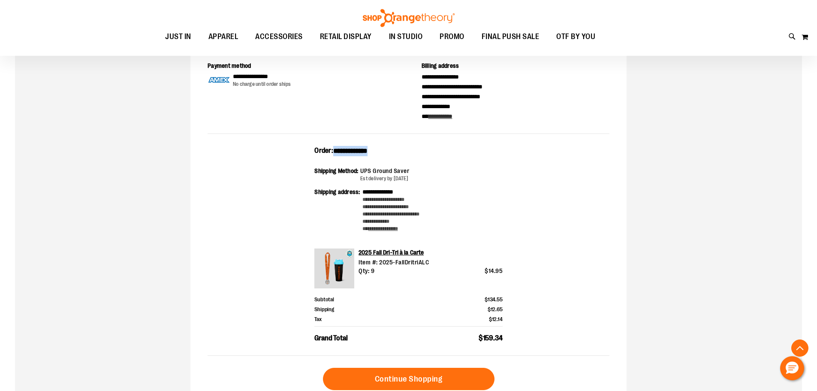
drag, startPoint x: 505, startPoint y: 337, endPoint x: 302, endPoint y: 153, distance: 274.5
click at [302, 153] on div "**********" at bounding box center [409, 251] width 402 height 210
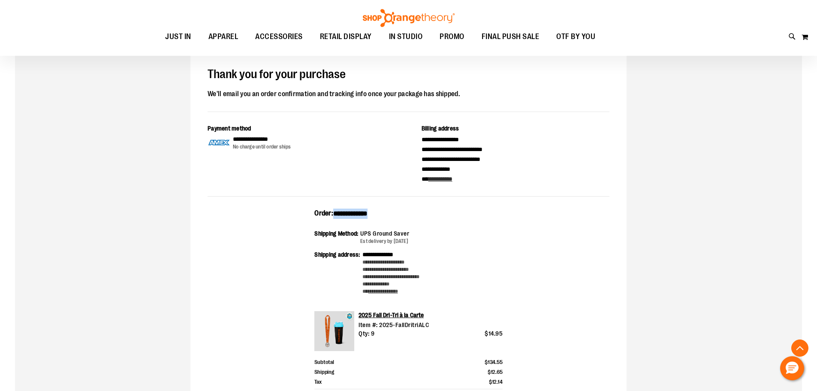
scroll to position [0, 0]
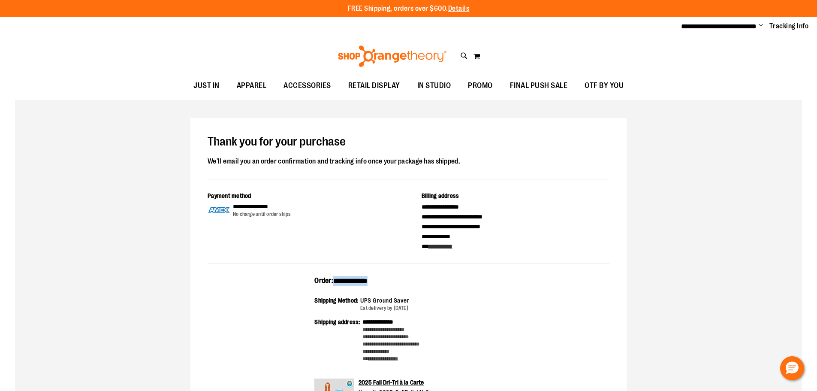
click at [761, 25] on span "Change" at bounding box center [761, 26] width 4 height 8
click at [730, 57] on link "Sign Out" at bounding box center [730, 58] width 75 height 16
